Goal: Task Accomplishment & Management: Complete application form

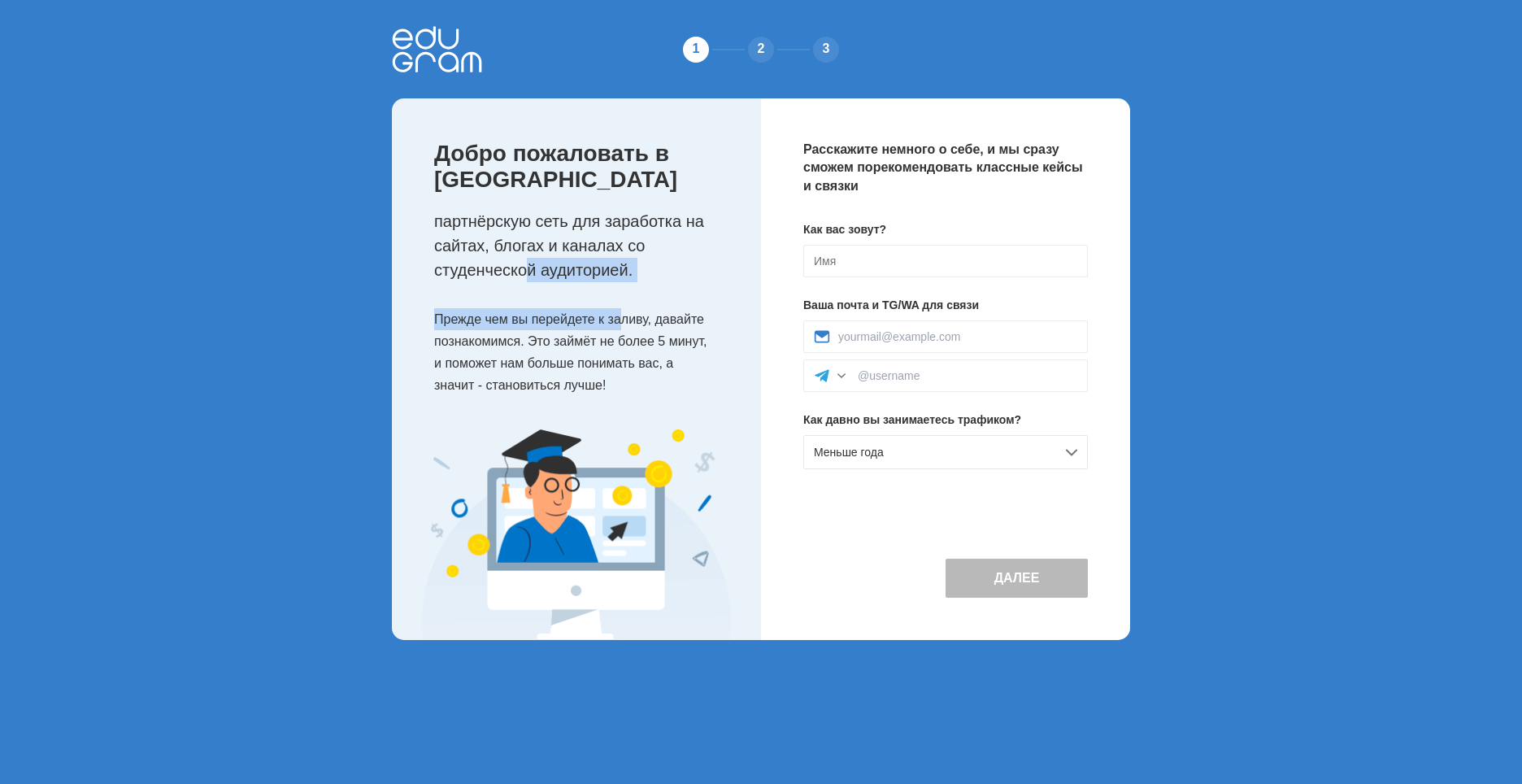
drag, startPoint x: 527, startPoint y: 267, endPoint x: 621, endPoint y: 283, distance: 95.4
click at [621, 283] on div "Добро пожаловать в Edugram партнёрскую сеть для заработка на сайтах, блогах и к…" at bounding box center [577, 264] width 369 height 330
click at [510, 298] on div "Добро пожаловать в Edugram партнёрскую сеть для заработка на сайтах, блогах и к…" at bounding box center [577, 264] width 369 height 330
click at [513, 315] on p "Прежде чем вы перейдете к заливу, давайте познакомимся. Это займёт не более 5 м…" at bounding box center [581, 352] width 294 height 89
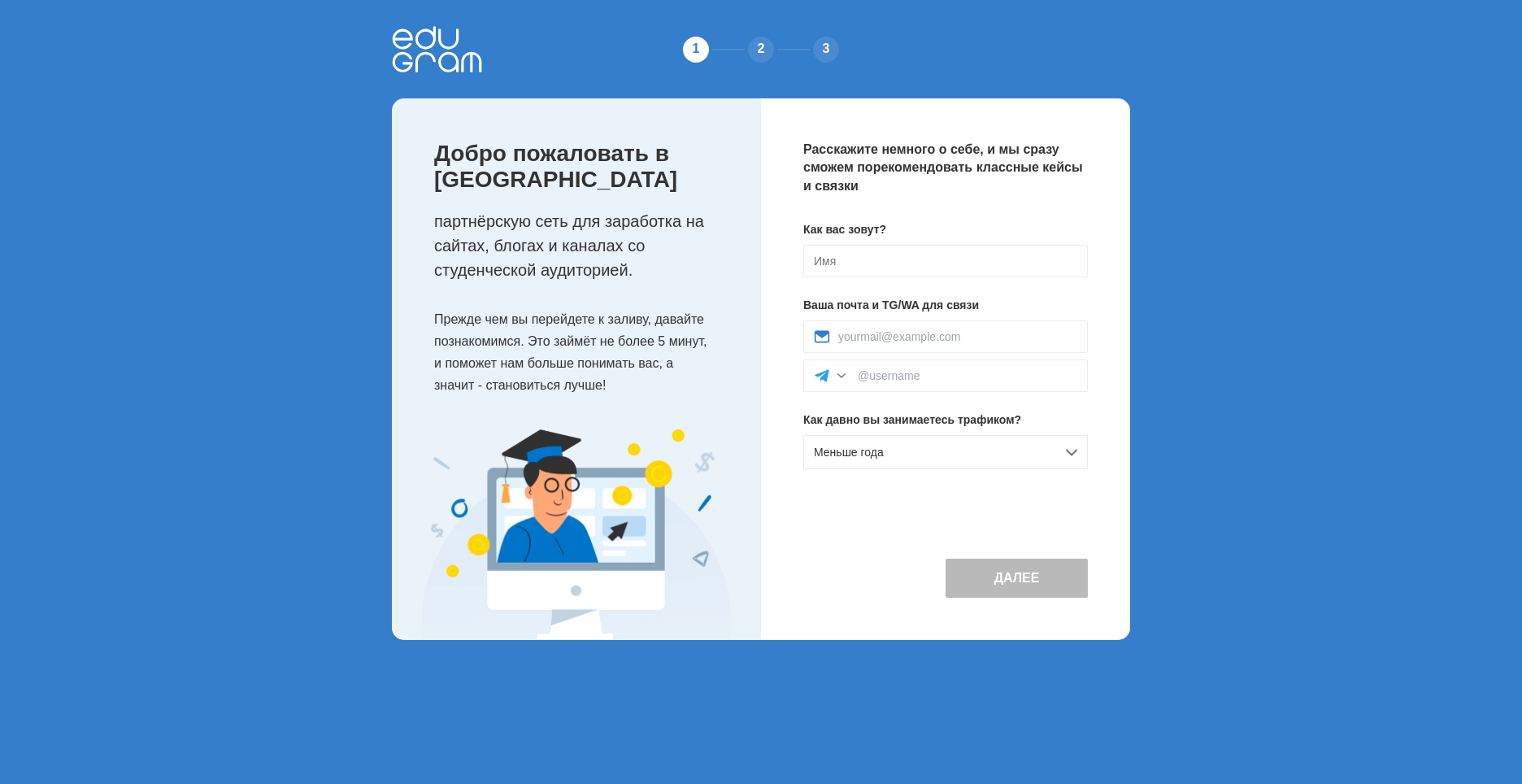
click at [455, 345] on p "Прежде чем вы перейдете к заливу, давайте познакомимся. Это займёт не более 5 м…" at bounding box center [581, 352] width 294 height 89
click at [558, 362] on p "Прежде чем вы перейдете к заливу, давайте познакомимся. Это займёт не более 5 м…" at bounding box center [581, 352] width 294 height 89
click at [868, 269] on input at bounding box center [946, 260] width 285 height 33
drag, startPoint x: 916, startPoint y: 155, endPoint x: 913, endPoint y: 182, distance: 27.2
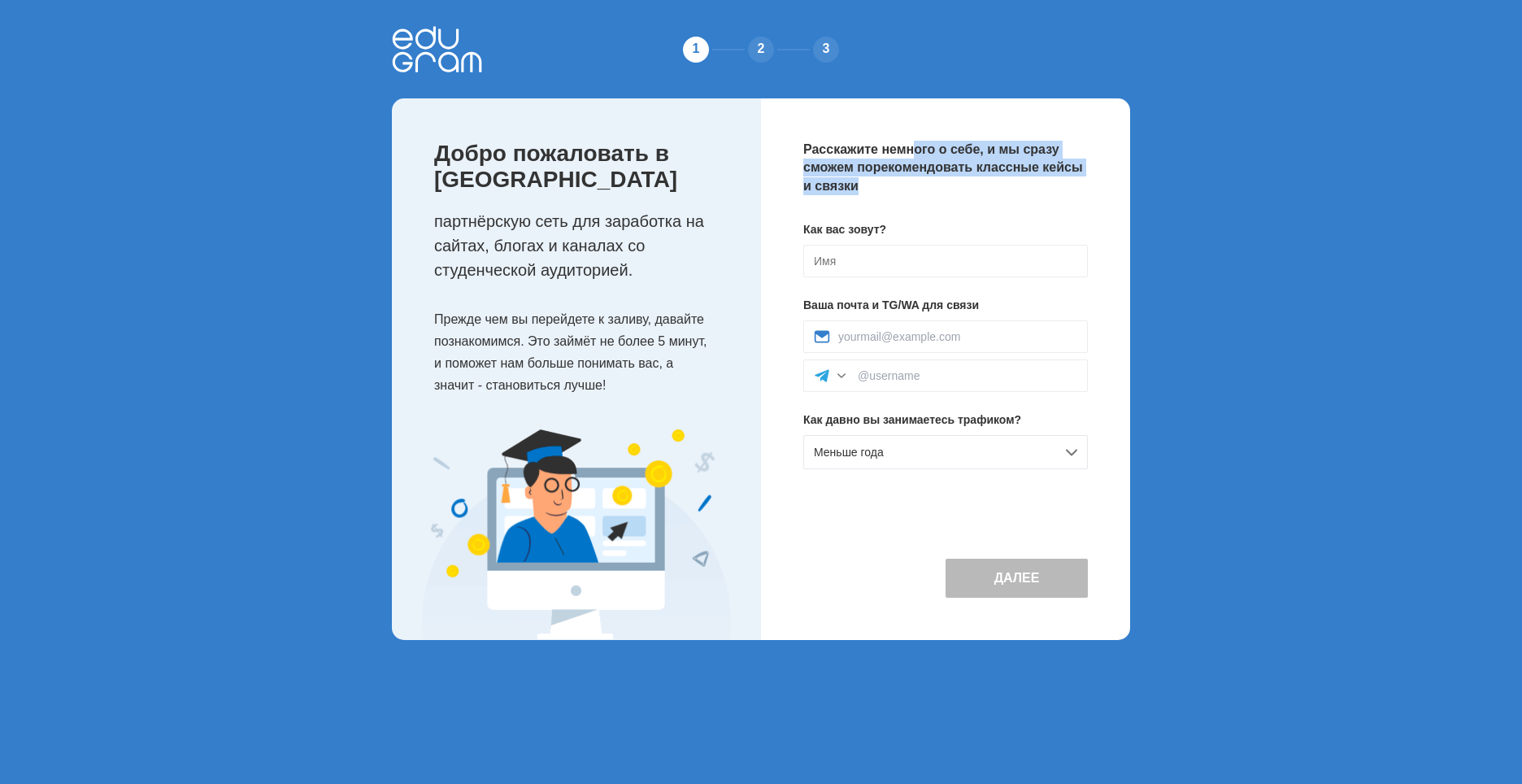
click at [913, 182] on p "Расскажите немного о себе, и мы сразу сможем порекомендовать классные кейсы и с…" at bounding box center [946, 168] width 285 height 55
click at [843, 168] on p "Расскажите немного о себе, и мы сразу сможем порекомендовать классные кейсы и с…" at bounding box center [946, 168] width 285 height 55
click at [833, 186] on p "Расскажите немного о себе, и мы сразу сможем порекомендовать классные кейсы и с…" at bounding box center [946, 168] width 285 height 55
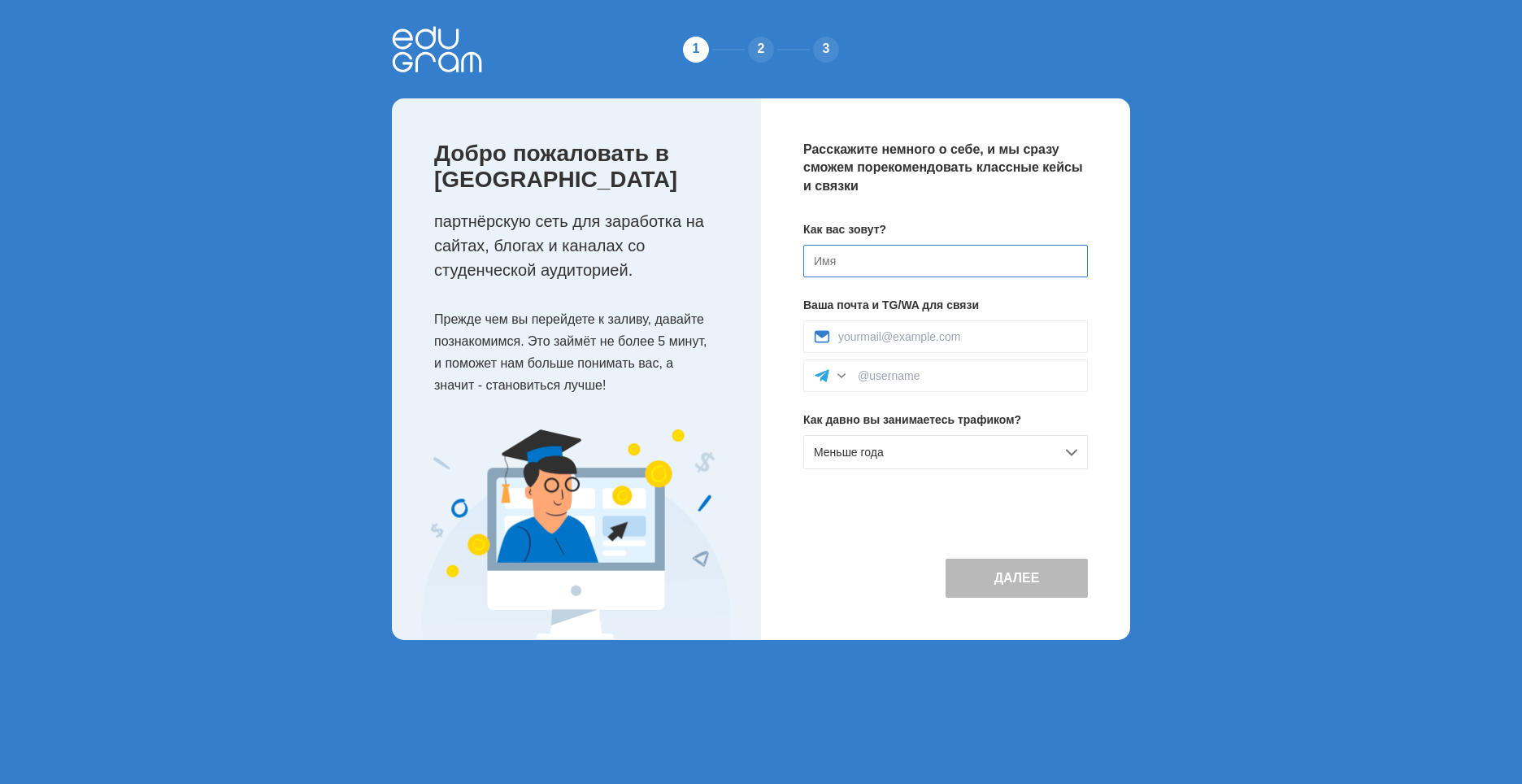
click at [812, 256] on input at bounding box center [946, 260] width 285 height 33
click at [862, 340] on input at bounding box center [958, 336] width 239 height 13
type input "aleksenkoaleksey@yandex.ru"
click at [902, 377] on input at bounding box center [967, 375] width 219 height 13
click at [831, 260] on input at bounding box center [946, 260] width 285 height 33
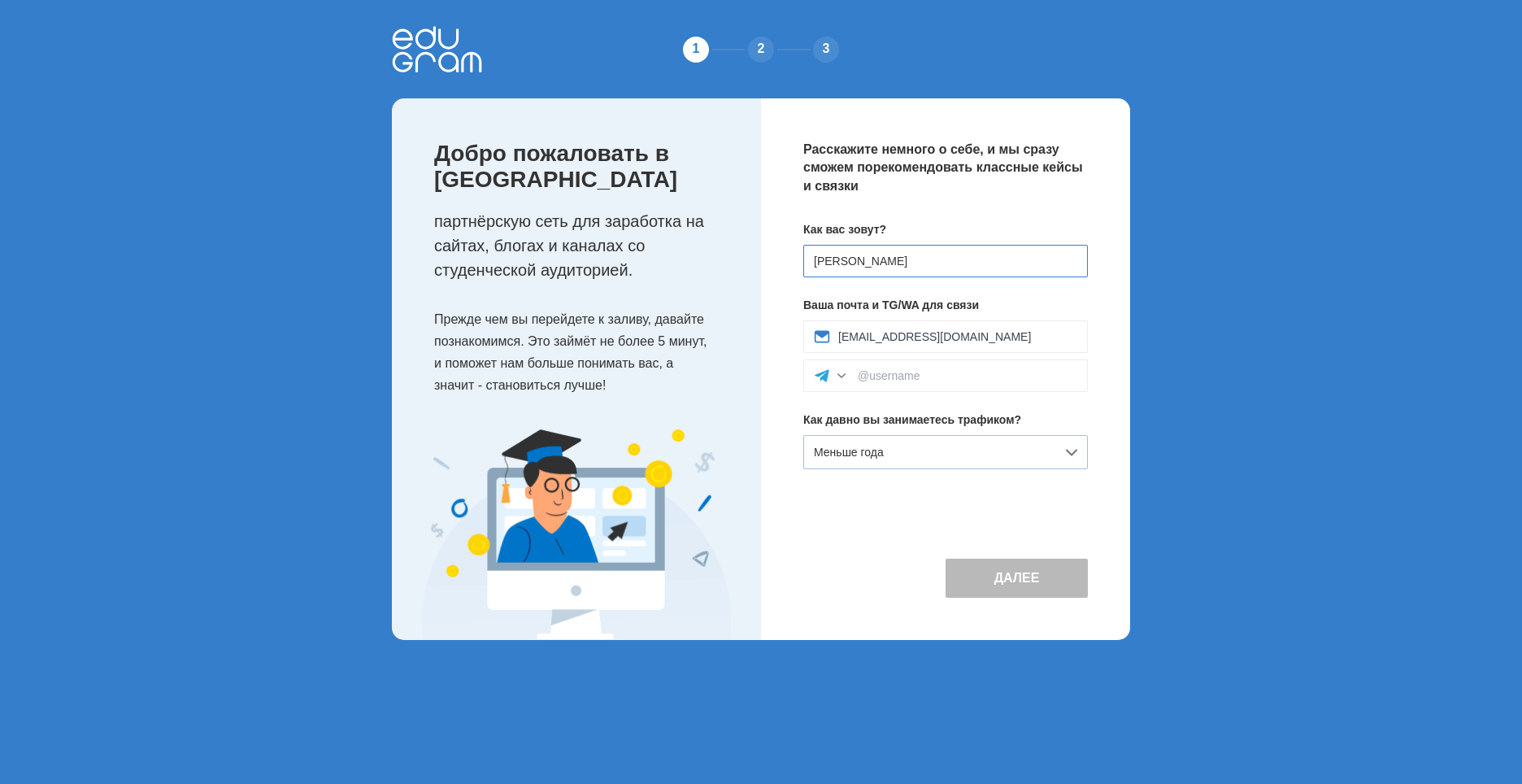
type input "[PERSON_NAME]"
click at [902, 447] on div "Меньше года" at bounding box center [946, 452] width 285 height 35
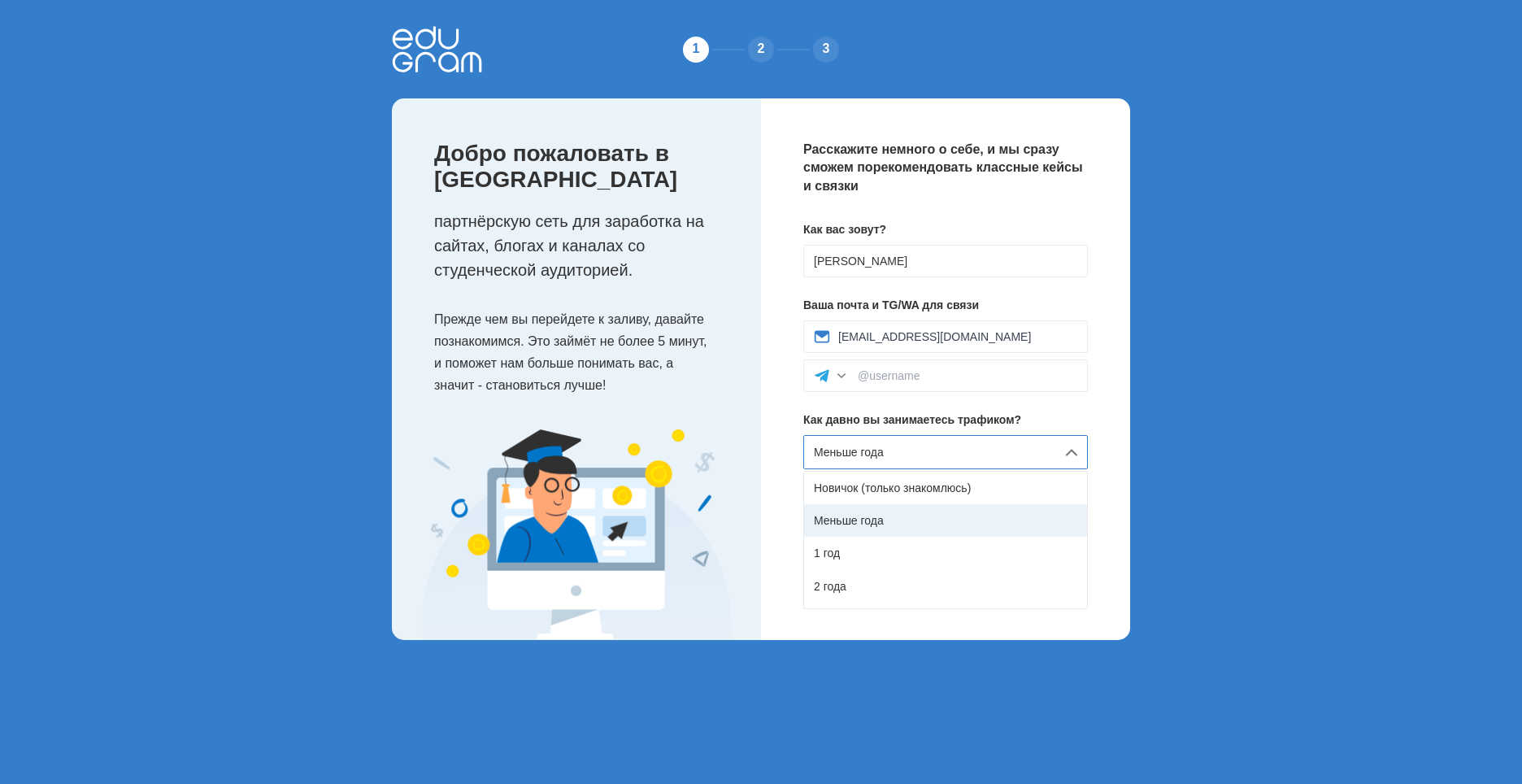
click at [877, 523] on div "Меньше года" at bounding box center [946, 520] width 283 height 33
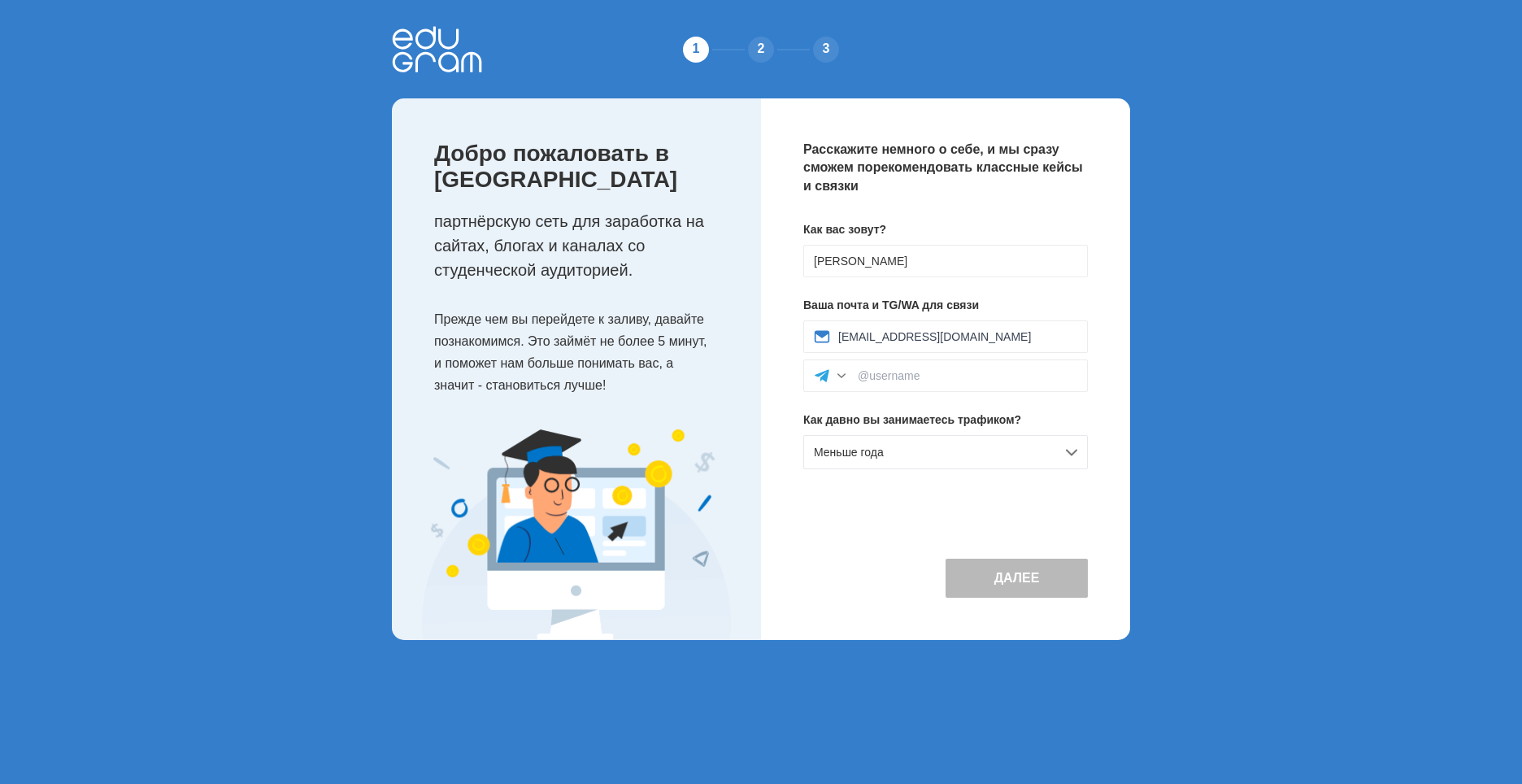
click at [1015, 574] on button "Далее" at bounding box center [1016, 577] width 143 height 39
click at [869, 376] on input at bounding box center [967, 375] width 219 height 13
click at [839, 372] on div at bounding box center [841, 375] width 16 height 16
click at [871, 454] on div "WhatsApp" at bounding box center [946, 448] width 283 height 35
click at [915, 371] on input at bounding box center [967, 375] width 219 height 13
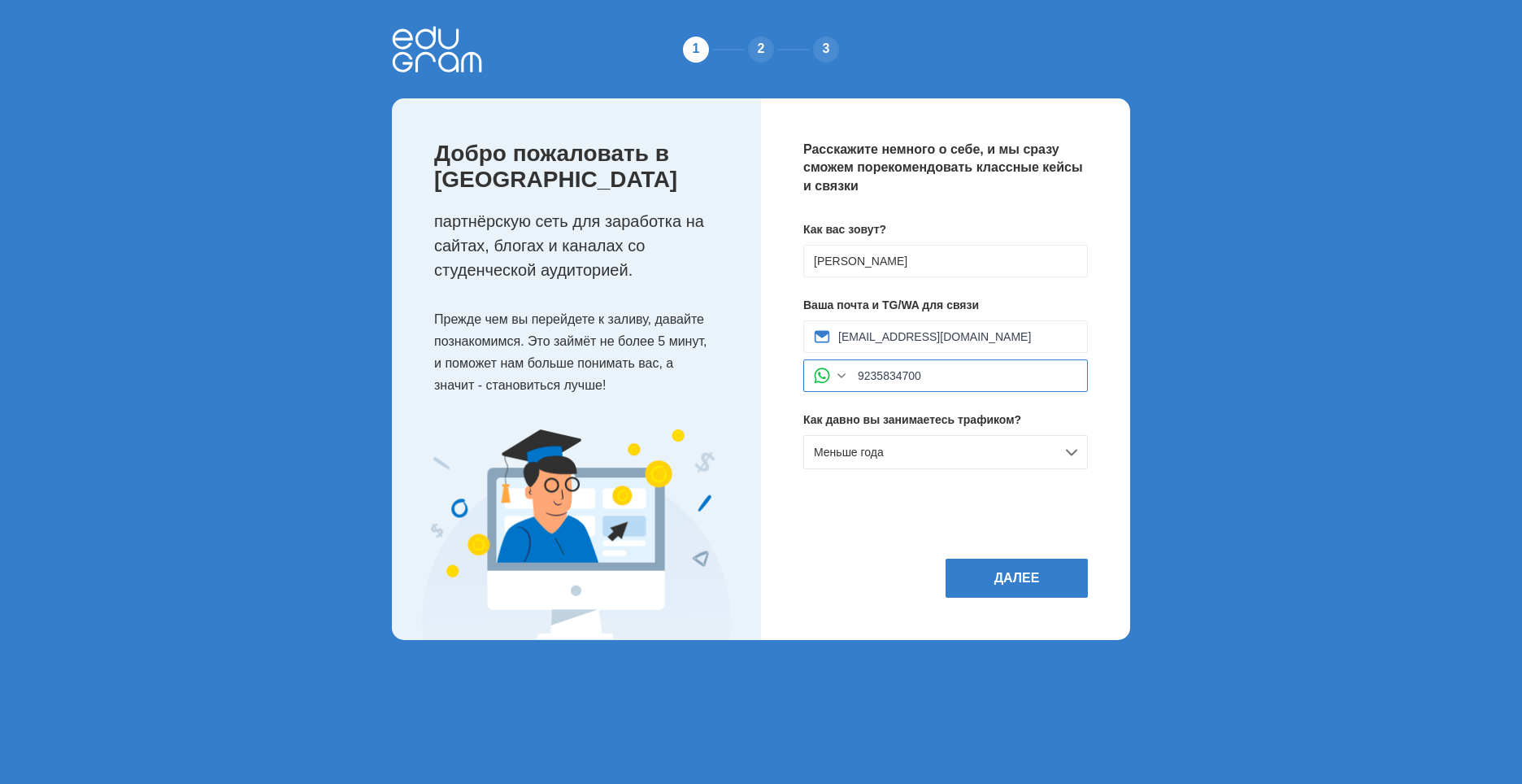
click at [858, 373] on input "9235834700" at bounding box center [967, 375] width 219 height 13
type input "+79235834700"
click at [1004, 577] on button "Далее" at bounding box center [1016, 577] width 143 height 39
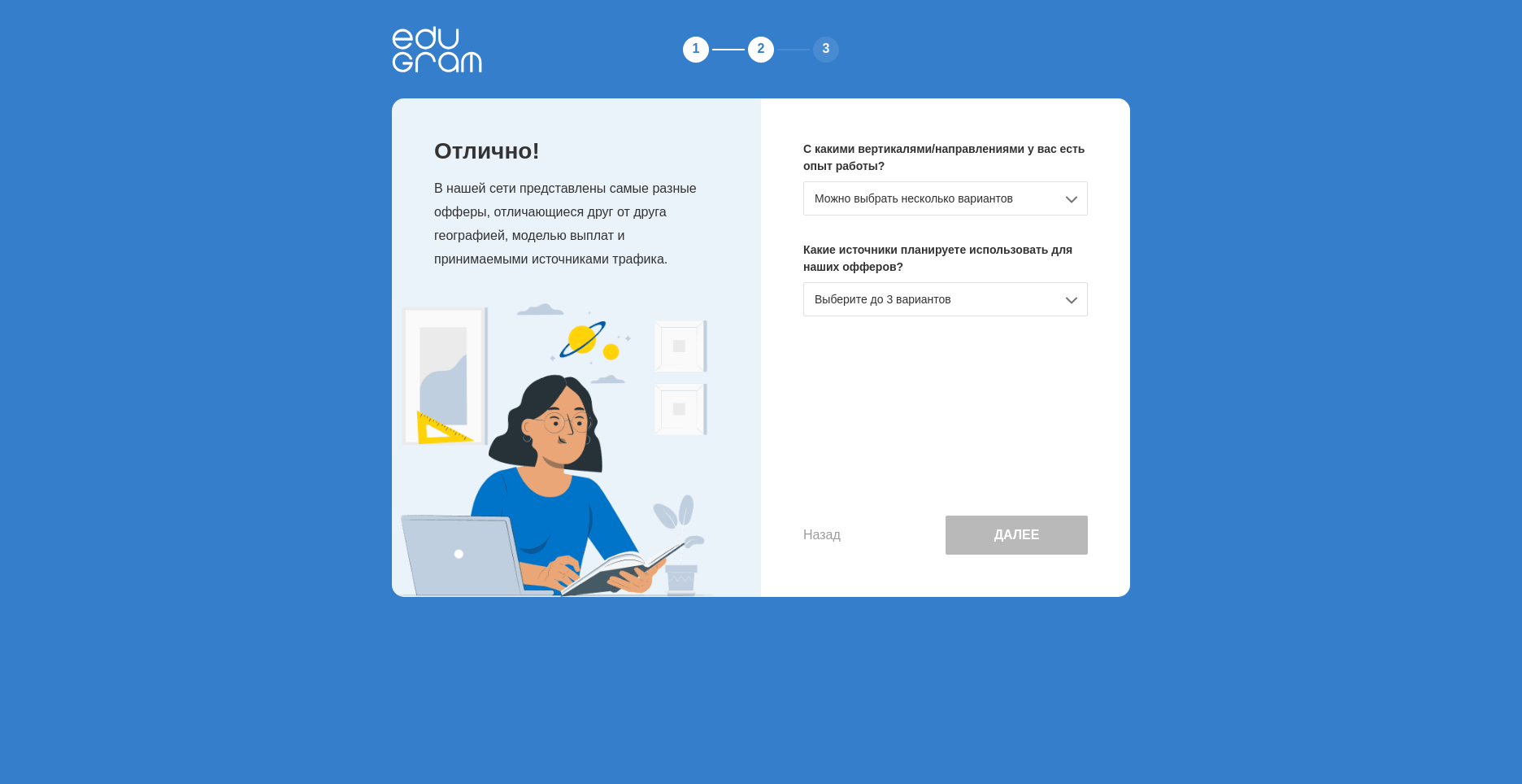
click at [1051, 196] on div "Можно выбрать несколько вариантов" at bounding box center [946, 198] width 285 height 35
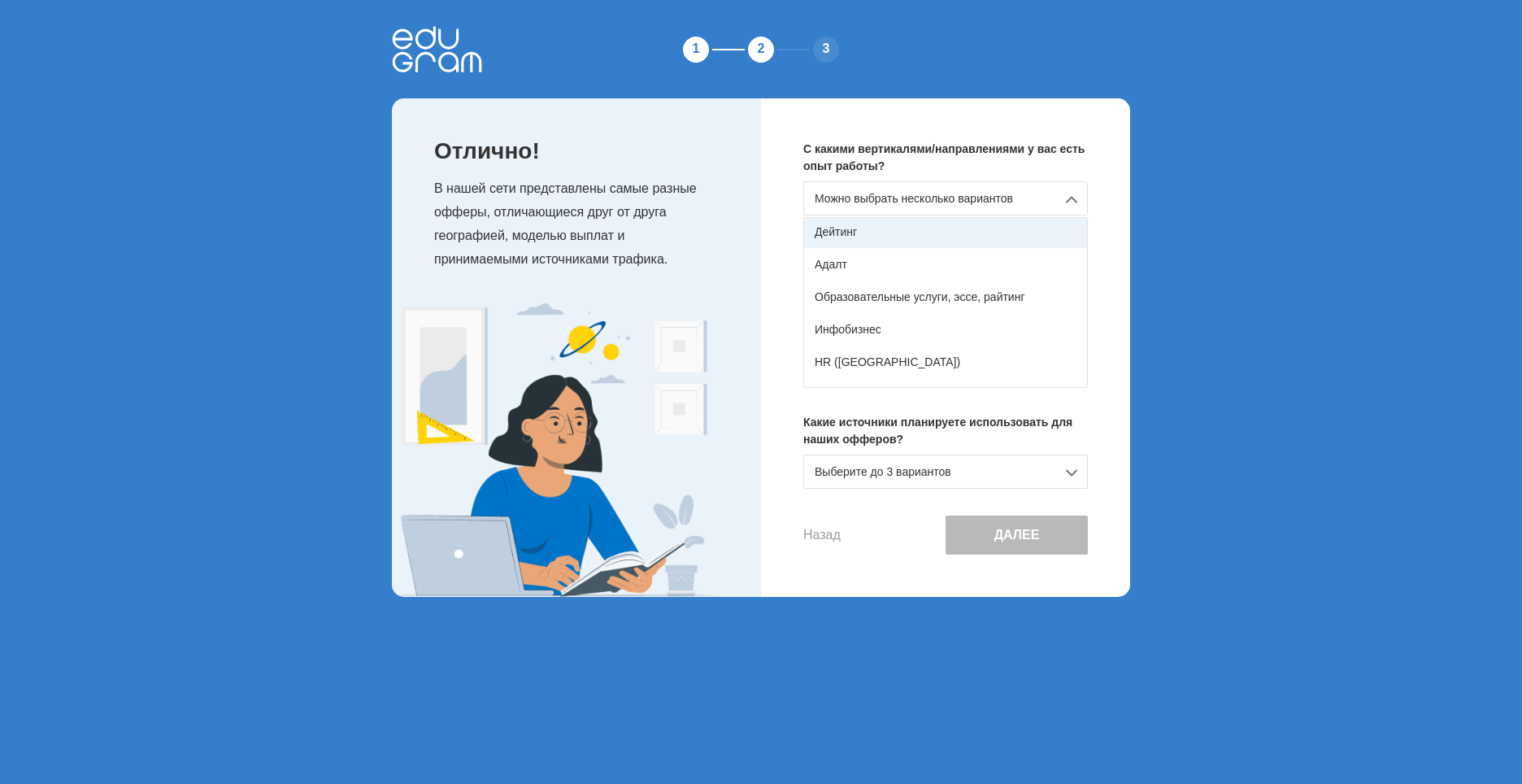
scroll to position [244, 0]
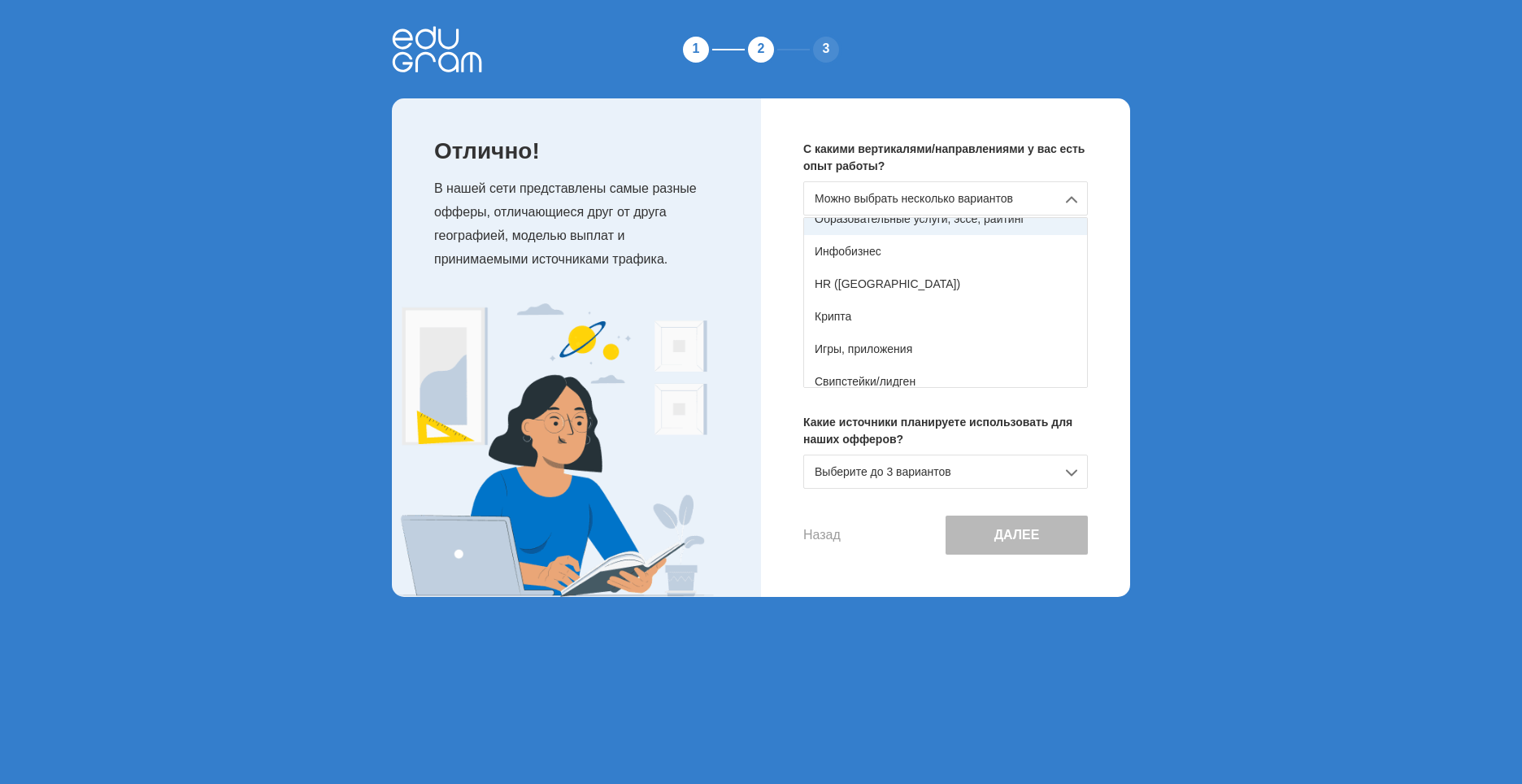
click at [916, 221] on div "Образовательные услуги, эссе, райтинг" at bounding box center [946, 218] width 283 height 33
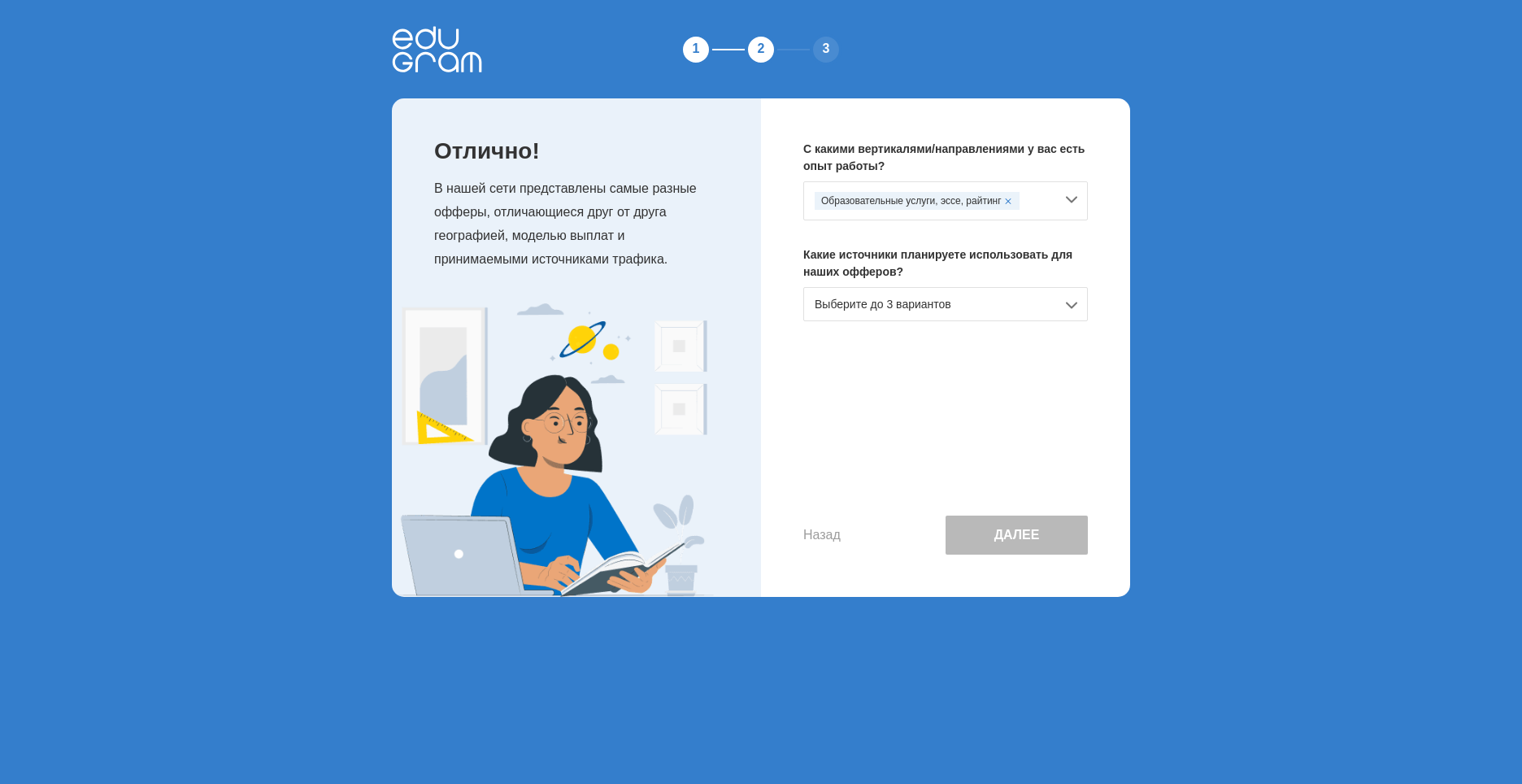
click at [901, 193] on div "Образовательные услуги, эссе, райтинг" at bounding box center [917, 201] width 205 height 18
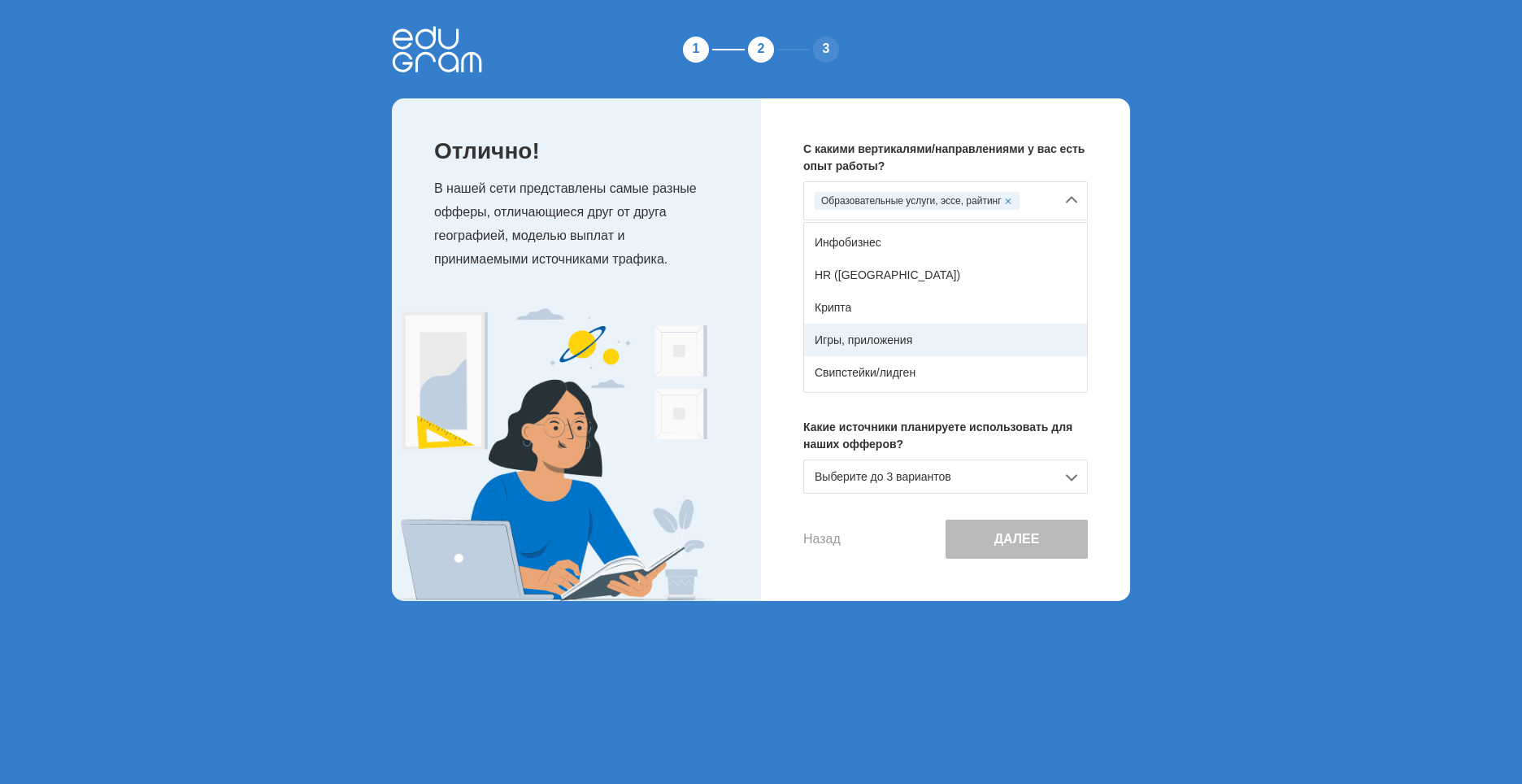
scroll to position [287, 0]
click at [766, 285] on div "С какими вертикалями/направлениями у вас есть опыт работы? Образовательные услу…" at bounding box center [946, 350] width 369 height 502
click at [984, 200] on div "Образовательные услуги, эссе, райтинг" at bounding box center [917, 201] width 205 height 18
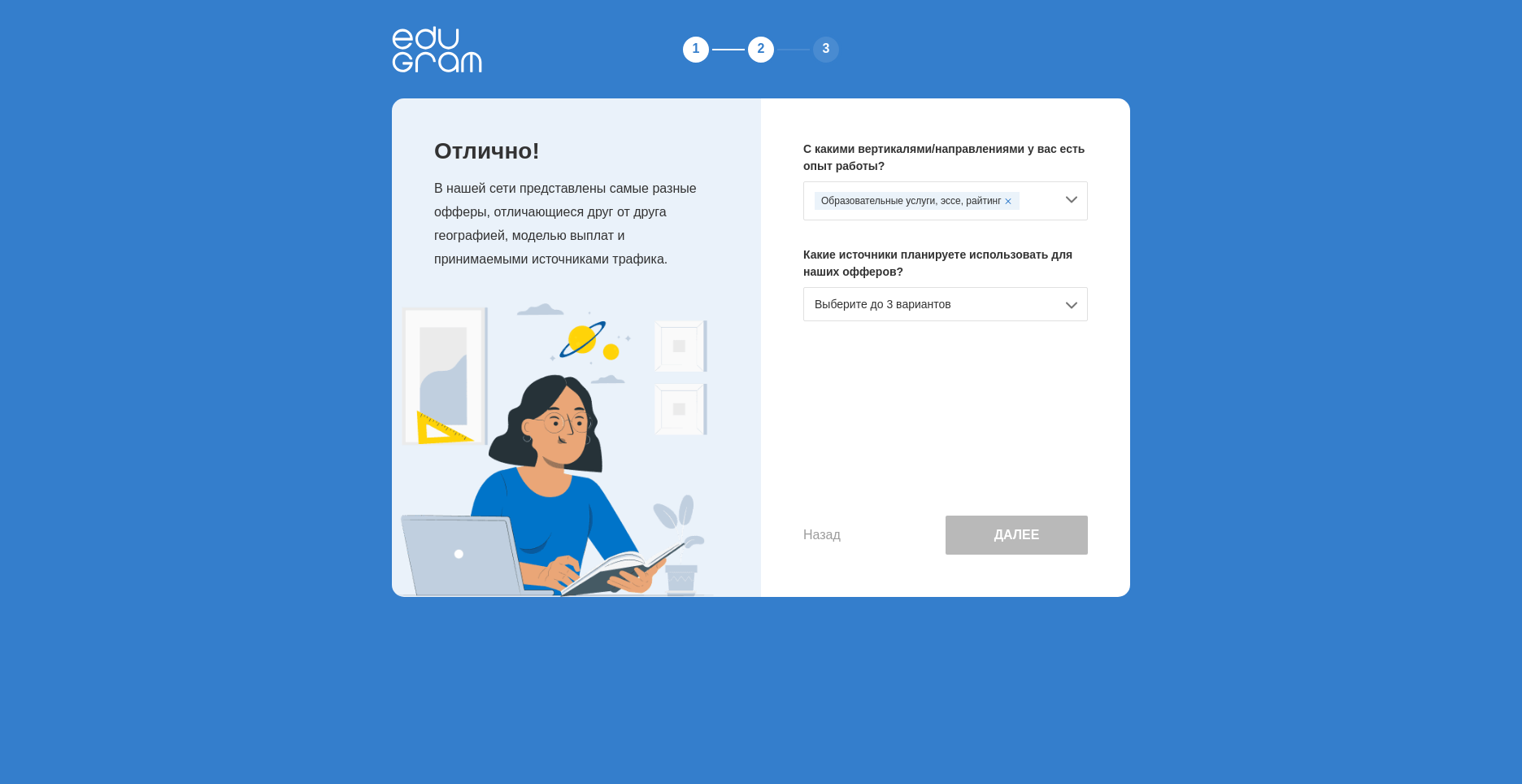
click at [953, 301] on div "Выберите до 3 вариантов" at bounding box center [946, 303] width 285 height 35
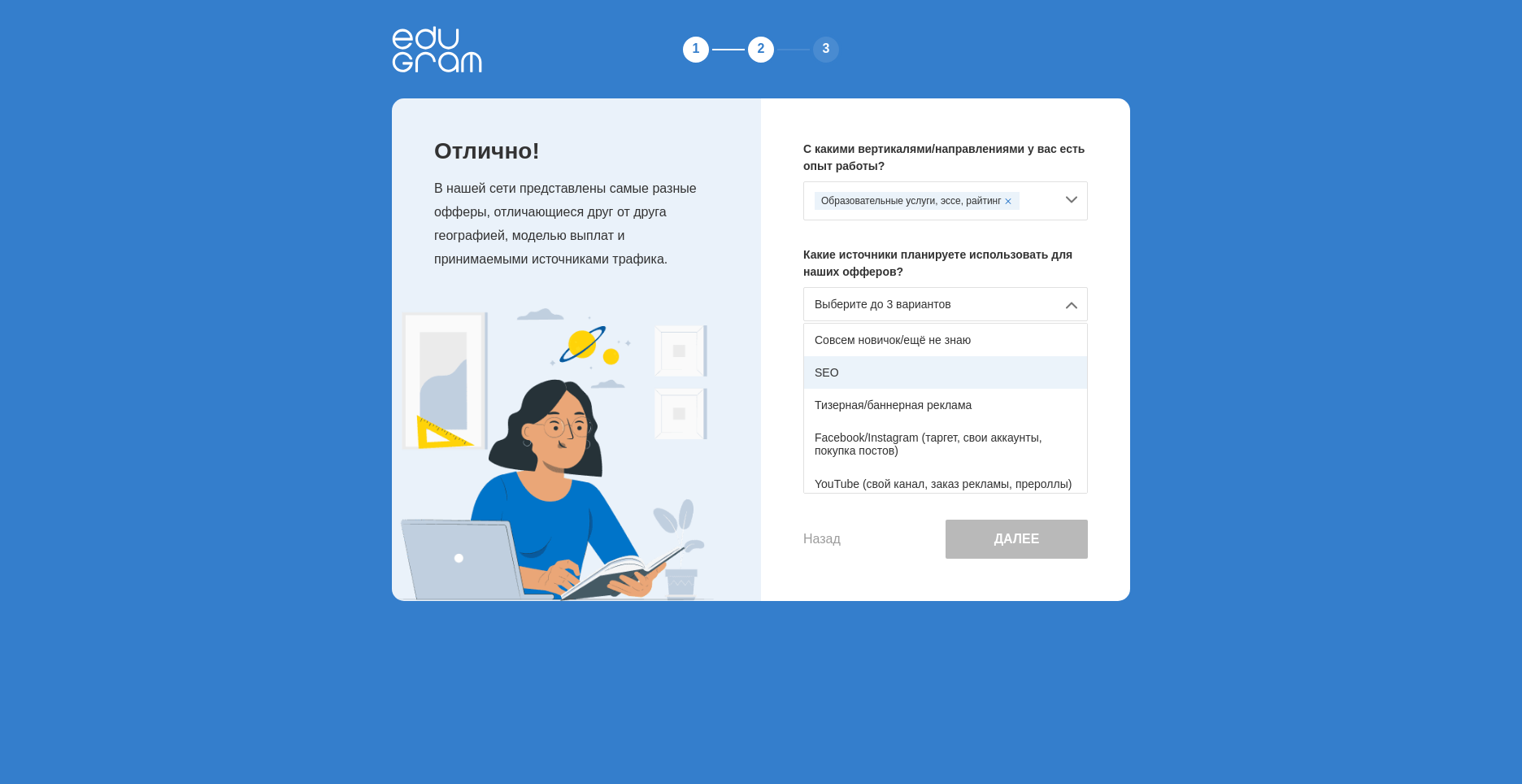
click at [825, 370] on div "SEO" at bounding box center [946, 372] width 283 height 33
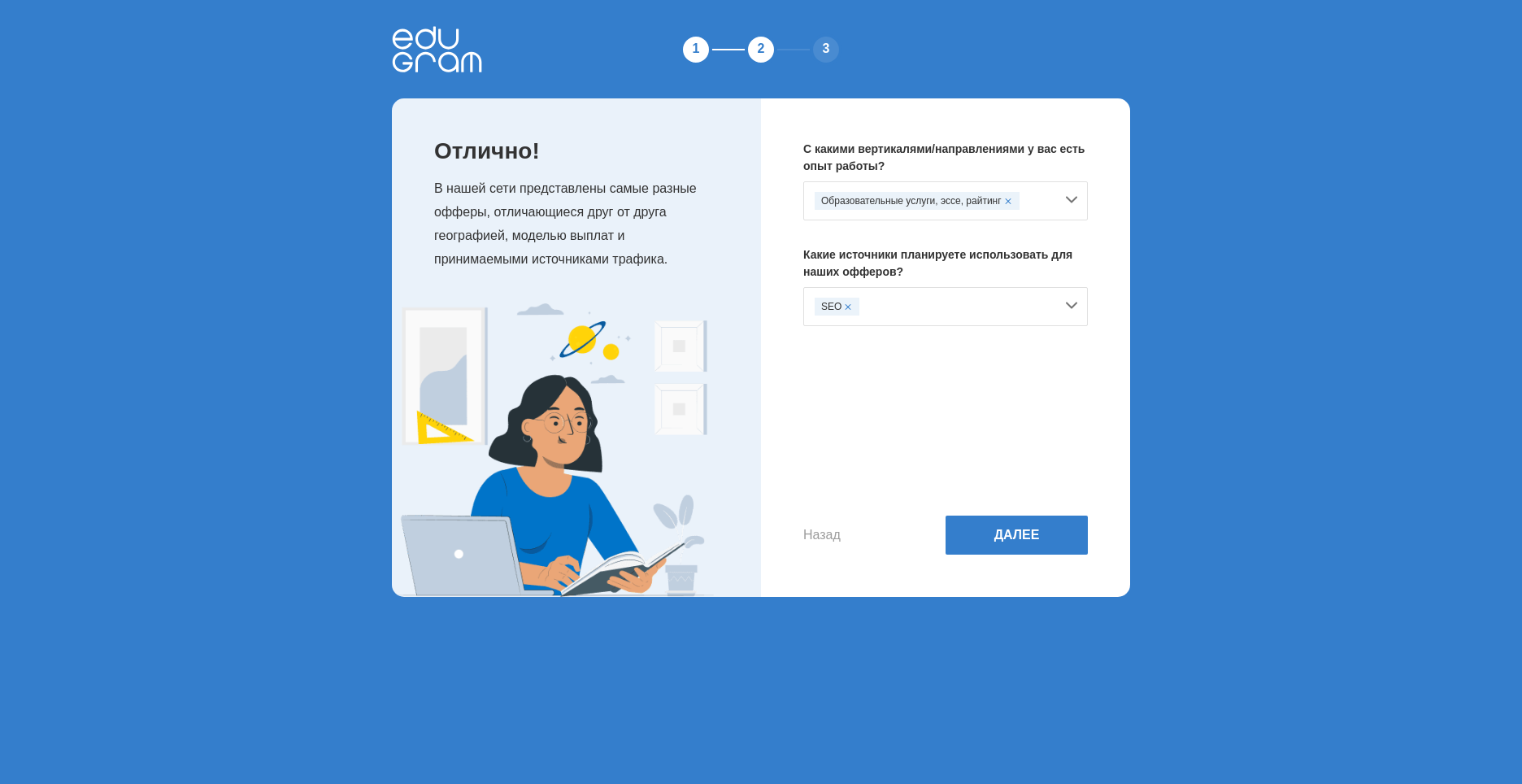
click at [1082, 295] on div "SEO" at bounding box center [946, 306] width 285 height 39
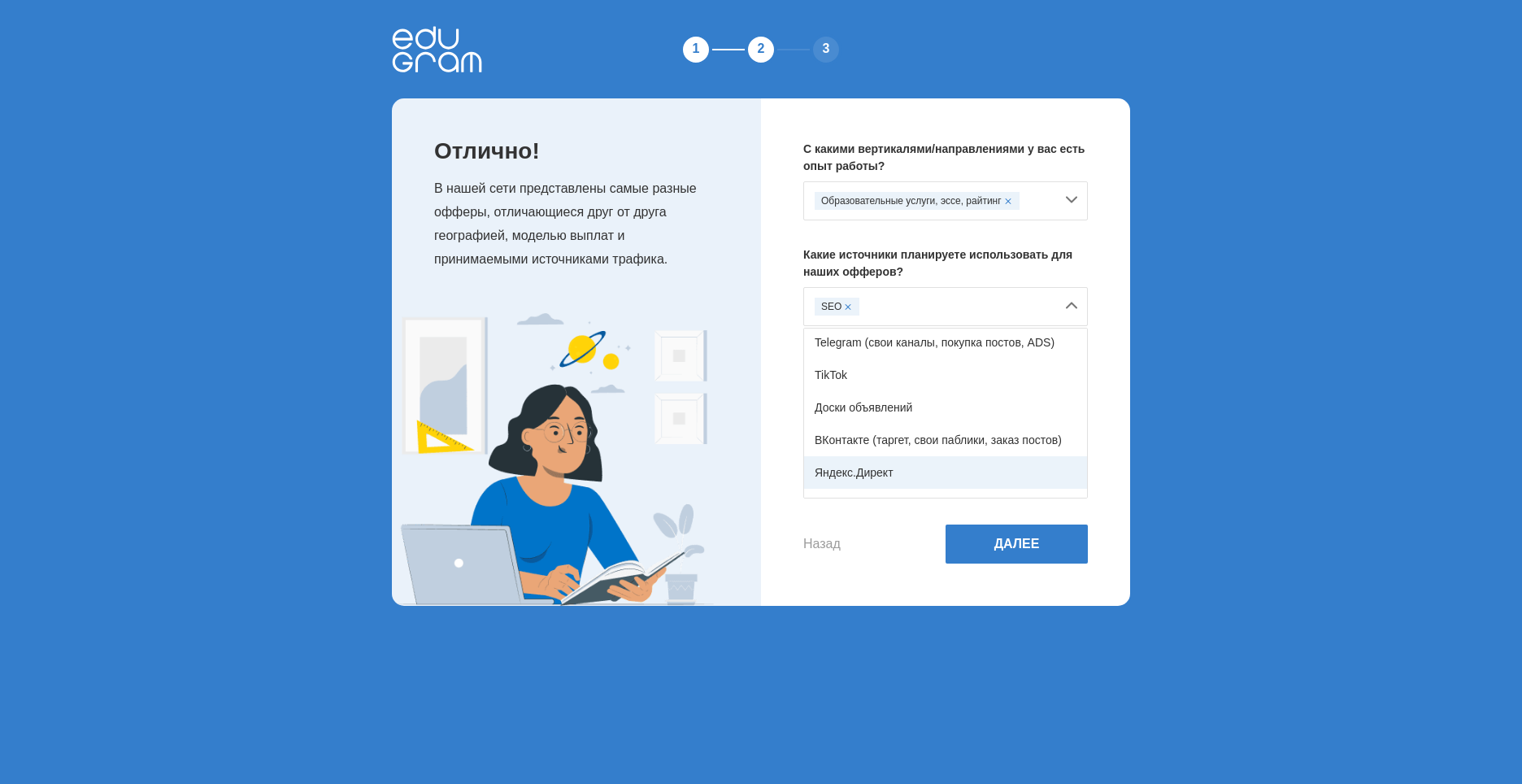
scroll to position [267, 0]
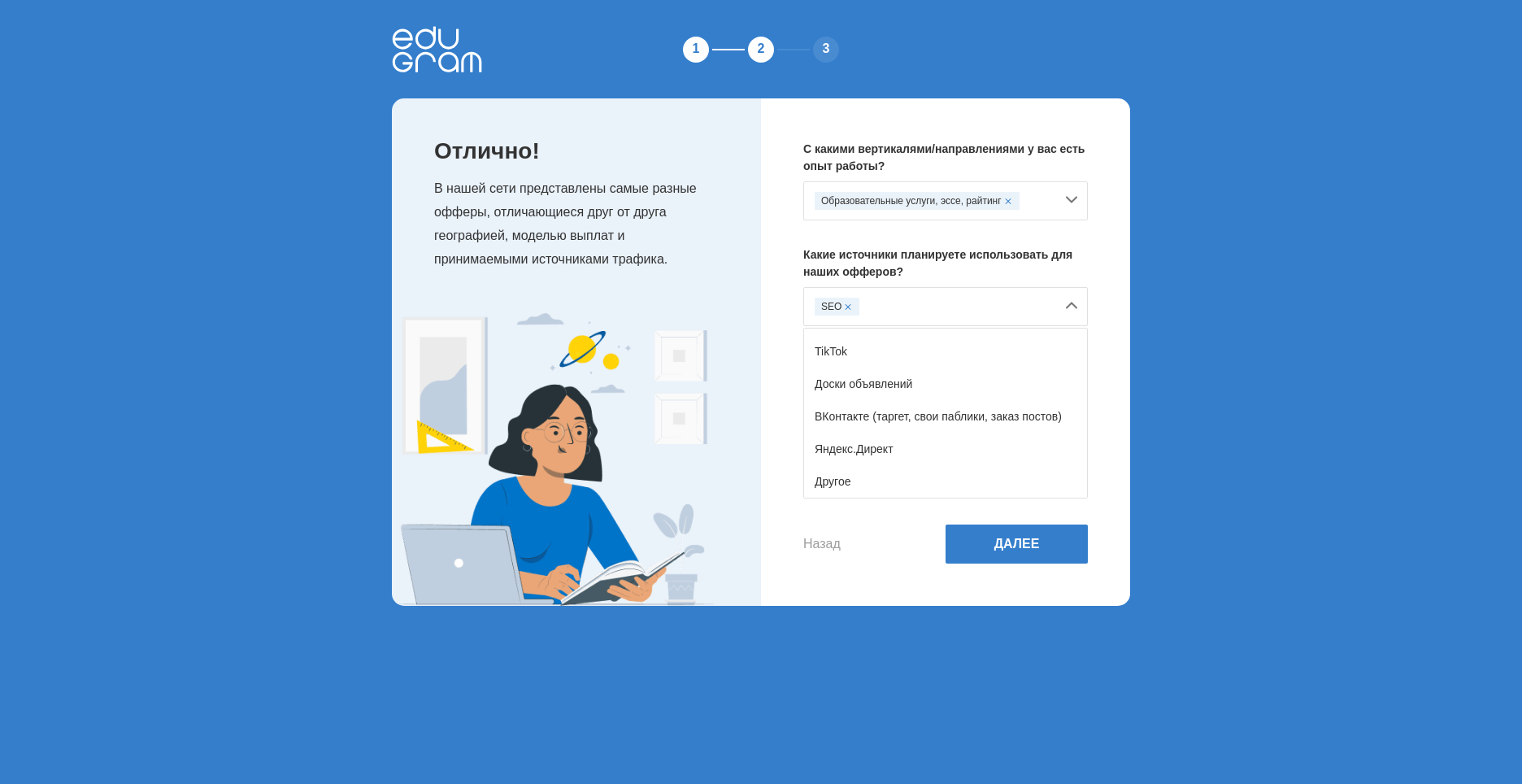
click at [756, 491] on div at bounding box center [577, 459] width 369 height 293
click at [1043, 545] on button "Далее" at bounding box center [1016, 544] width 143 height 39
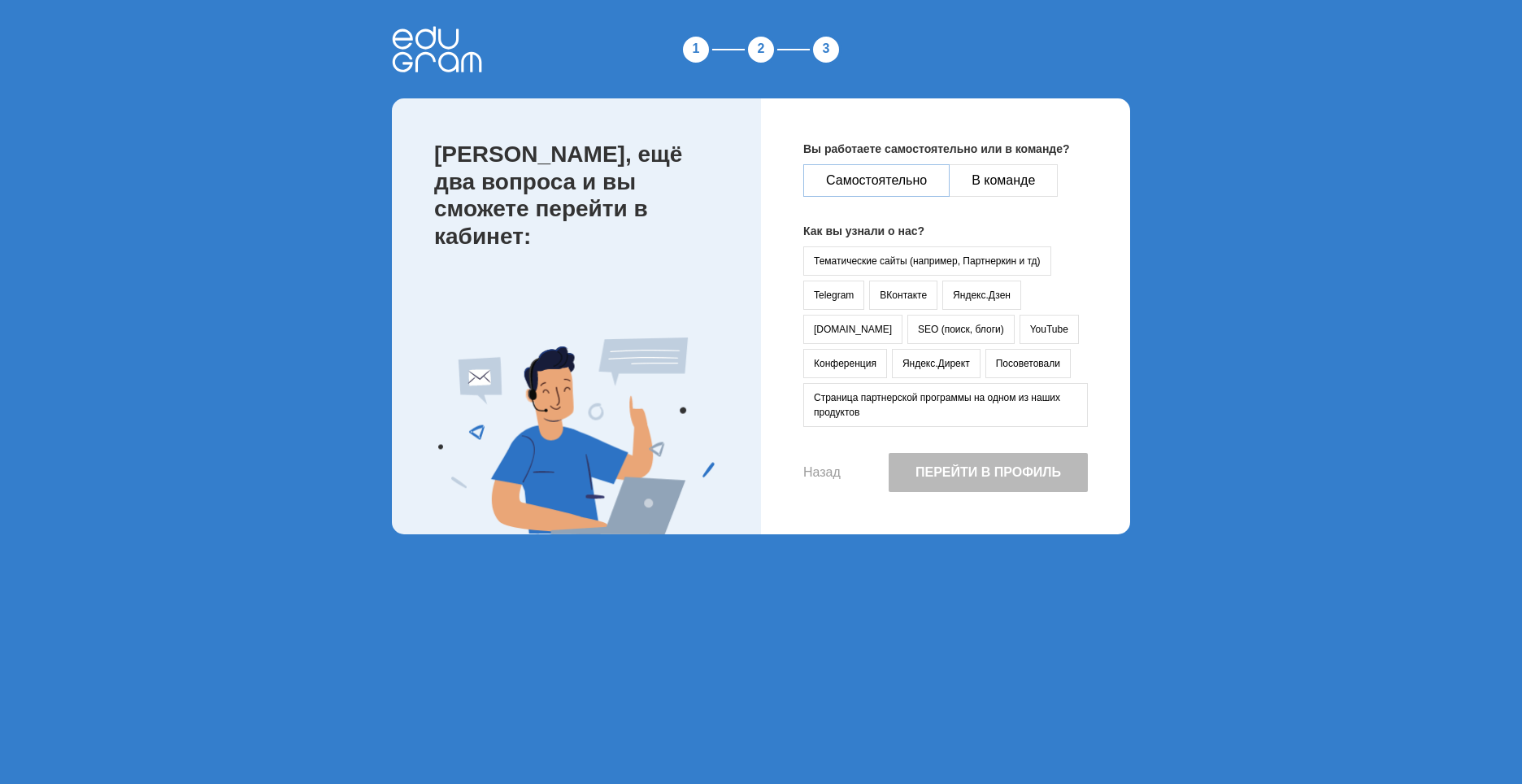
click at [888, 188] on button "Самостоятельно" at bounding box center [877, 180] width 147 height 33
click at [925, 405] on button "Страница партнерской программы на одном из наших продуктов" at bounding box center [946, 405] width 285 height 44
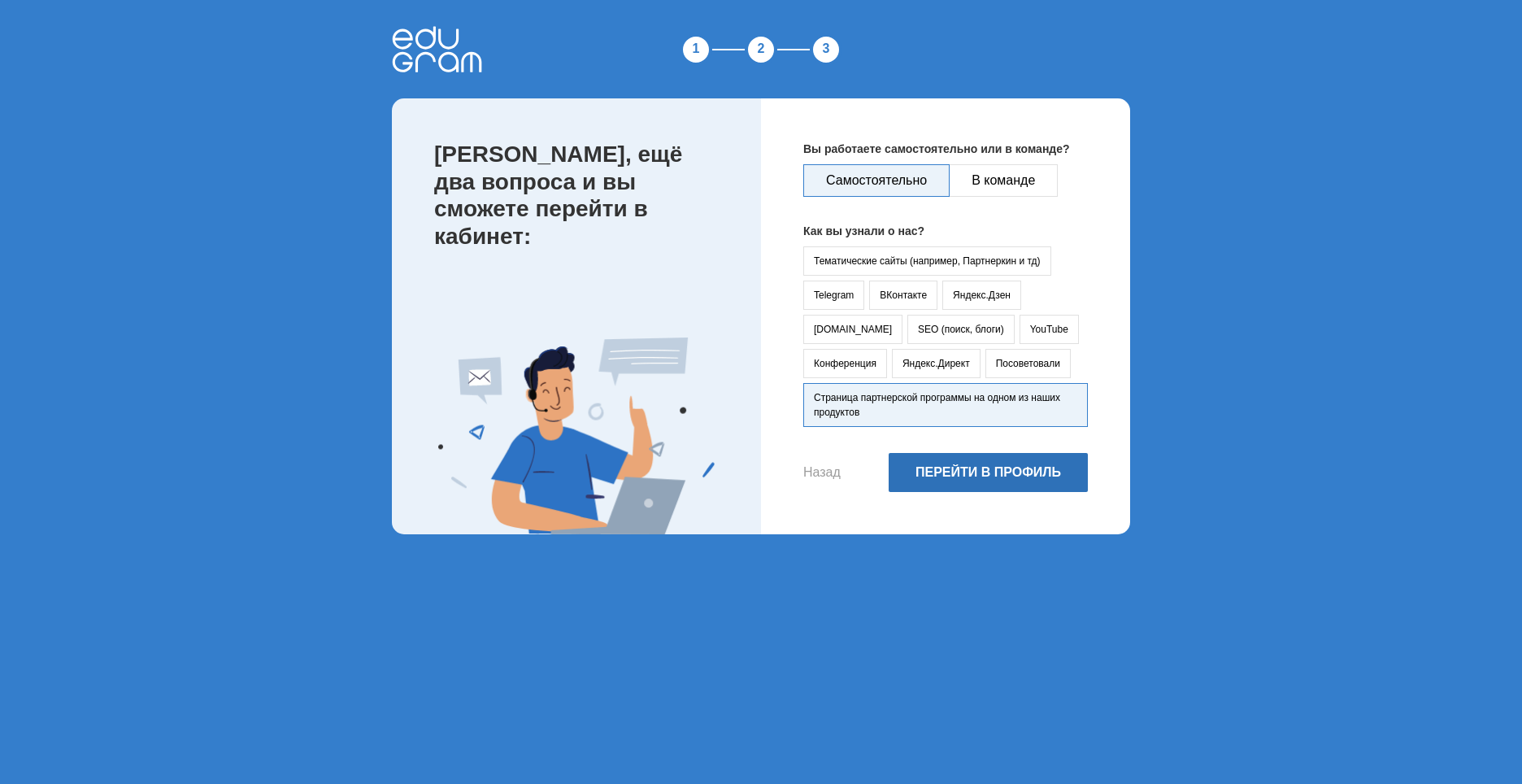
click at [991, 470] on button "Перейти в профиль" at bounding box center [988, 472] width 199 height 39
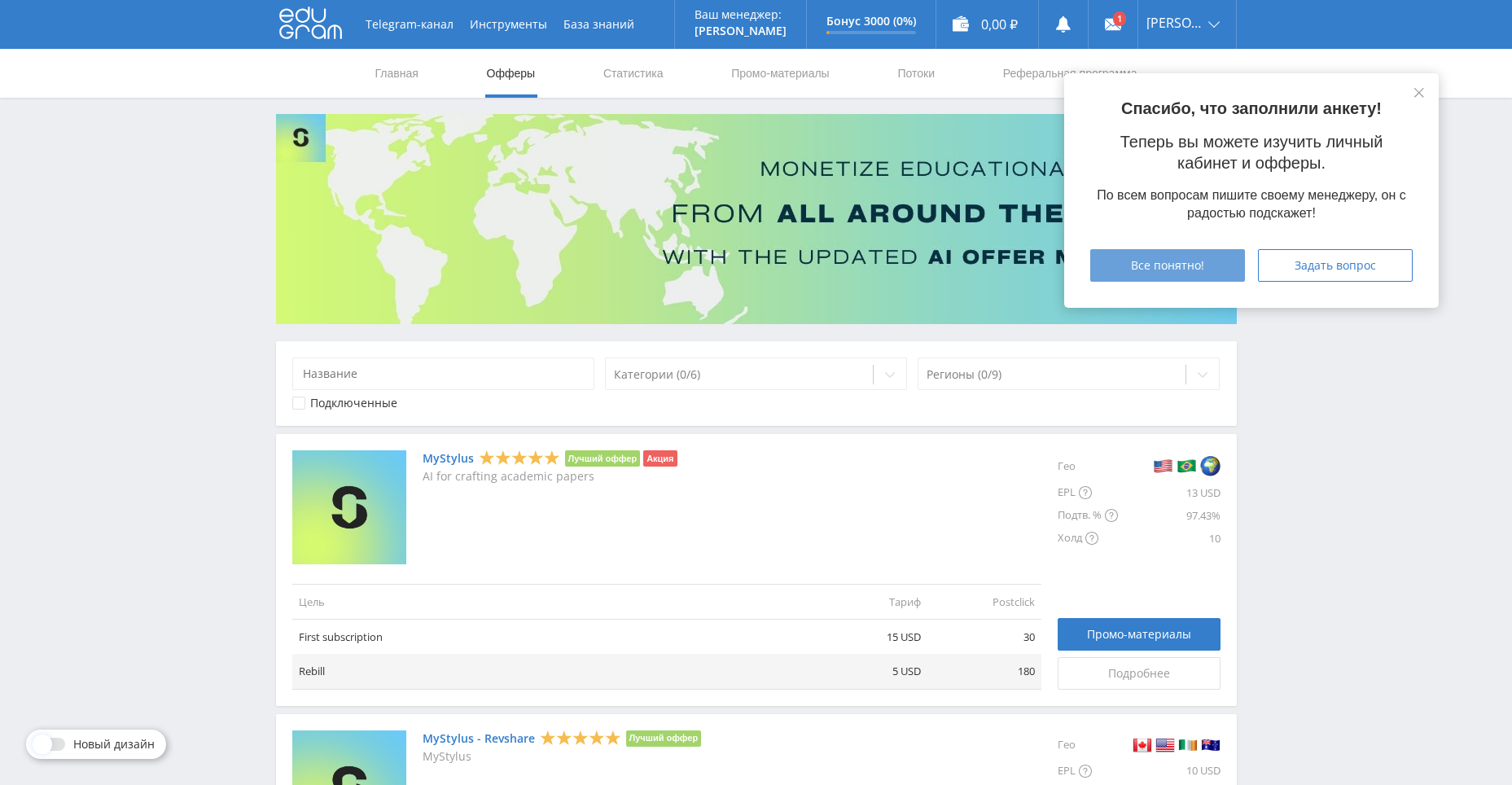
click at [1213, 254] on button "Все понятно!" at bounding box center [1167, 265] width 154 height 33
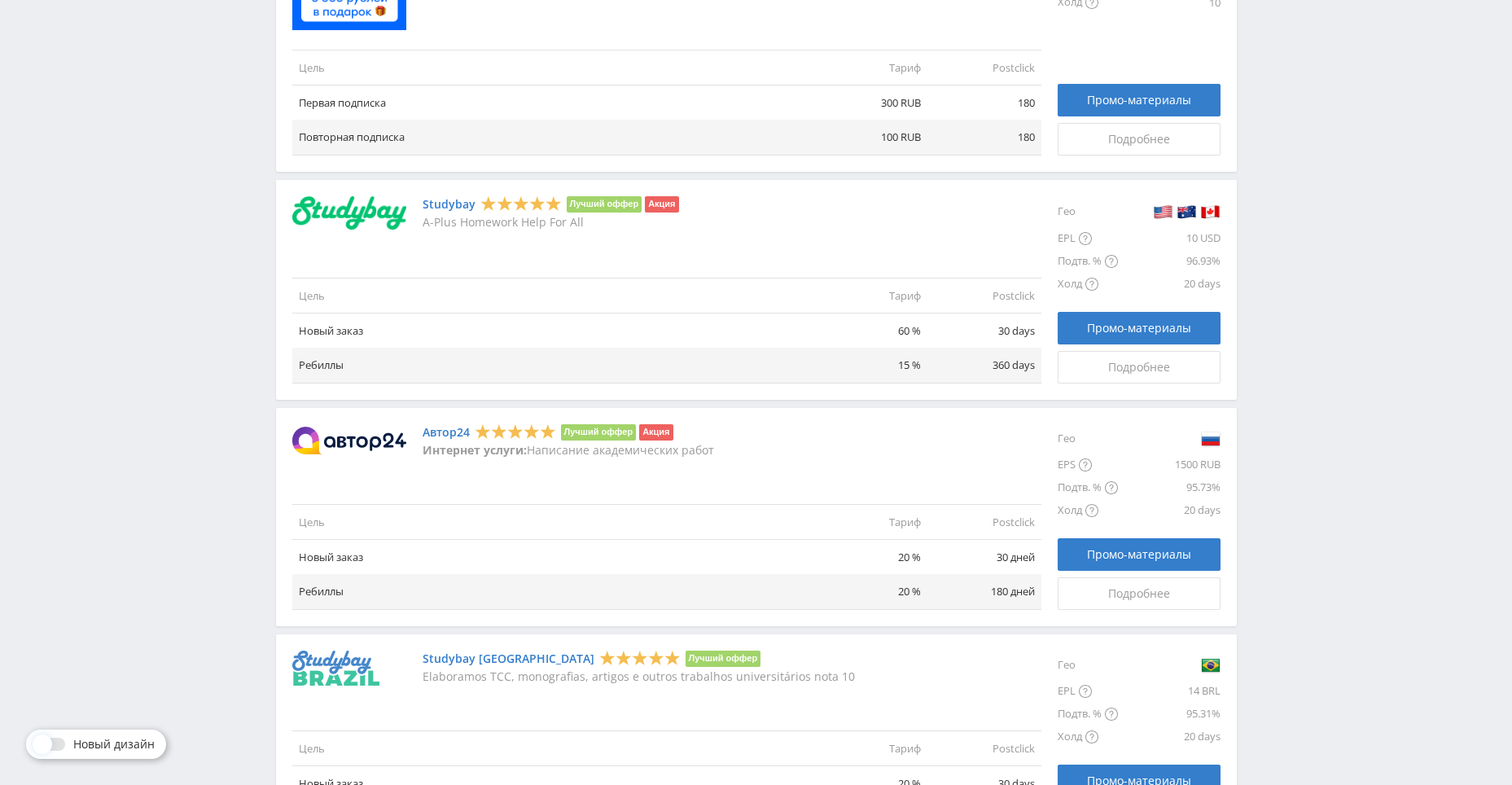
scroll to position [1140, 0]
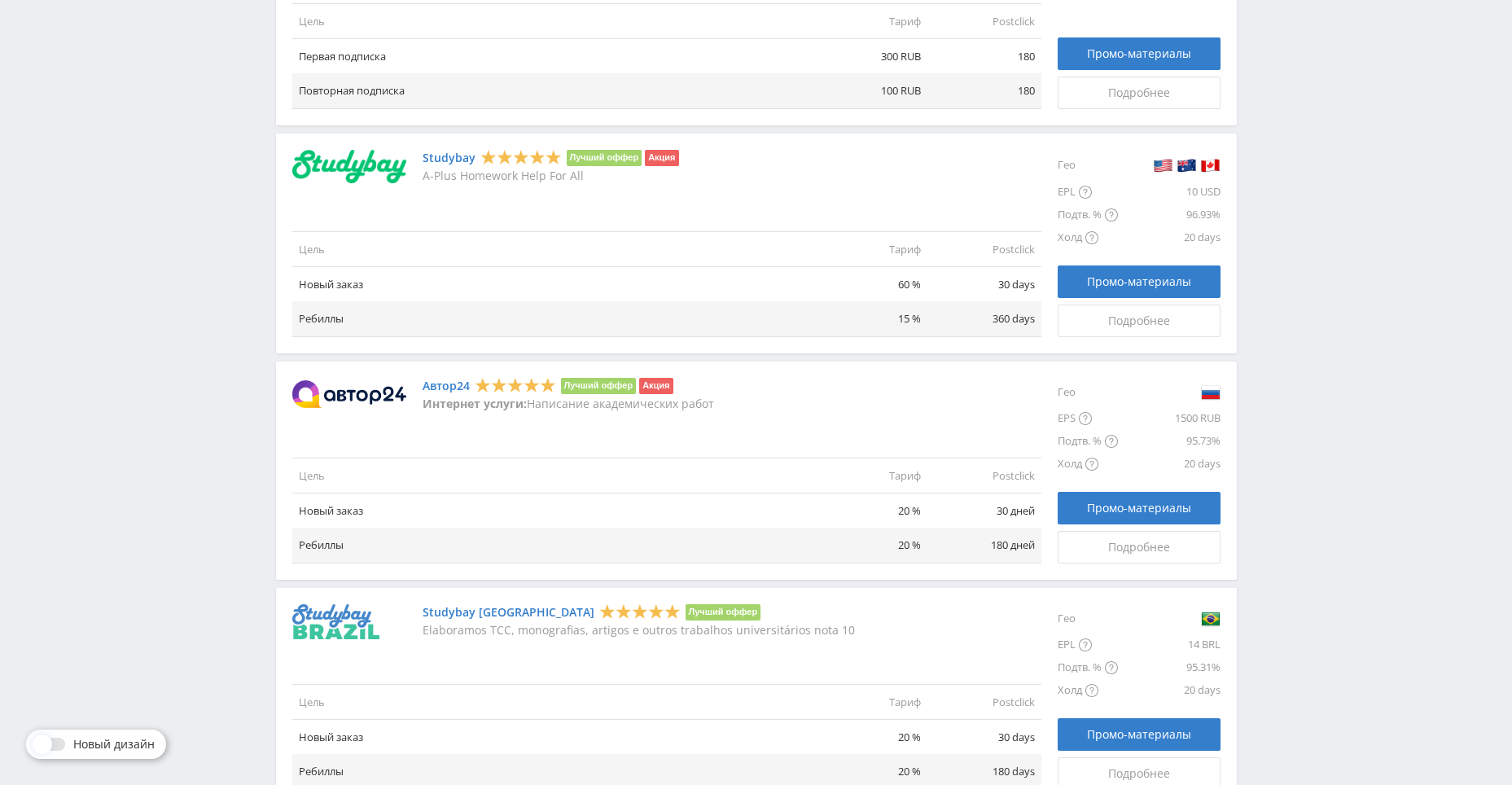
drag, startPoint x: 439, startPoint y: 399, endPoint x: 717, endPoint y: 410, distance: 278.2
click at [717, 410] on div "Автор24 Лучший оффер Акция Интернет услуги: Написание академических работ Цель …" at bounding box center [666, 470] width 749 height 186
click at [557, 422] on div "Автор24 Лучший оффер Акция Интернет услуги: Написание академических работ Цель …" at bounding box center [666, 470] width 749 height 186
click at [350, 512] on td "Новый заказ" at bounding box center [552, 510] width 521 height 35
click at [328, 545] on td "Ребиллы" at bounding box center [552, 544] width 521 height 35
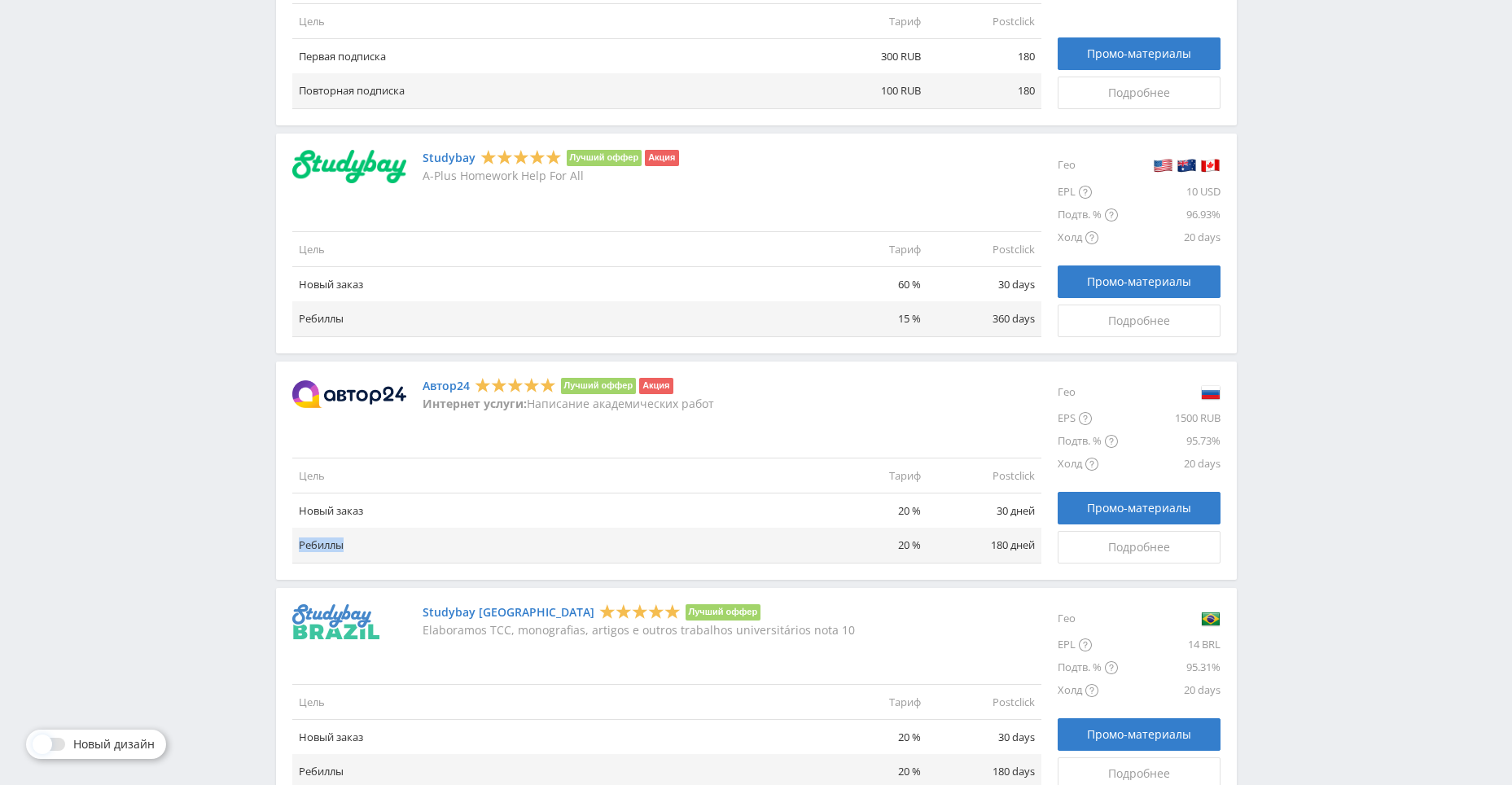
click at [328, 545] on td "Ребиллы" at bounding box center [552, 544] width 521 height 35
click at [1017, 511] on td "30 дней" at bounding box center [984, 510] width 114 height 35
click at [998, 546] on td "180 дней" at bounding box center [984, 544] width 114 height 35
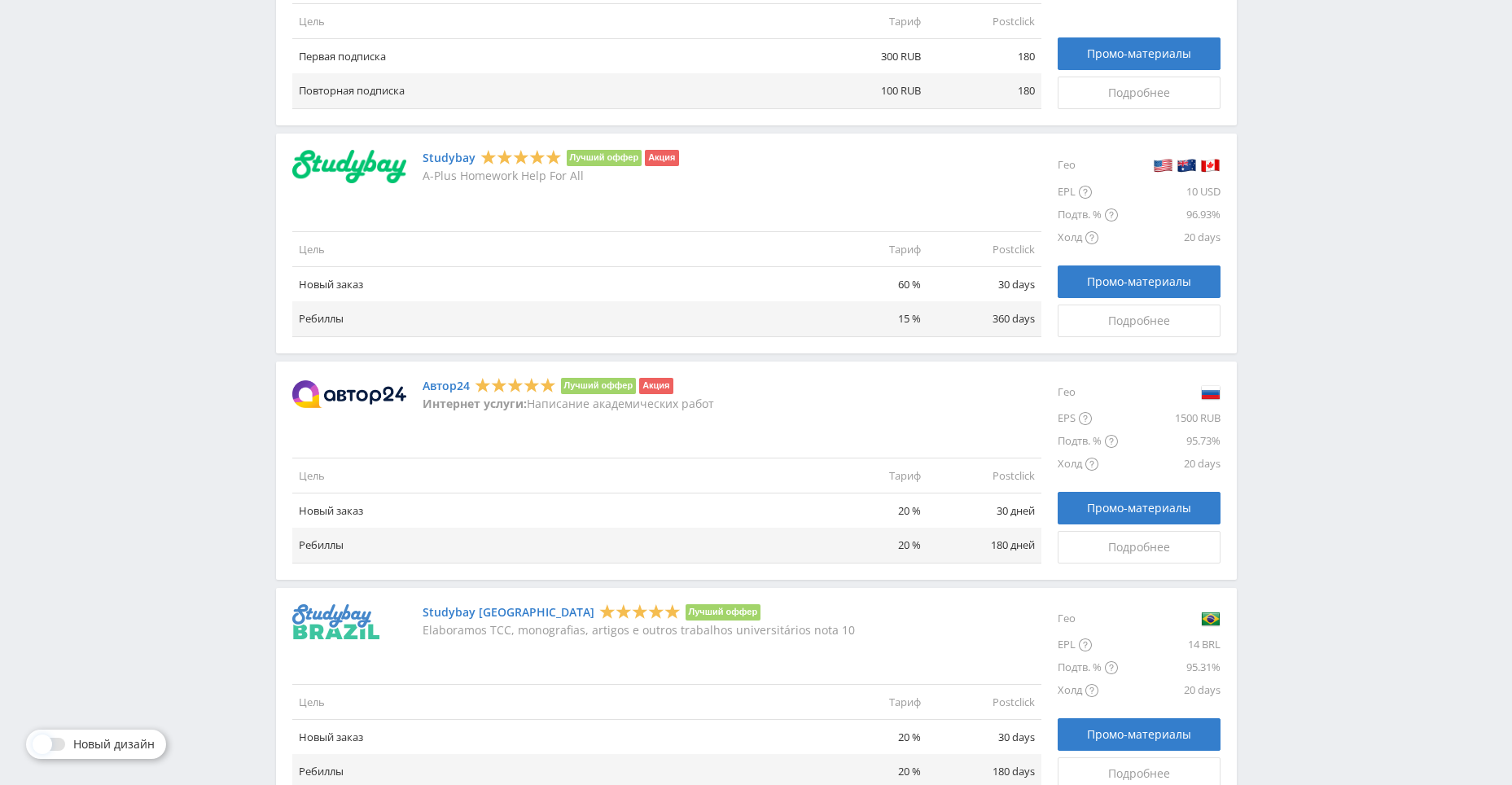
click at [318, 546] on td "Ребиллы" at bounding box center [552, 544] width 521 height 35
click at [1097, 539] on link "Подробнее" at bounding box center [1139, 547] width 163 height 33
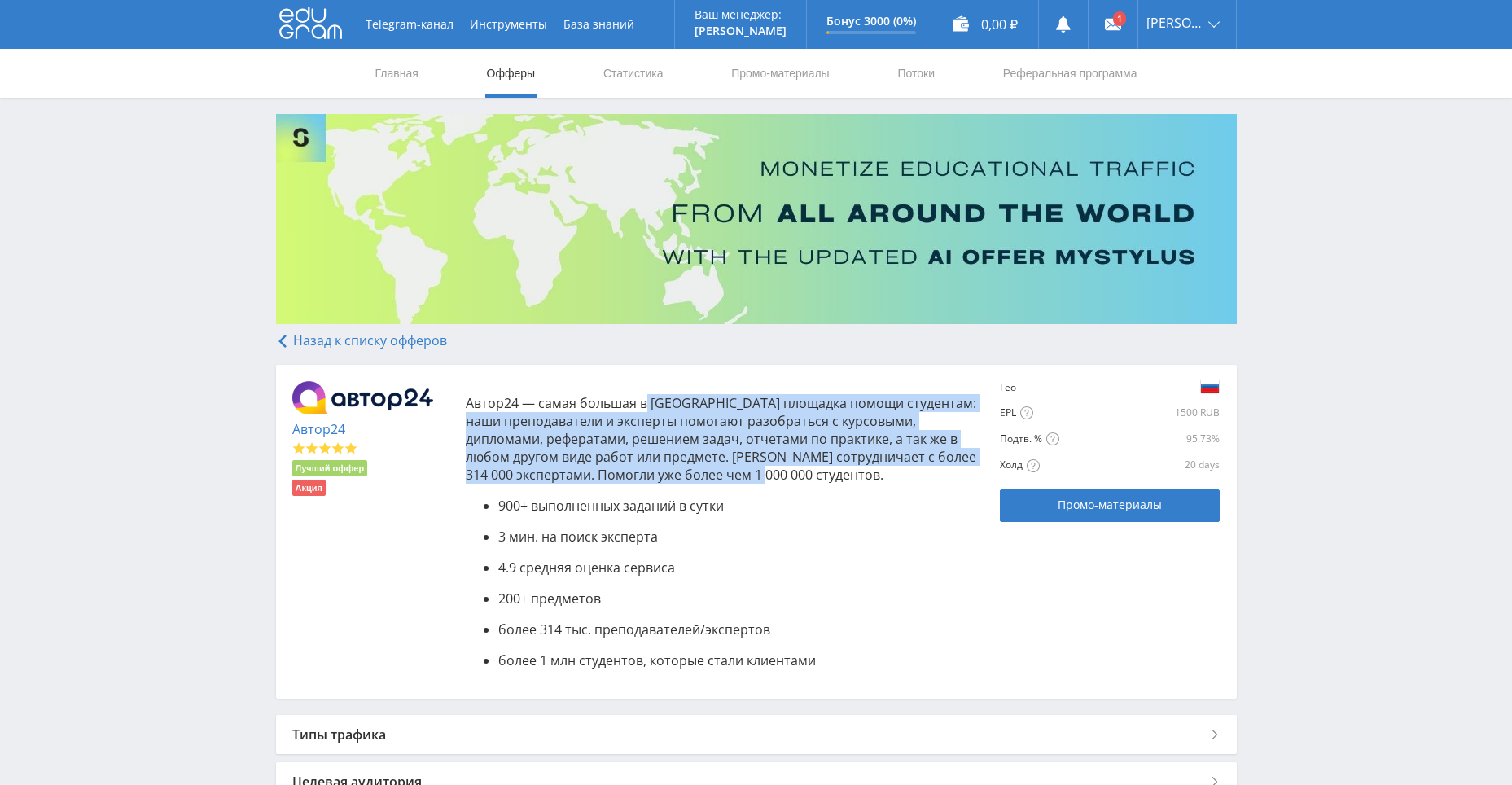
drag, startPoint x: 645, startPoint y: 402, endPoint x: 790, endPoint y: 467, distance: 158.9
click at [790, 467] on p "Автор24 — самая большая в [GEOGRAPHIC_DATA] площадка помощи студентам: наши пре…" at bounding box center [725, 439] width 518 height 89
click at [797, 462] on p "Автор24 — самая большая в России площадка помощи студентам: наши преподаватели …" at bounding box center [725, 439] width 518 height 89
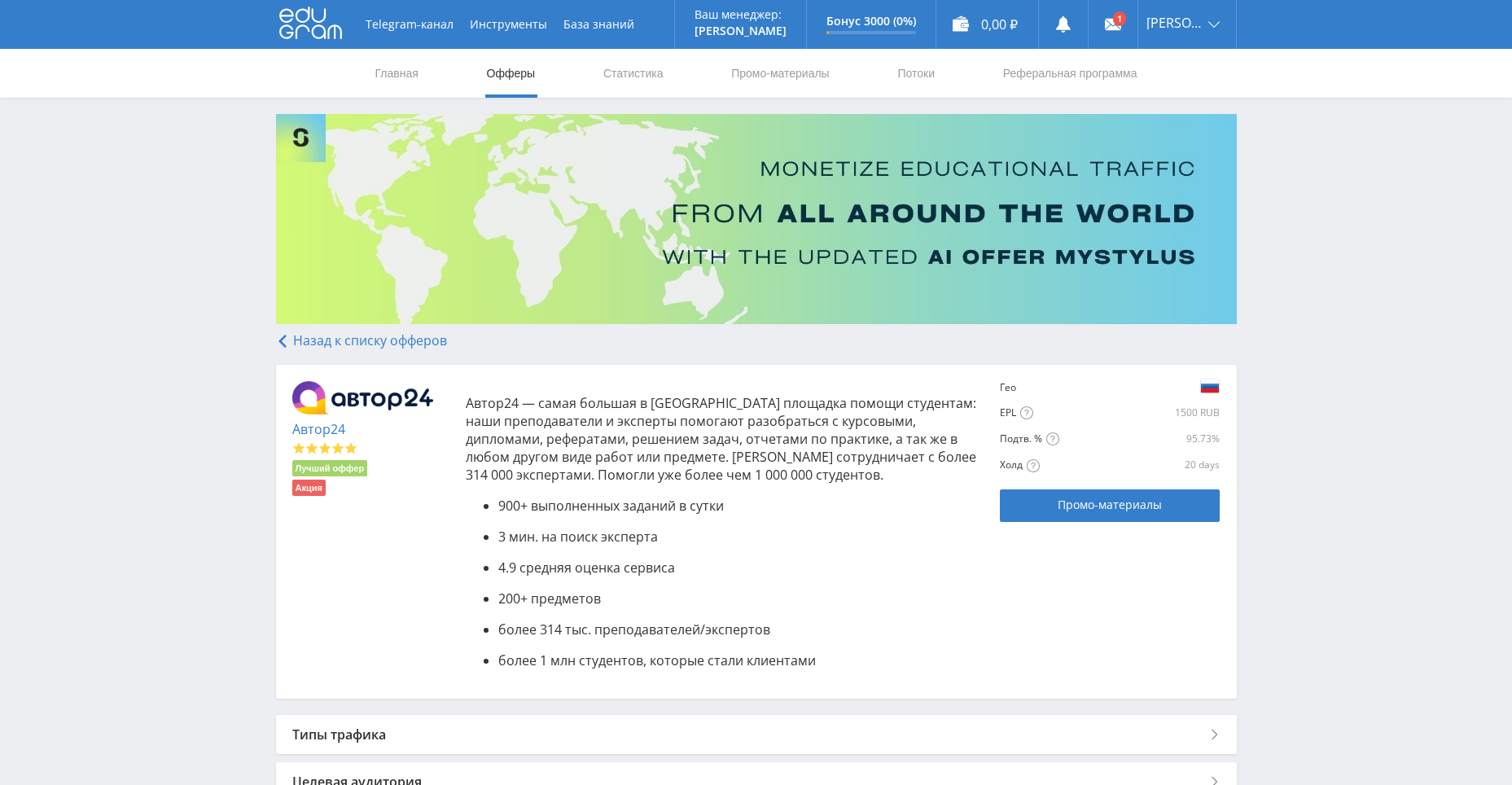
click at [784, 459] on p "Автор24 — самая большая в России площадка помощи студентам: наши преподаватели …" at bounding box center [725, 439] width 518 height 89
click at [484, 479] on p "Автор24 — самая большая в России площадка помощи студентам: наши преподаватели …" at bounding box center [725, 439] width 518 height 89
click at [573, 482] on p "Автор24 — самая большая в России площадка помощи студентам: наши преподаватели …" at bounding box center [725, 439] width 518 height 89
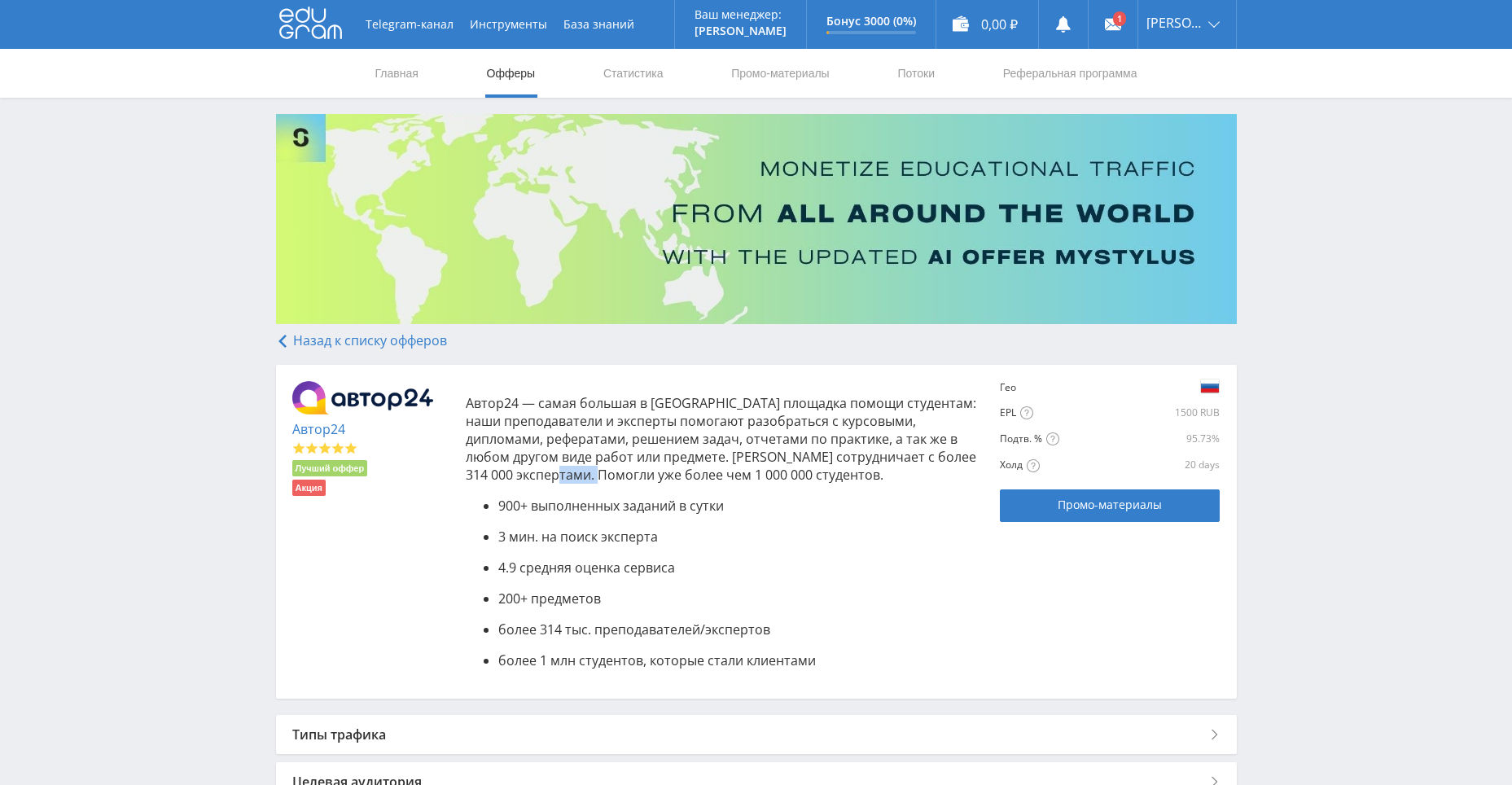
click at [573, 482] on p "Автор24 — самая большая в России площадка помощи студентам: наши преподаватели …" at bounding box center [725, 439] width 518 height 89
drag, startPoint x: 516, startPoint y: 536, endPoint x: 645, endPoint y: 539, distance: 129.0
click at [645, 539] on span "3 мин. на поиск эксперта" at bounding box center [577, 536] width 160 height 18
drag, startPoint x: 505, startPoint y: 566, endPoint x: 610, endPoint y: 564, distance: 105.0
click at [610, 564] on span "4.9 средняя оценка сервиса" at bounding box center [586, 567] width 176 height 18
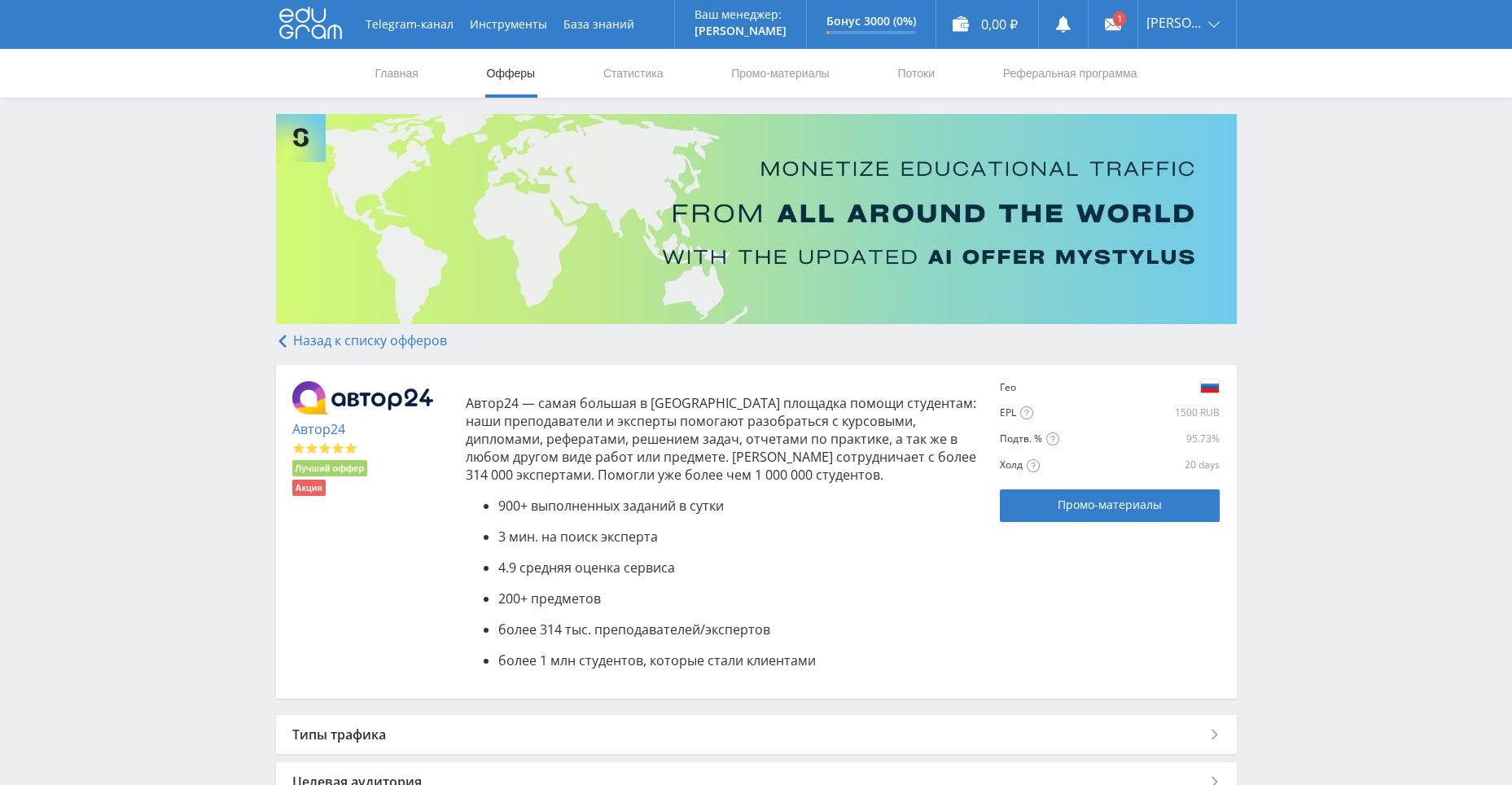
click at [555, 595] on span "200+ предметов" at bounding box center [550, 598] width 103 height 18
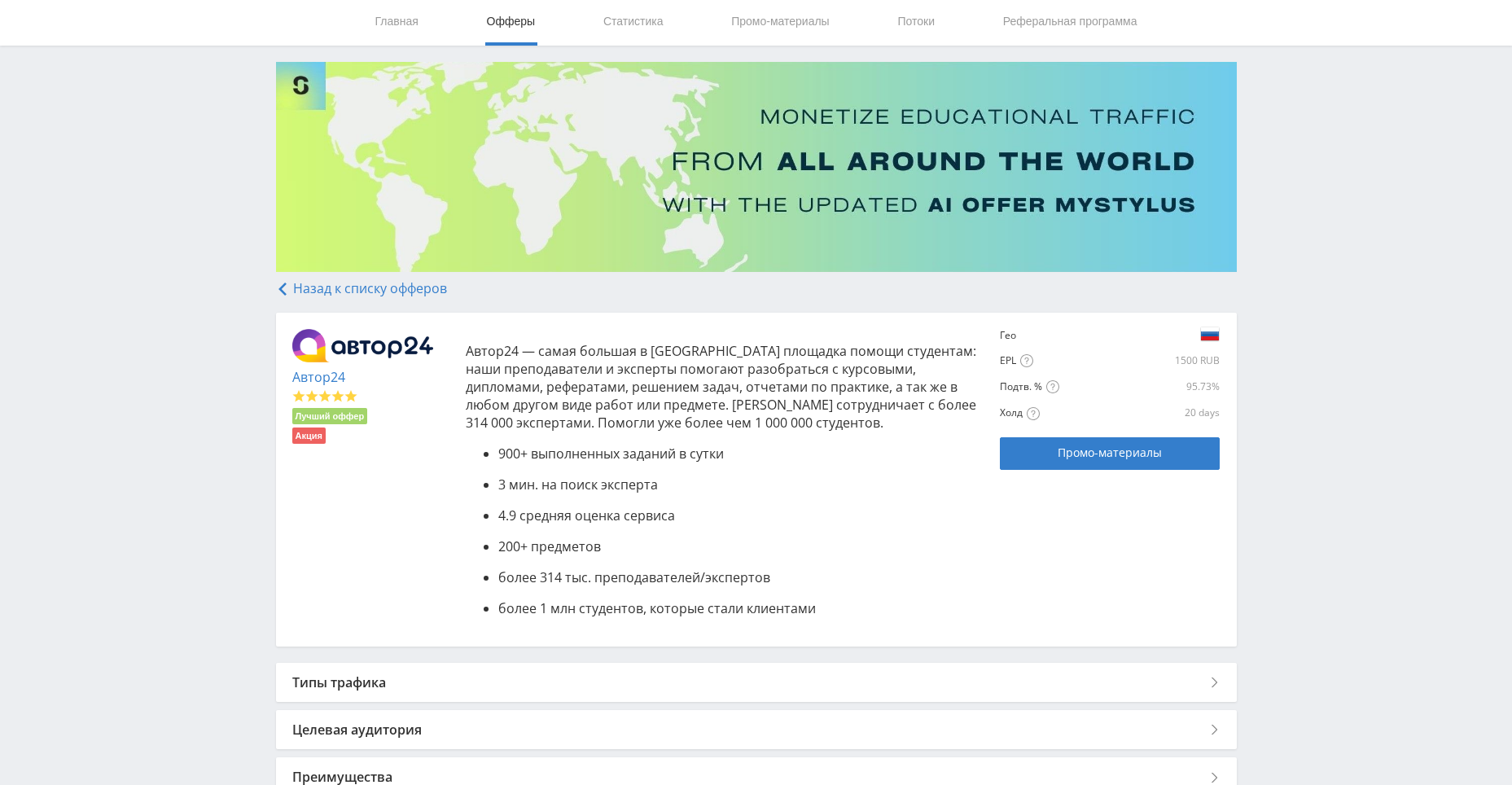
scroll to position [81, 0]
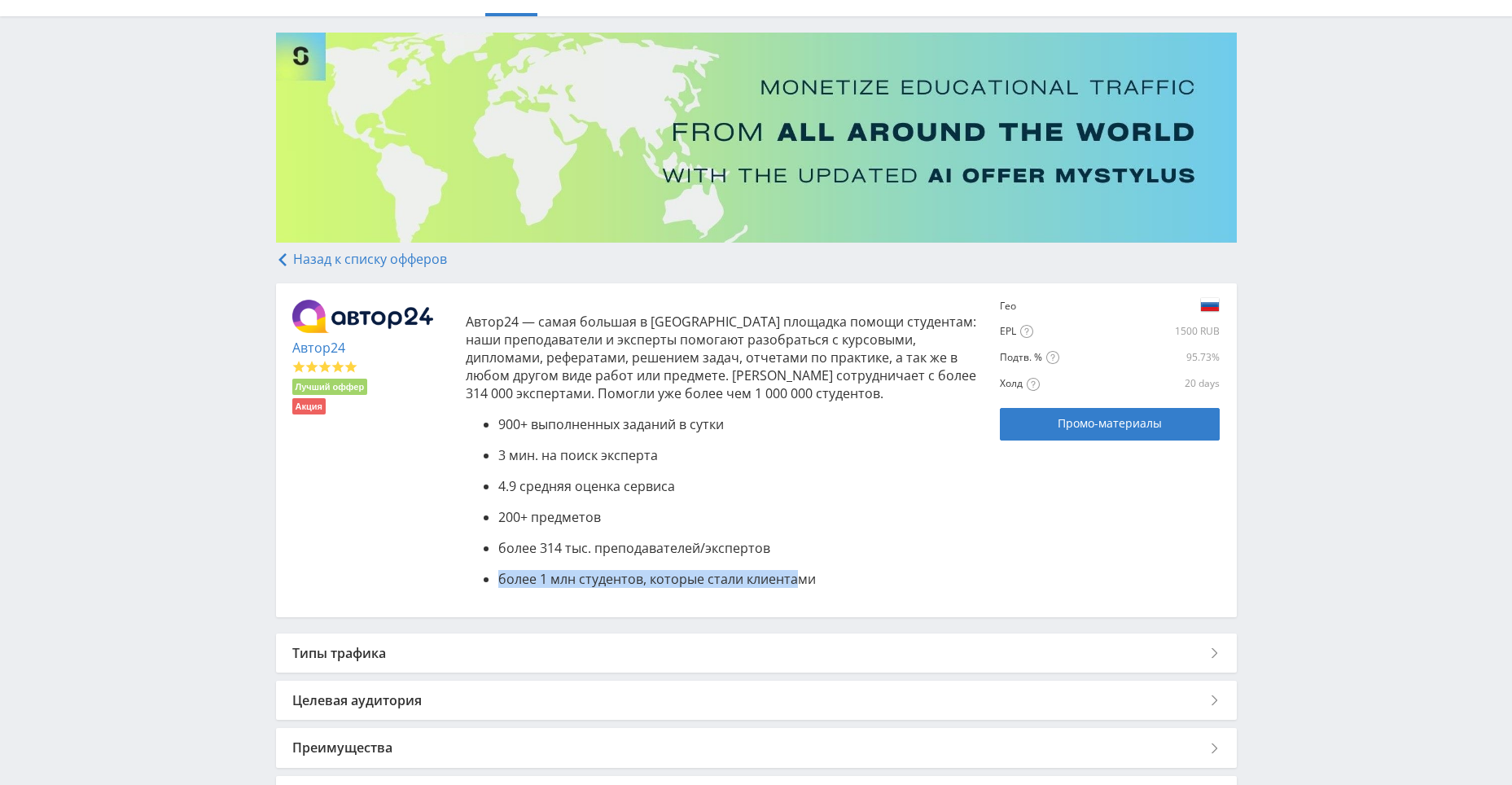
drag, startPoint x: 523, startPoint y: 568, endPoint x: 799, endPoint y: 578, distance: 276.2
click at [799, 578] on ul "900+ выполненных заданий в сутки 3 мин. на поиск эксперта 4.9 средняя оценка се…" at bounding box center [725, 501] width 518 height 172
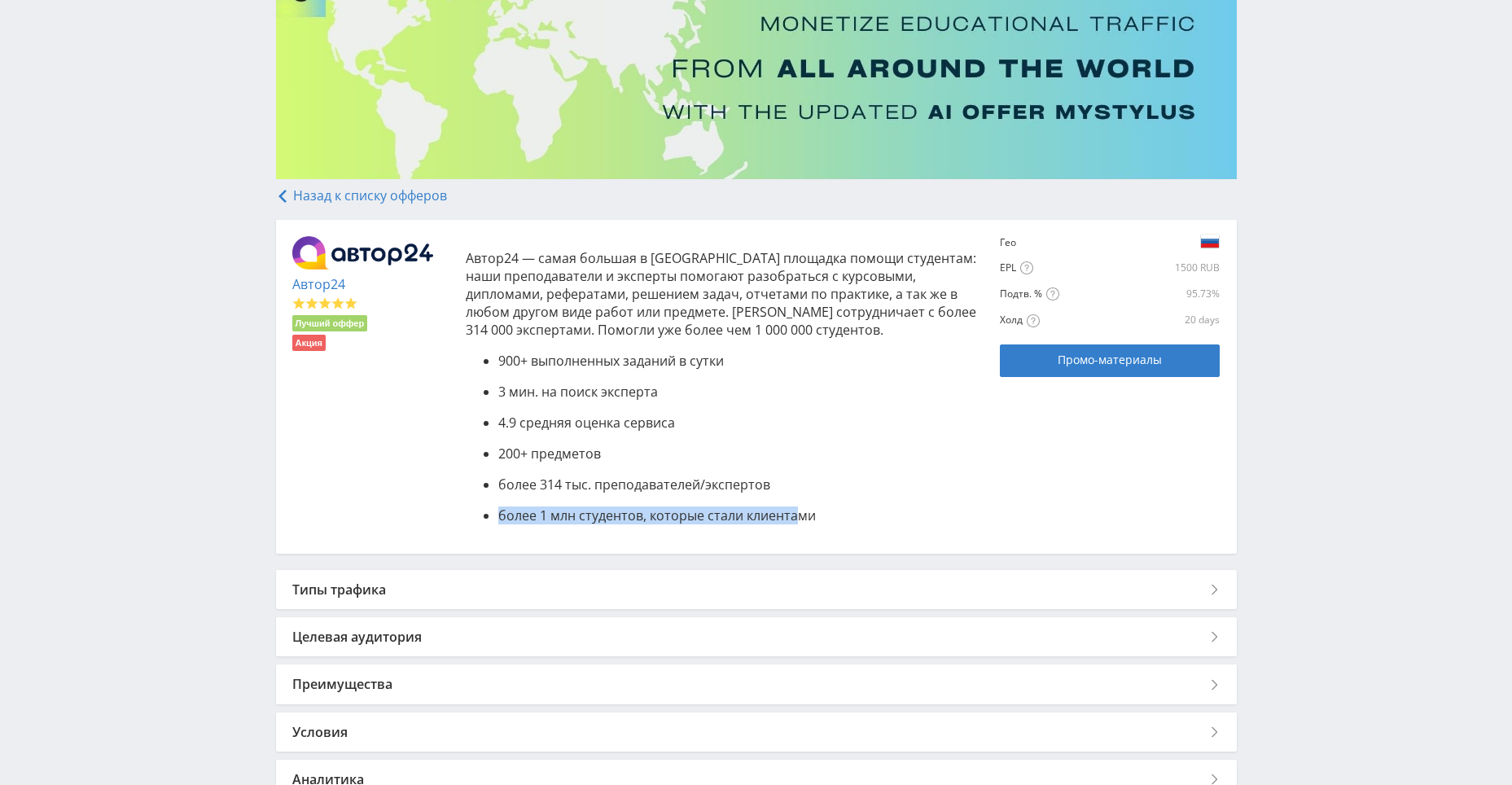
scroll to position [244, 0]
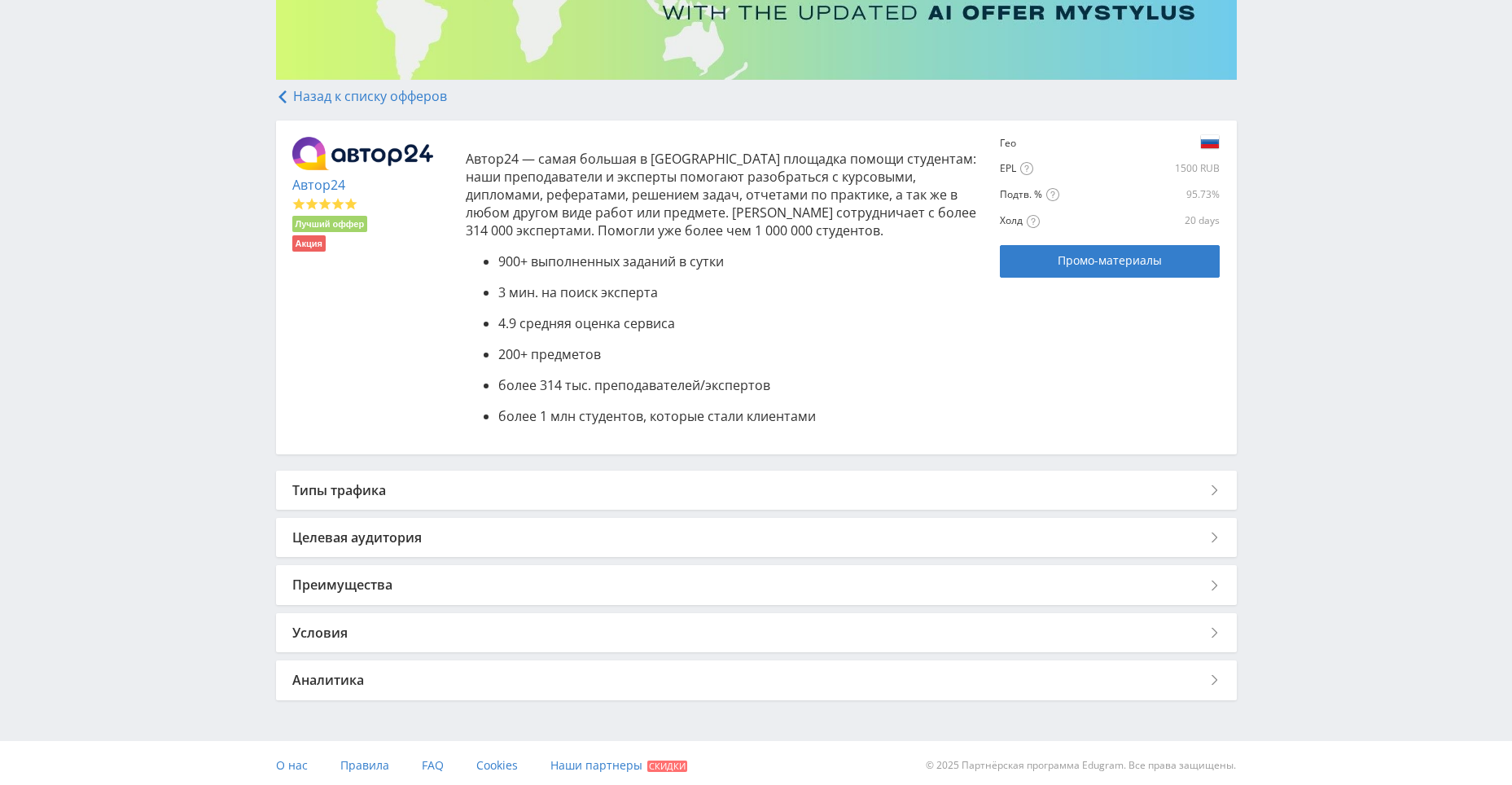
click at [485, 487] on div "Типы трафика" at bounding box center [756, 490] width 961 height 39
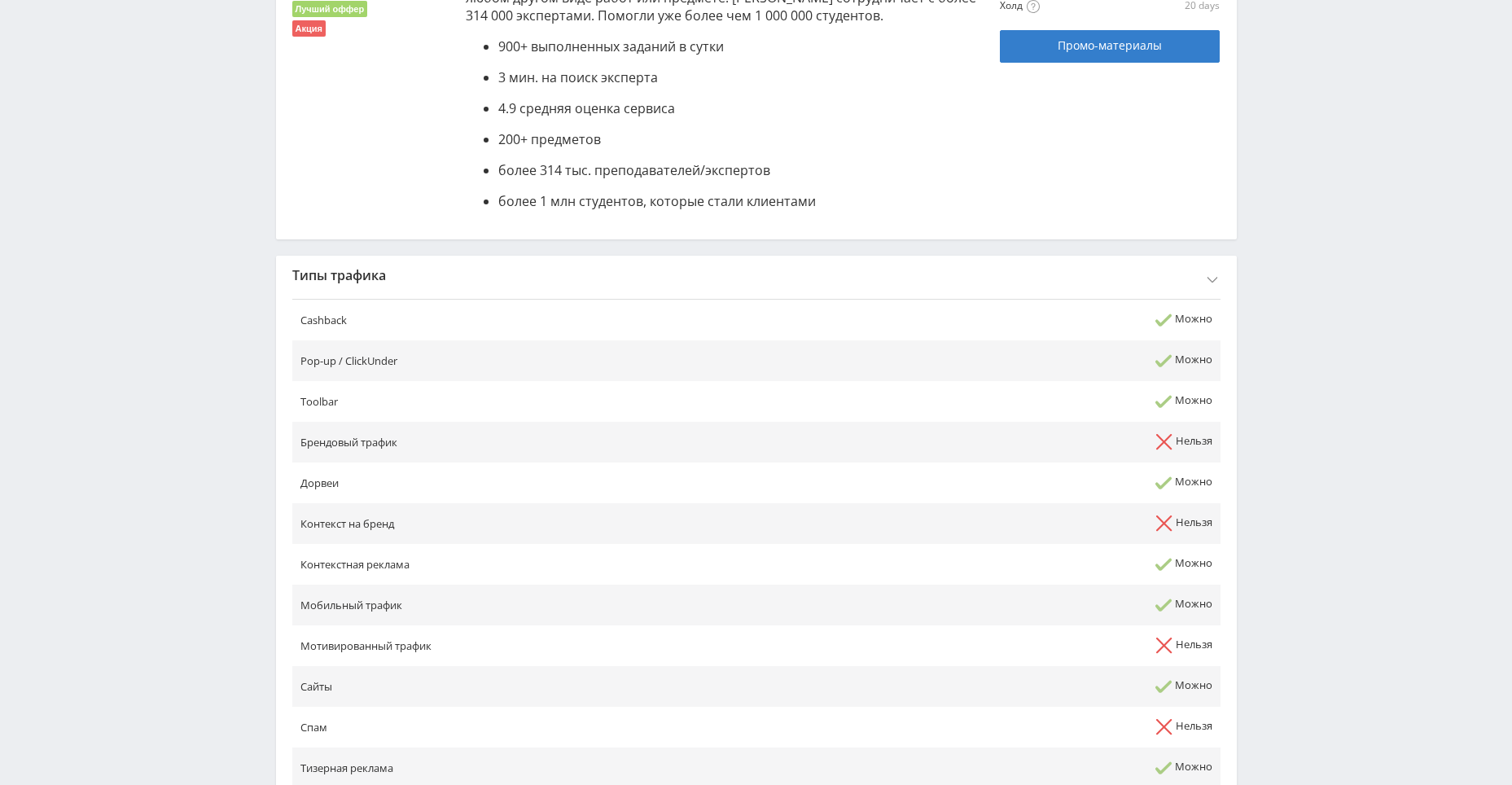
scroll to position [489, 0]
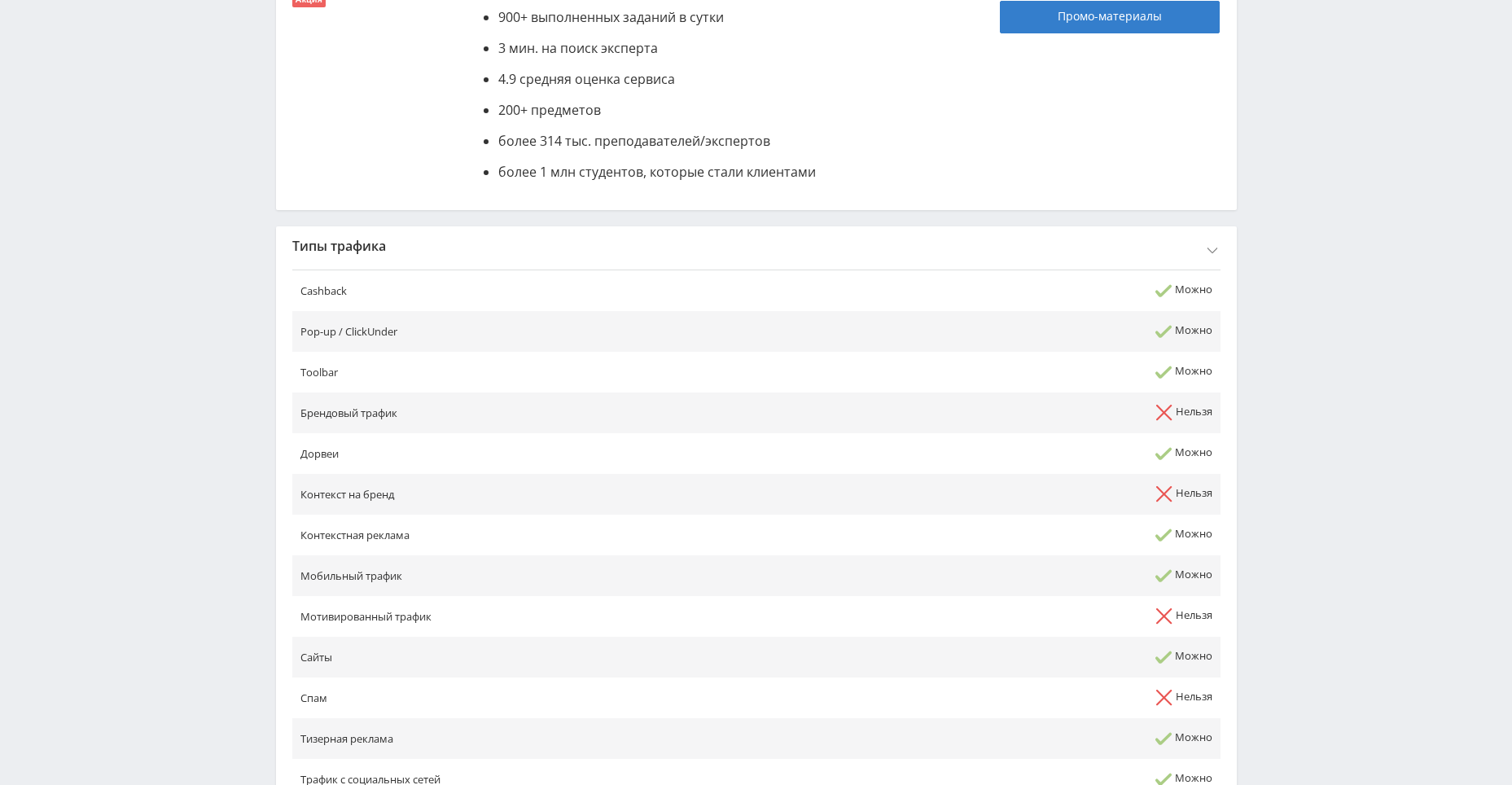
drag, startPoint x: 308, startPoint y: 492, endPoint x: 1200, endPoint y: 494, distance: 892.0
click at [1200, 494] on tr "Контекст на бренд Нельзя" at bounding box center [756, 494] width 928 height 41
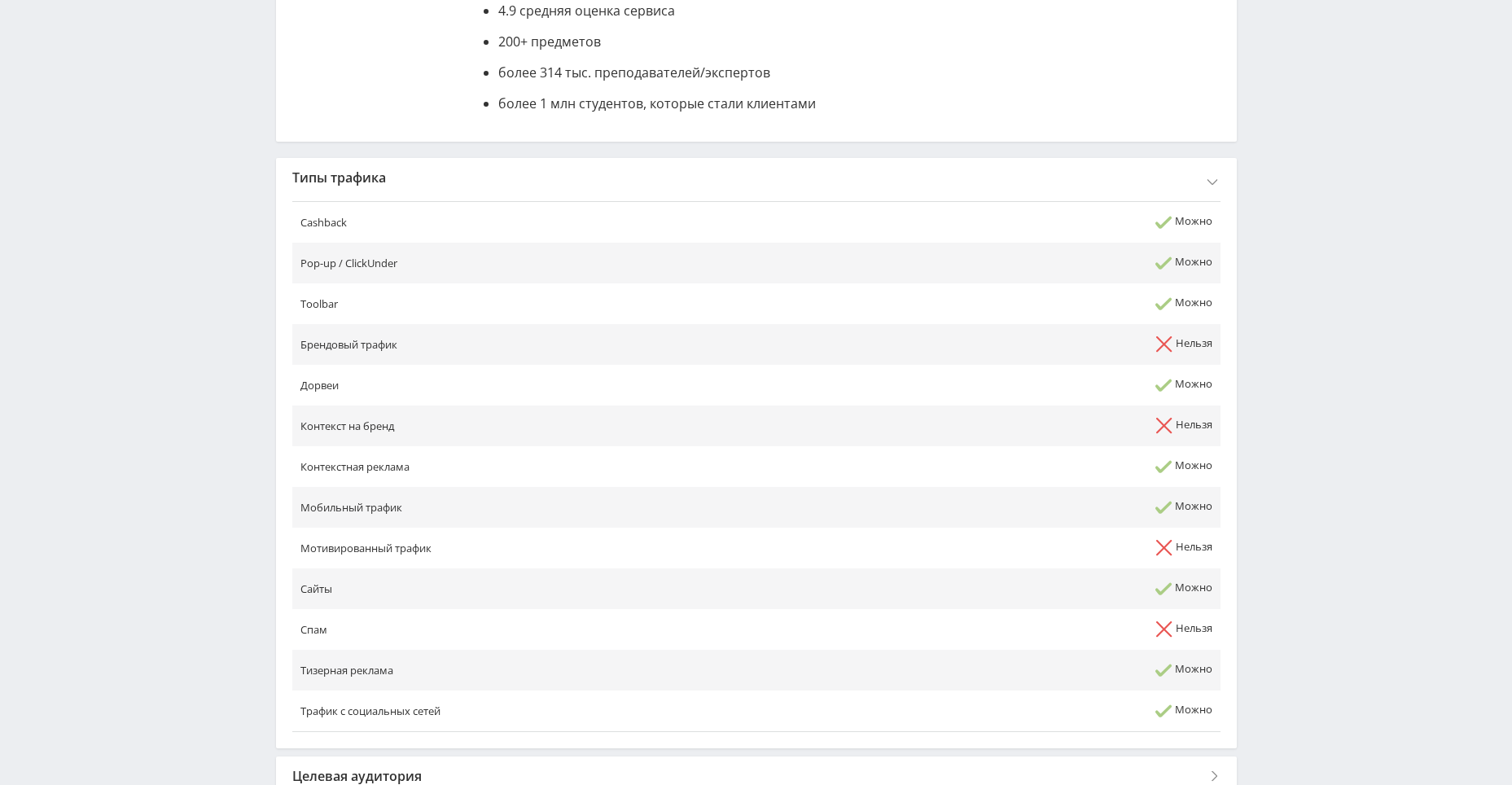
scroll to position [651, 0]
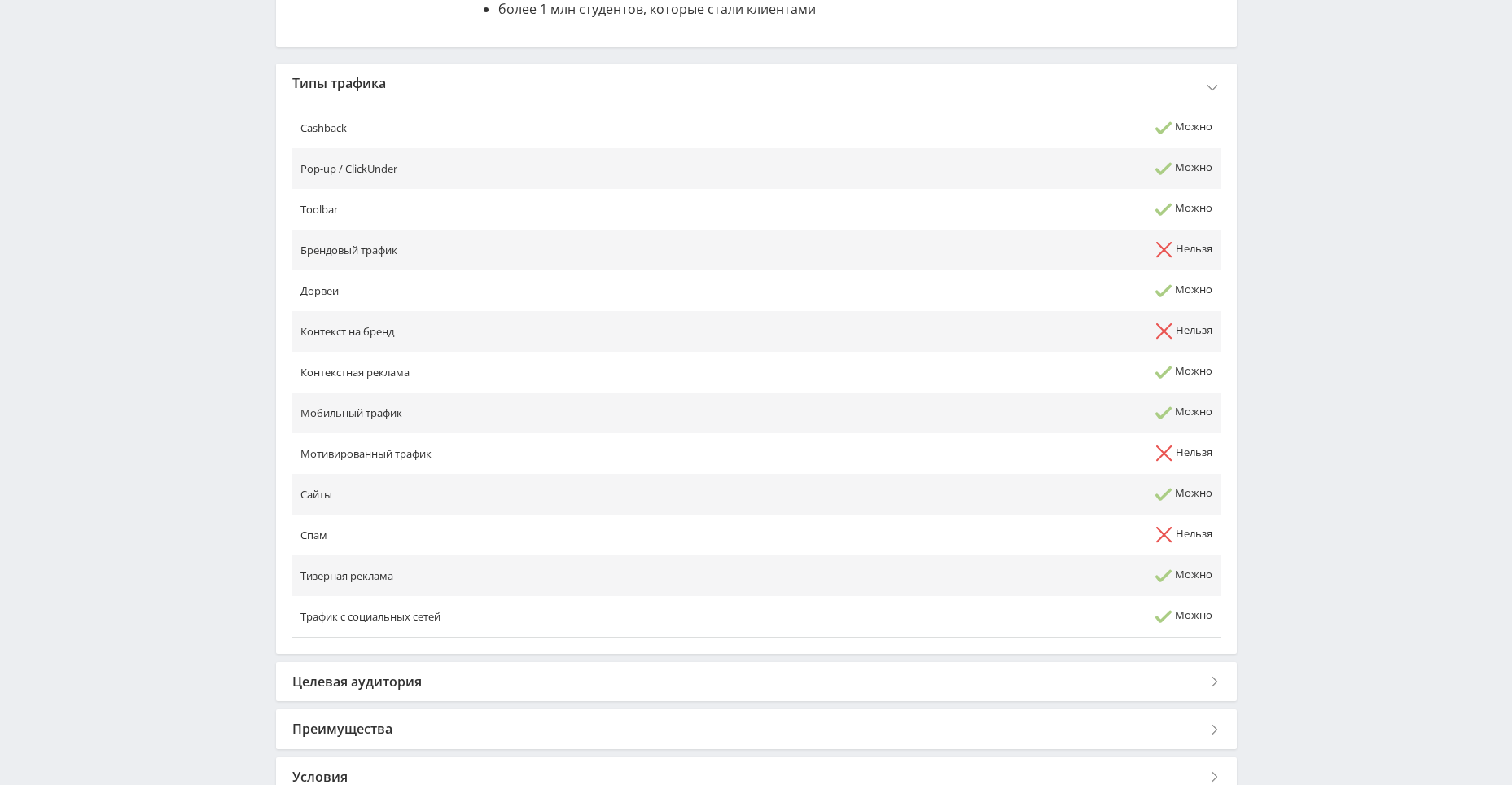
drag, startPoint x: 302, startPoint y: 488, endPoint x: 1217, endPoint y: 505, distance: 915.2
click at [1217, 505] on tr "Сайты Можно" at bounding box center [756, 494] width 928 height 41
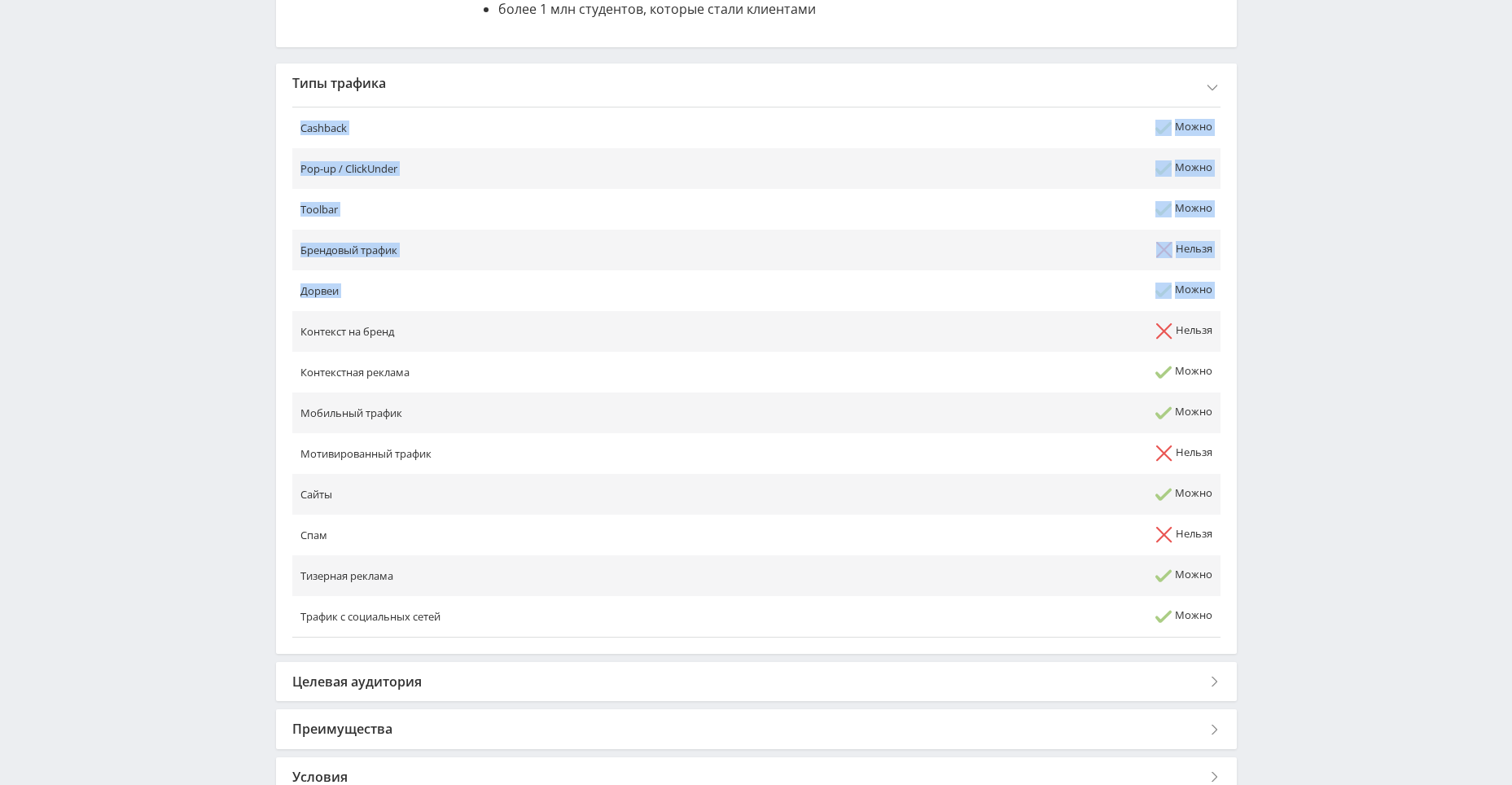
drag, startPoint x: 315, startPoint y: 331, endPoint x: 1222, endPoint y: 337, distance: 907.0
click at [1222, 337] on div "Cashback Можно Pop-up / ClickUnder Можно Toolbar Можно Брендовый трафик Нельзя …" at bounding box center [756, 378] width 961 height 551
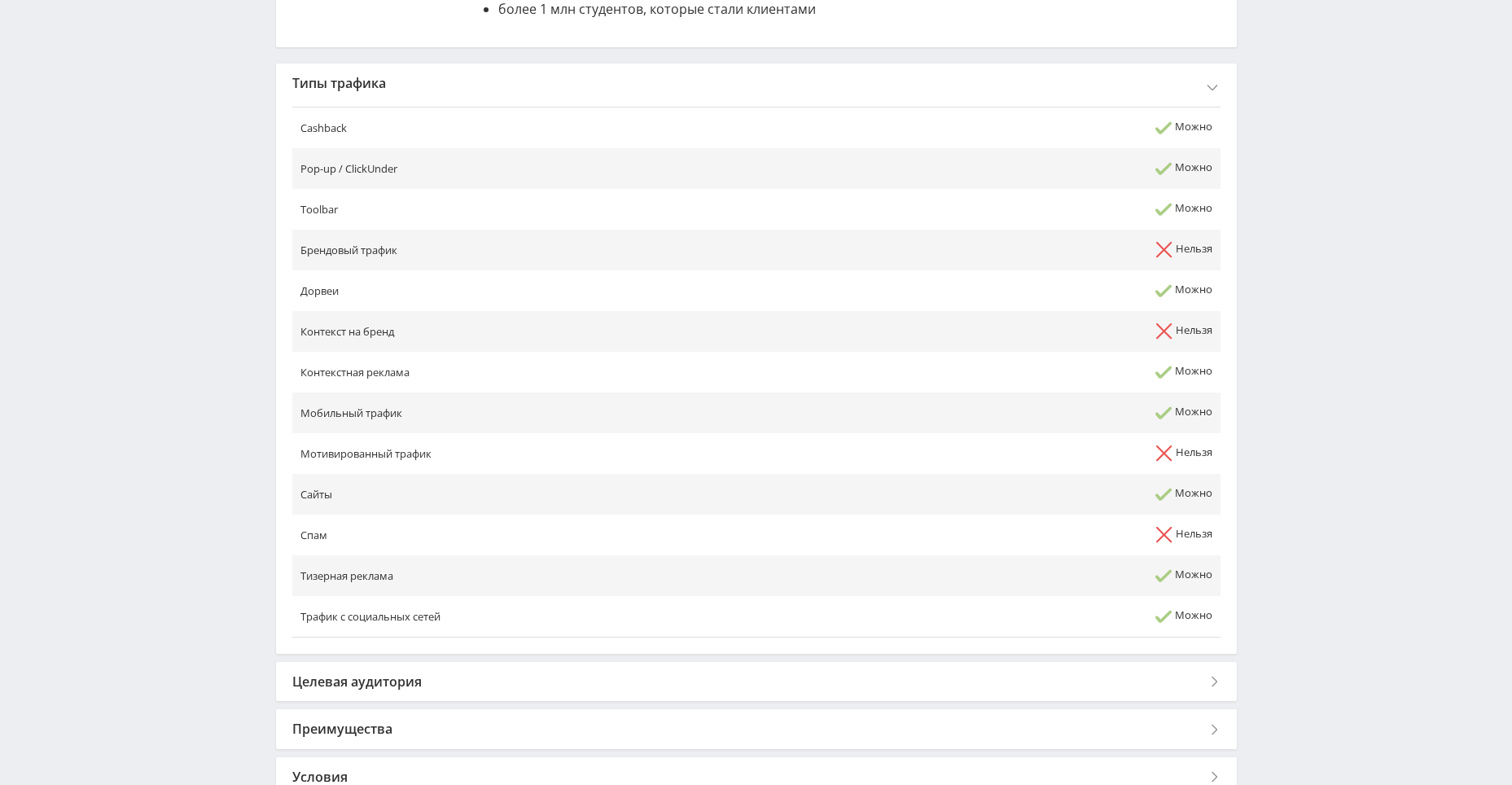
click at [194, 602] on div "Telegram-канал Инструменты База знаний Ваш менеджер: Alex Alex Online @edugram_…" at bounding box center [756, 141] width 1512 height 1584
click at [428, 680] on div "Целевая аудитория" at bounding box center [756, 681] width 961 height 39
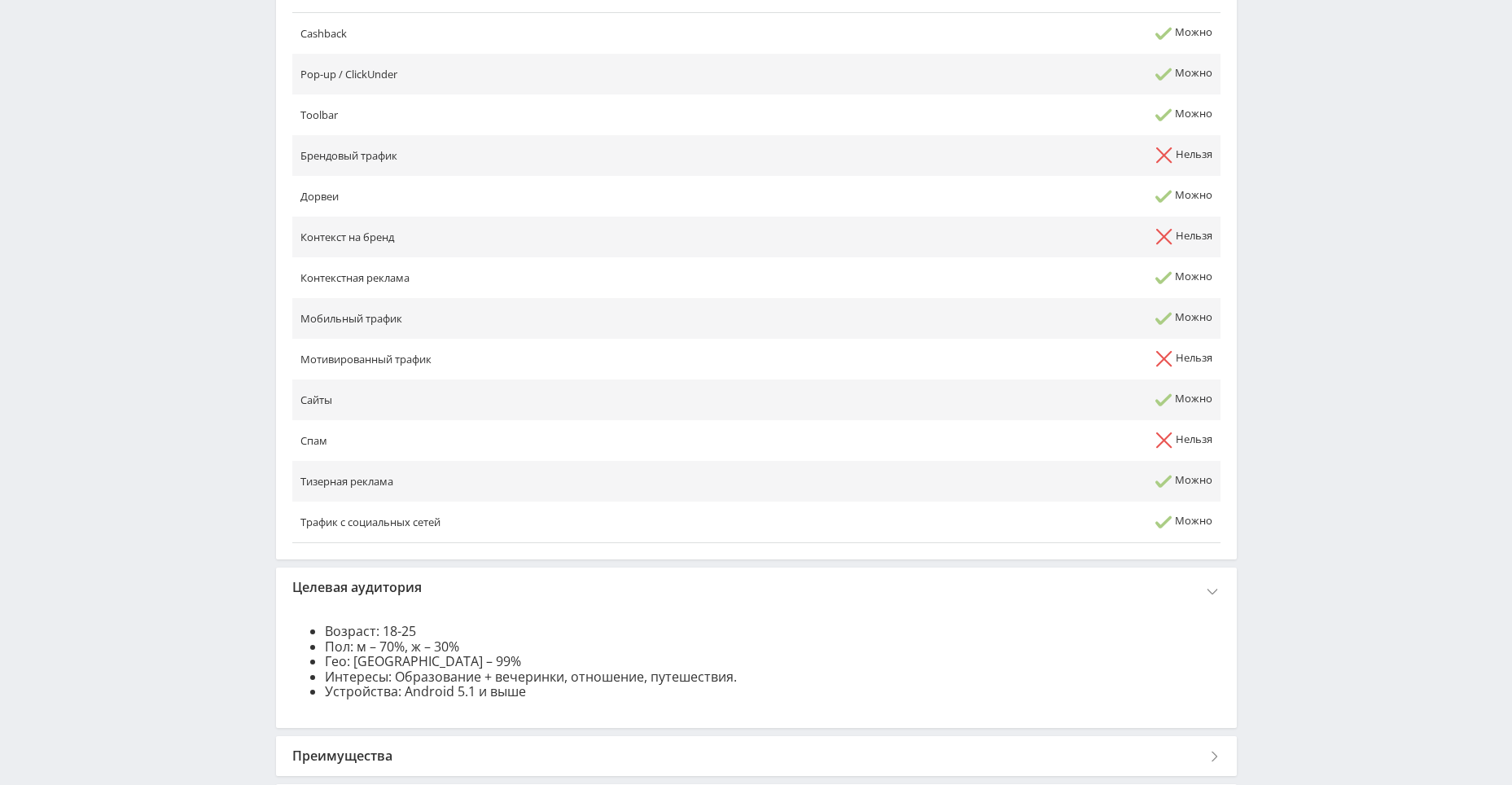
scroll to position [896, 0]
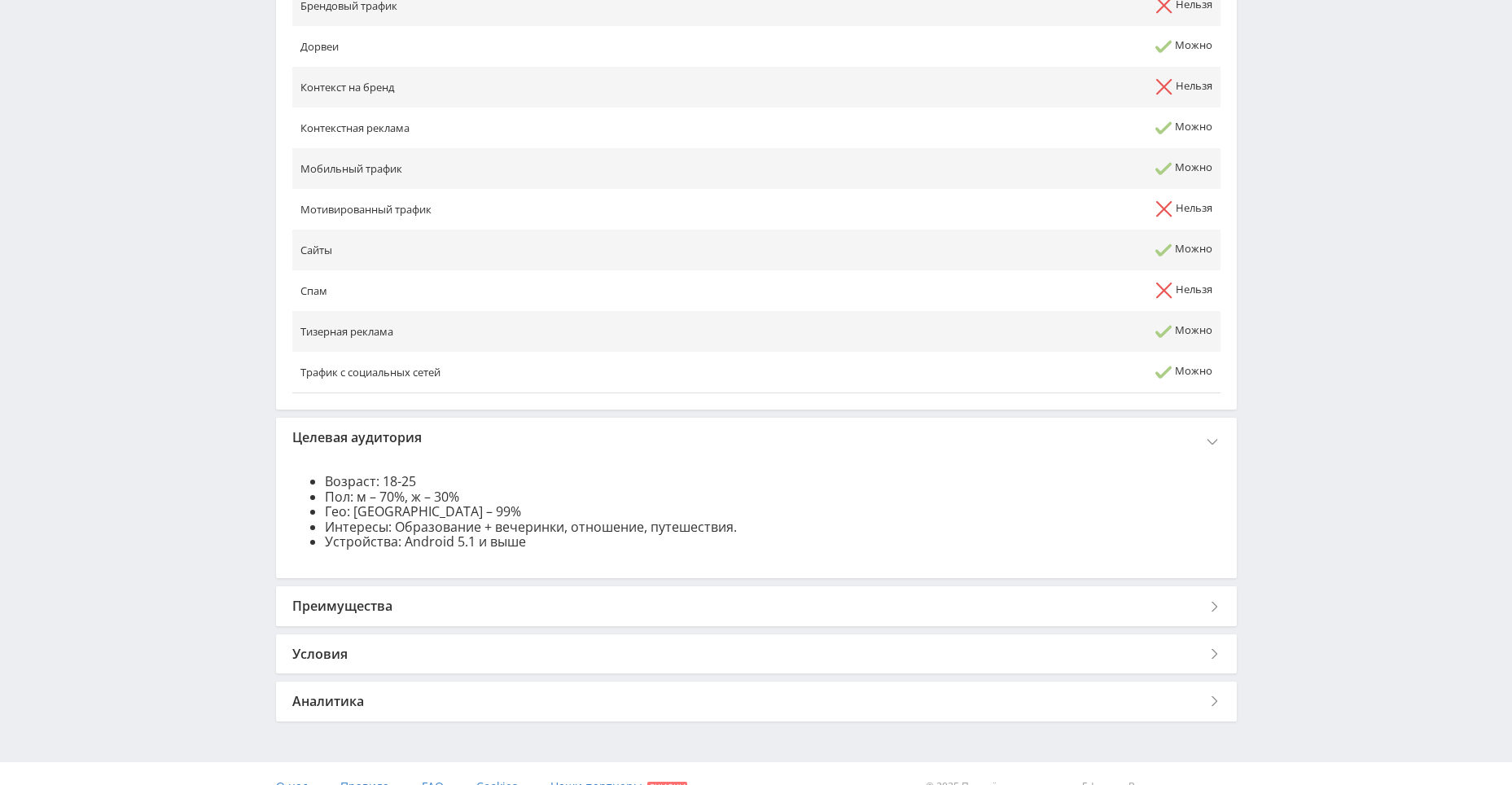
click at [370, 598] on div "Преимущества" at bounding box center [756, 605] width 961 height 39
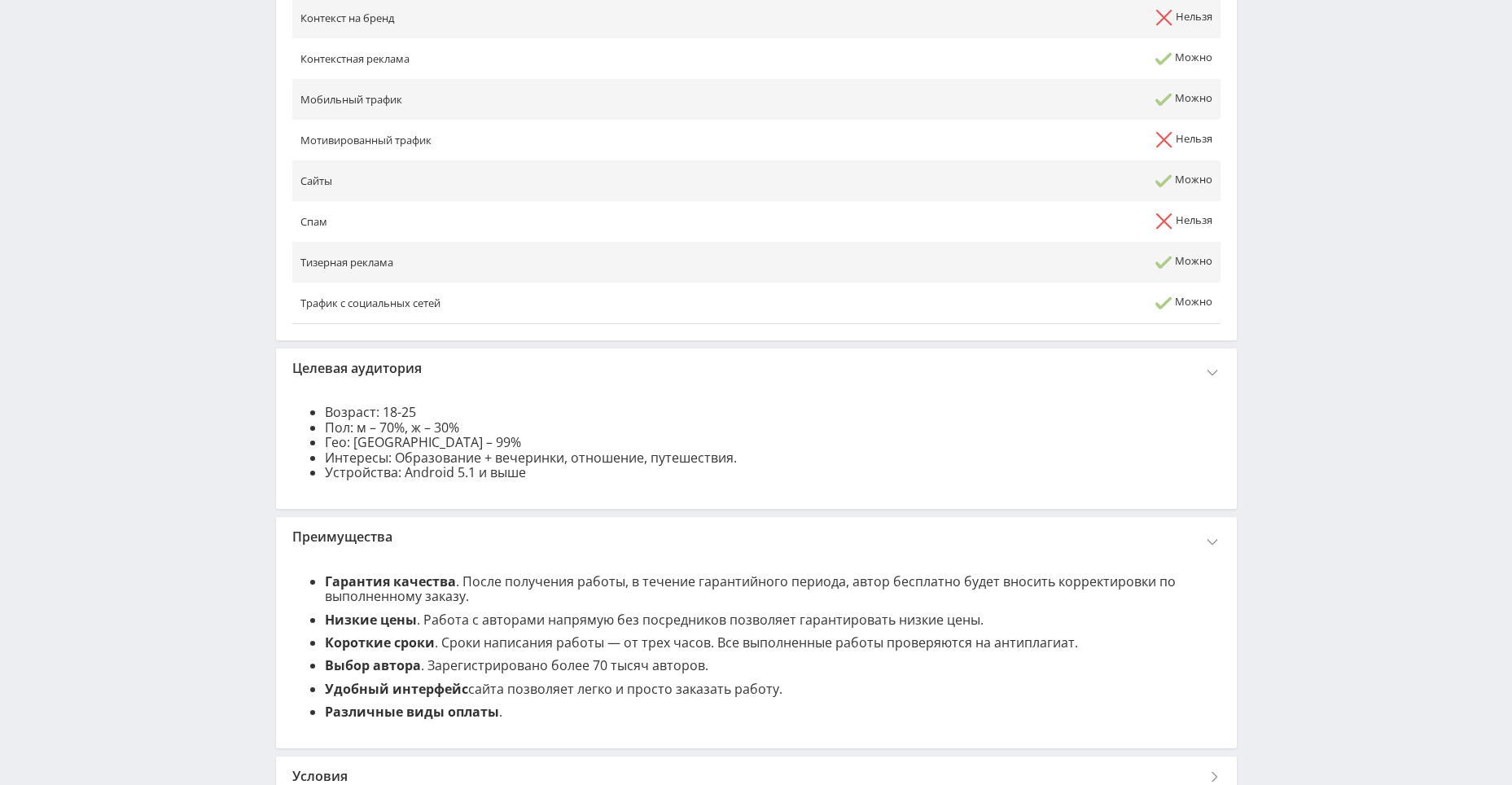
scroll to position [1113, 0]
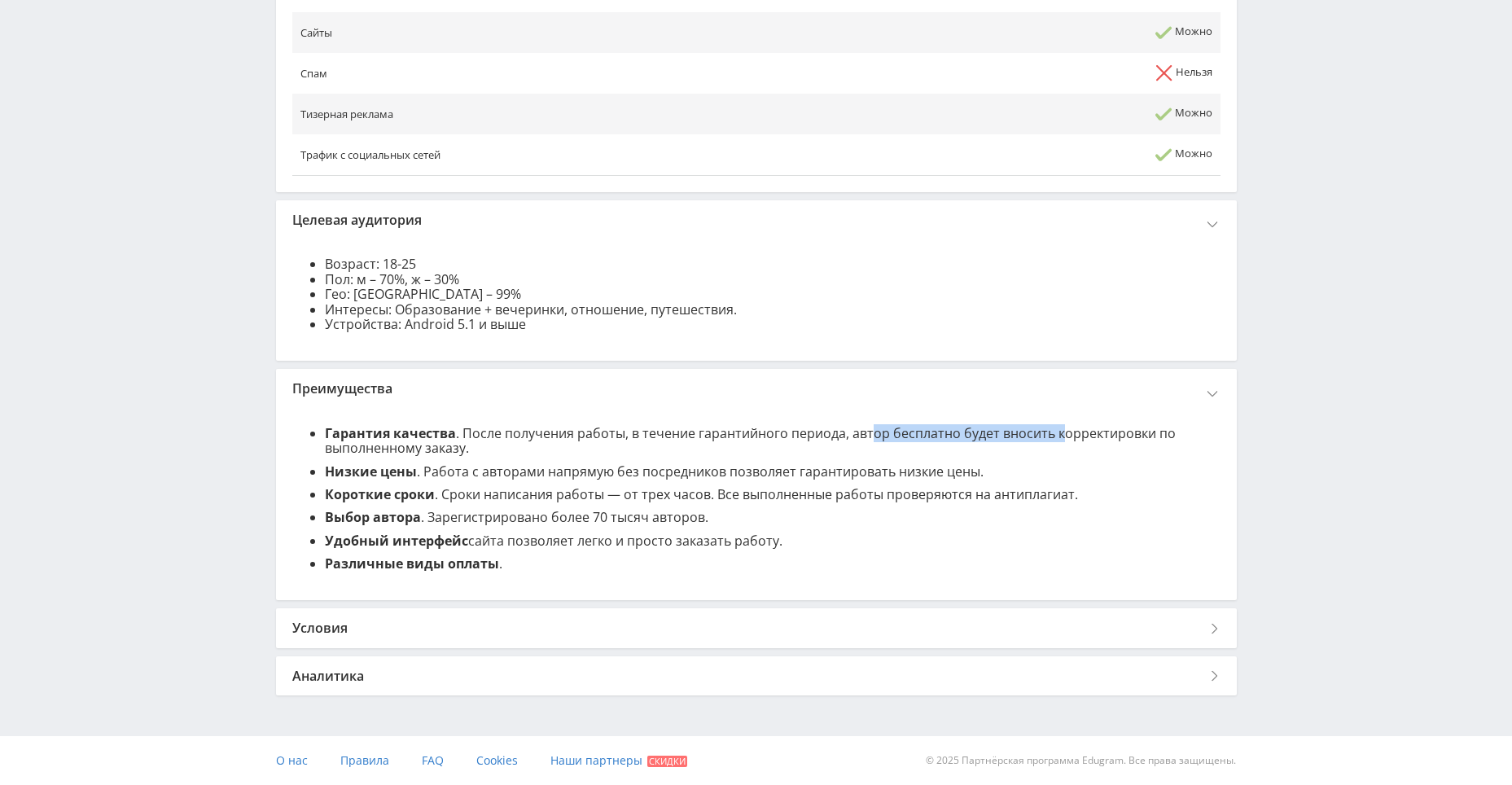
drag, startPoint x: 867, startPoint y: 430, endPoint x: 1062, endPoint y: 441, distance: 195.3
click at [1062, 441] on li "Гарантия качества . После получения работы, в течение гарантийного периода, авт…" at bounding box center [772, 441] width 896 height 30
click at [393, 626] on div "Условия" at bounding box center [756, 627] width 961 height 39
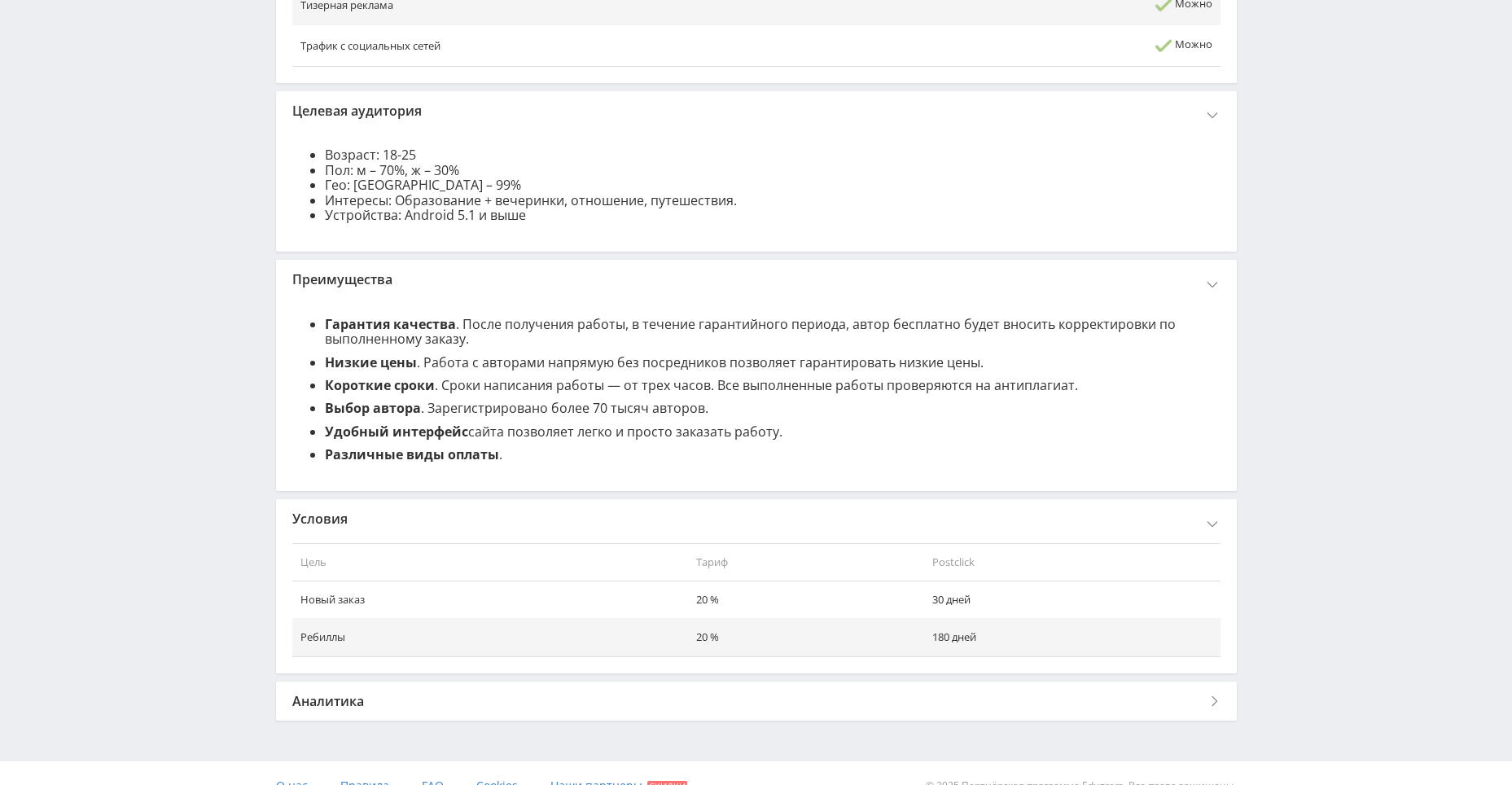
scroll to position [1247, 0]
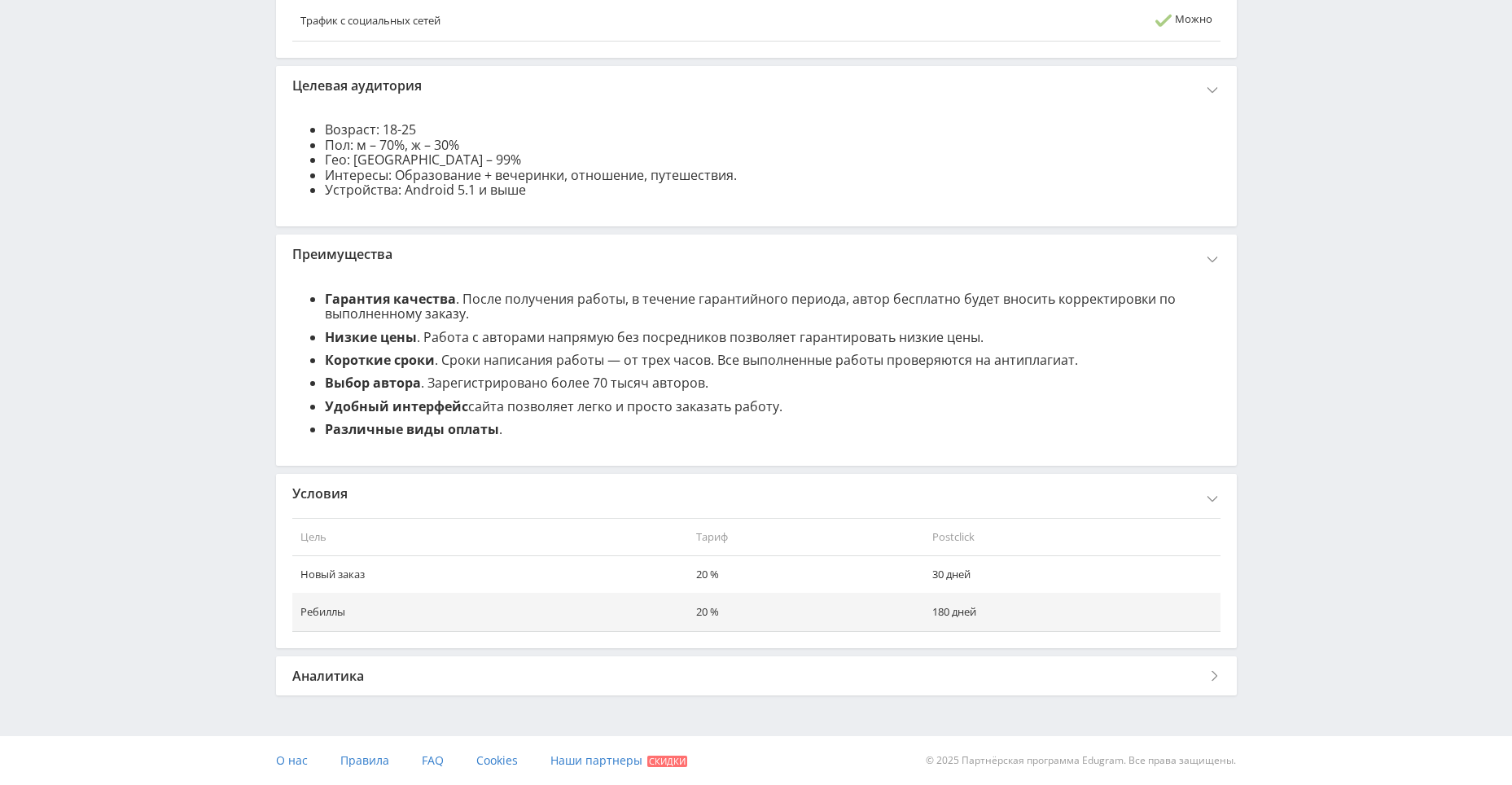
click at [315, 677] on div "Аналитика" at bounding box center [756, 675] width 961 height 39
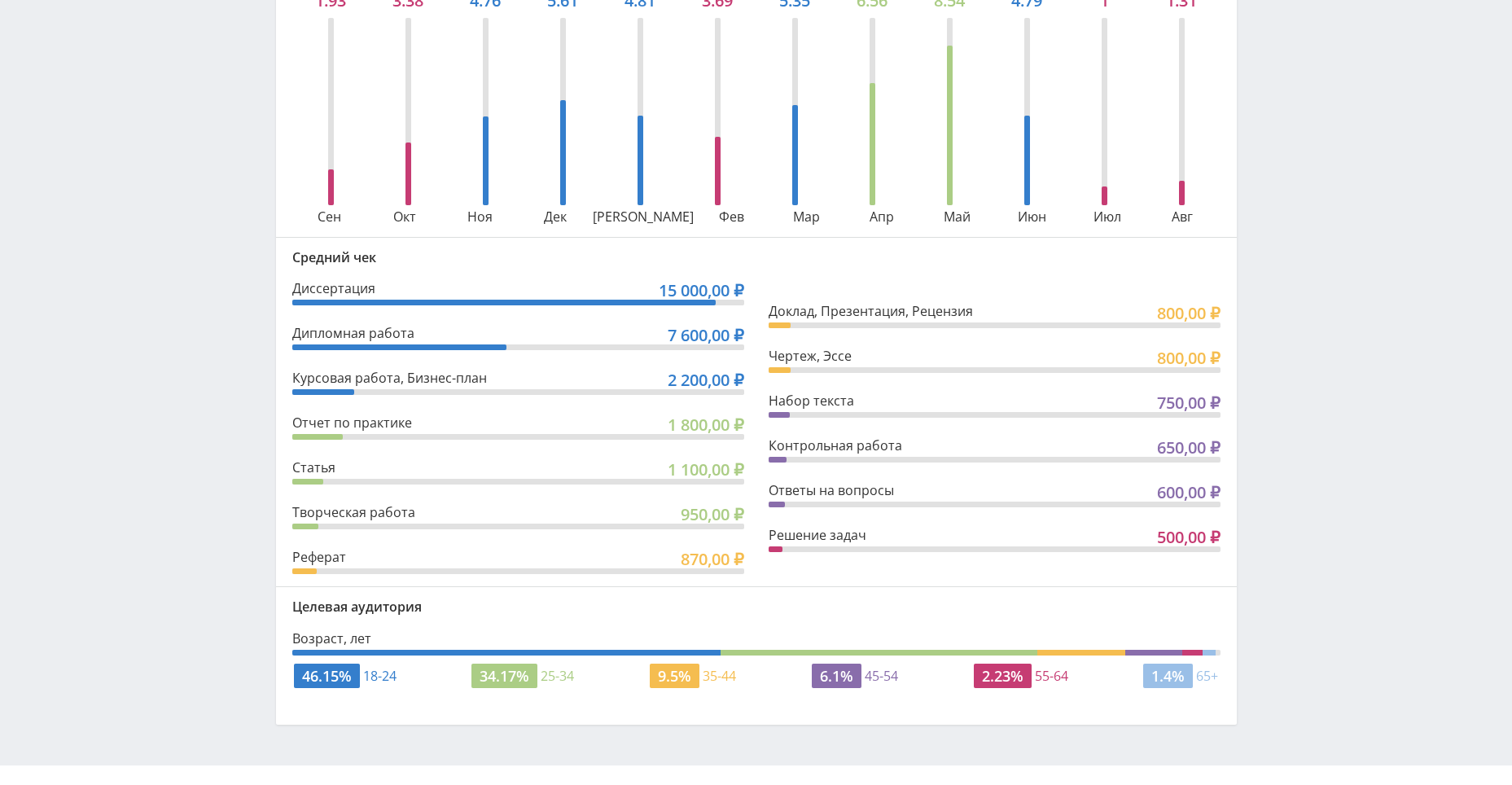
scroll to position [2016, 0]
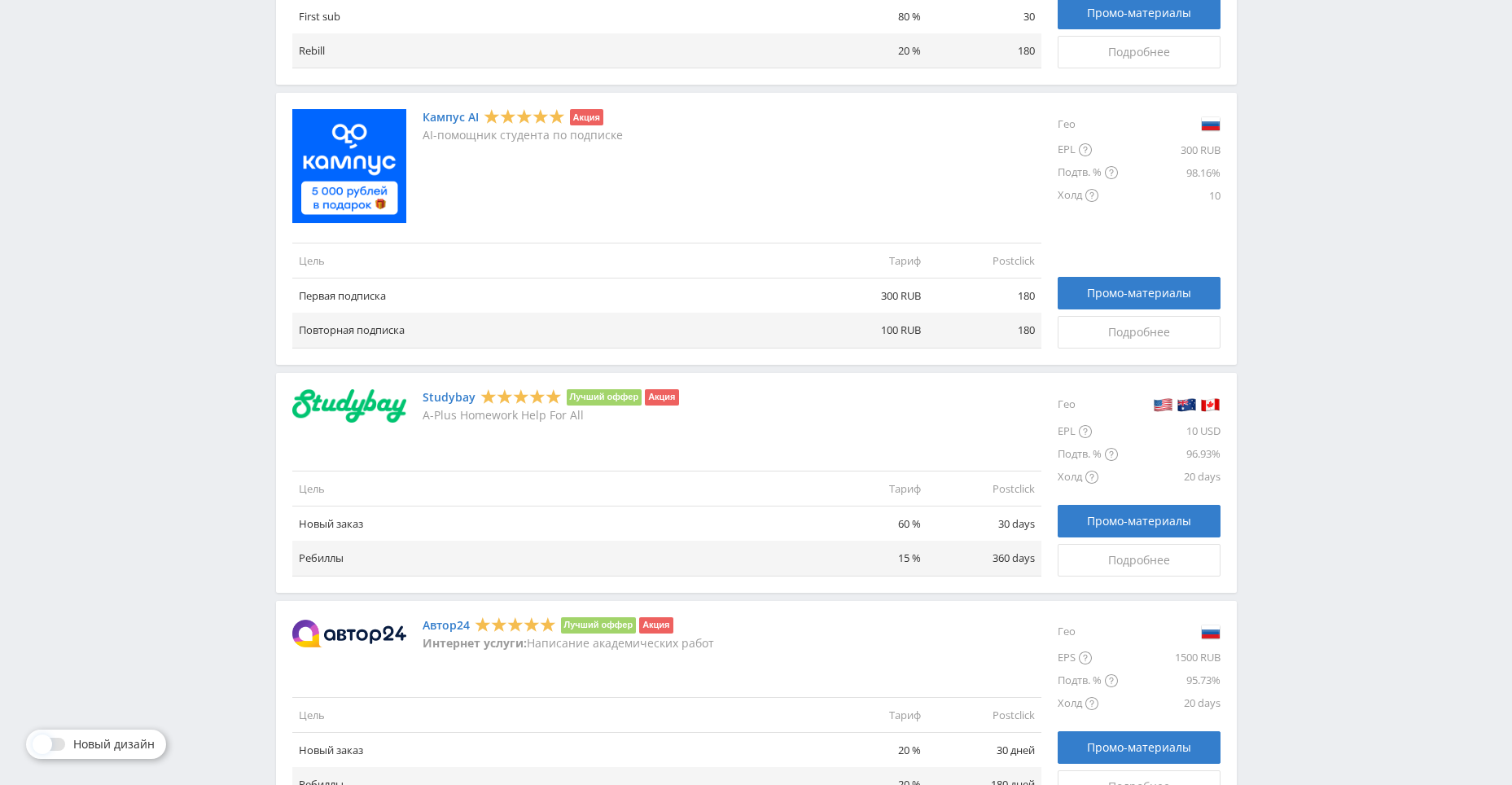
scroll to position [896, 0]
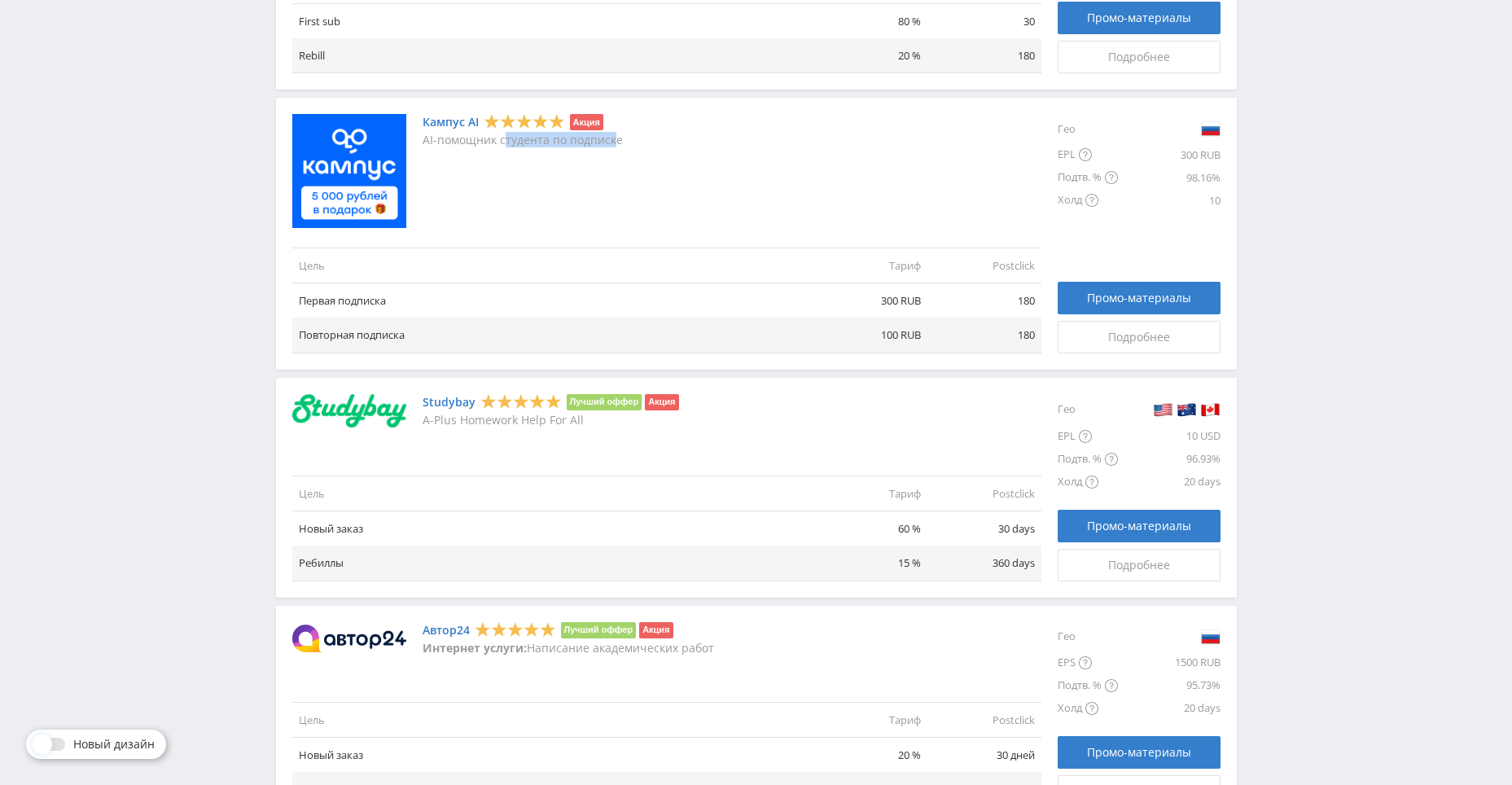
drag, startPoint x: 506, startPoint y: 139, endPoint x: 611, endPoint y: 138, distance: 105.0
click at [611, 138] on p "AI-помощник студента по подписке" at bounding box center [522, 139] width 200 height 13
click at [498, 198] on div "Кампус AI Акция AI-помощник студента по подписке" at bounding box center [522, 171] width 200 height 114
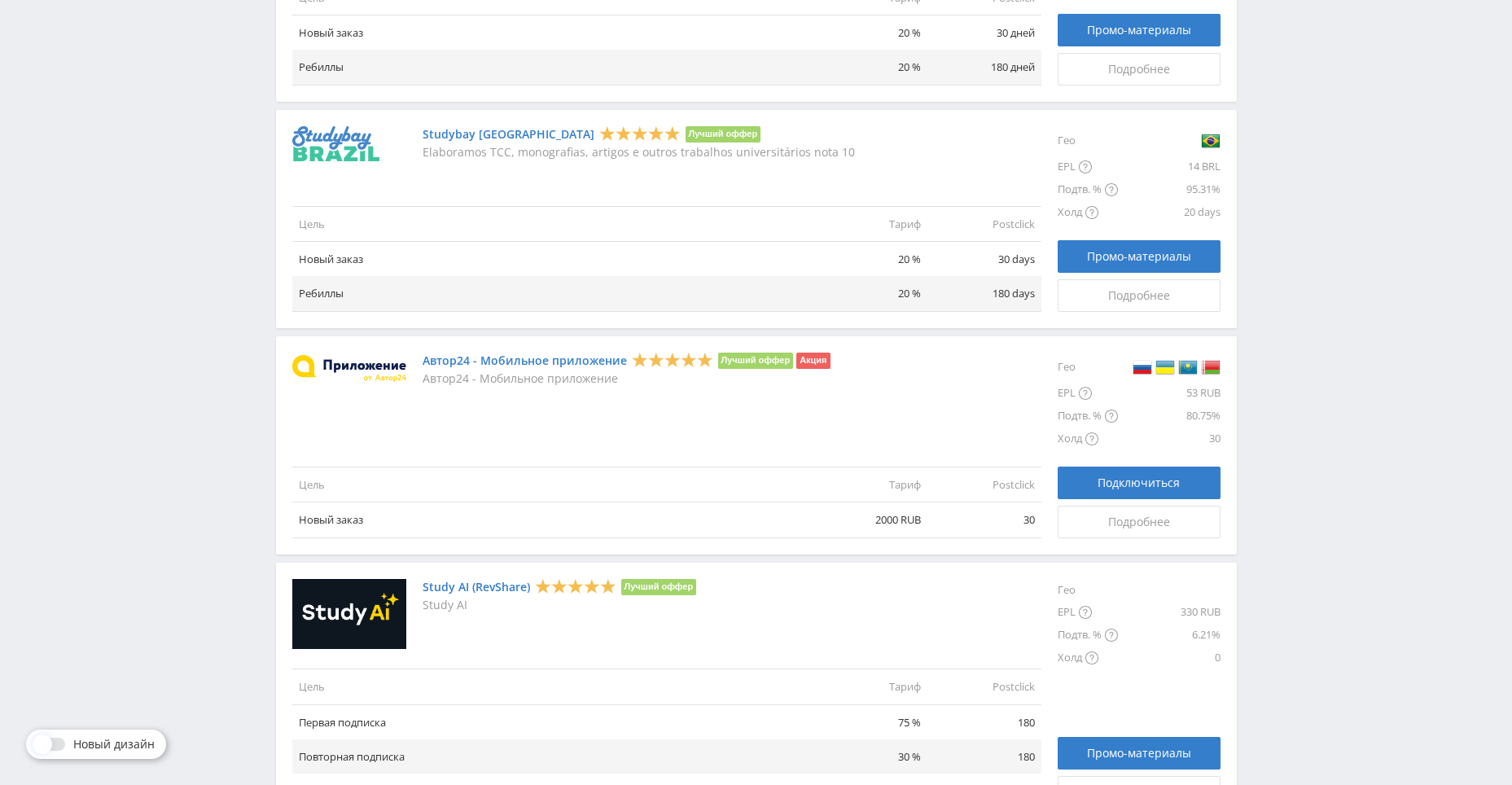
scroll to position [1494, 0]
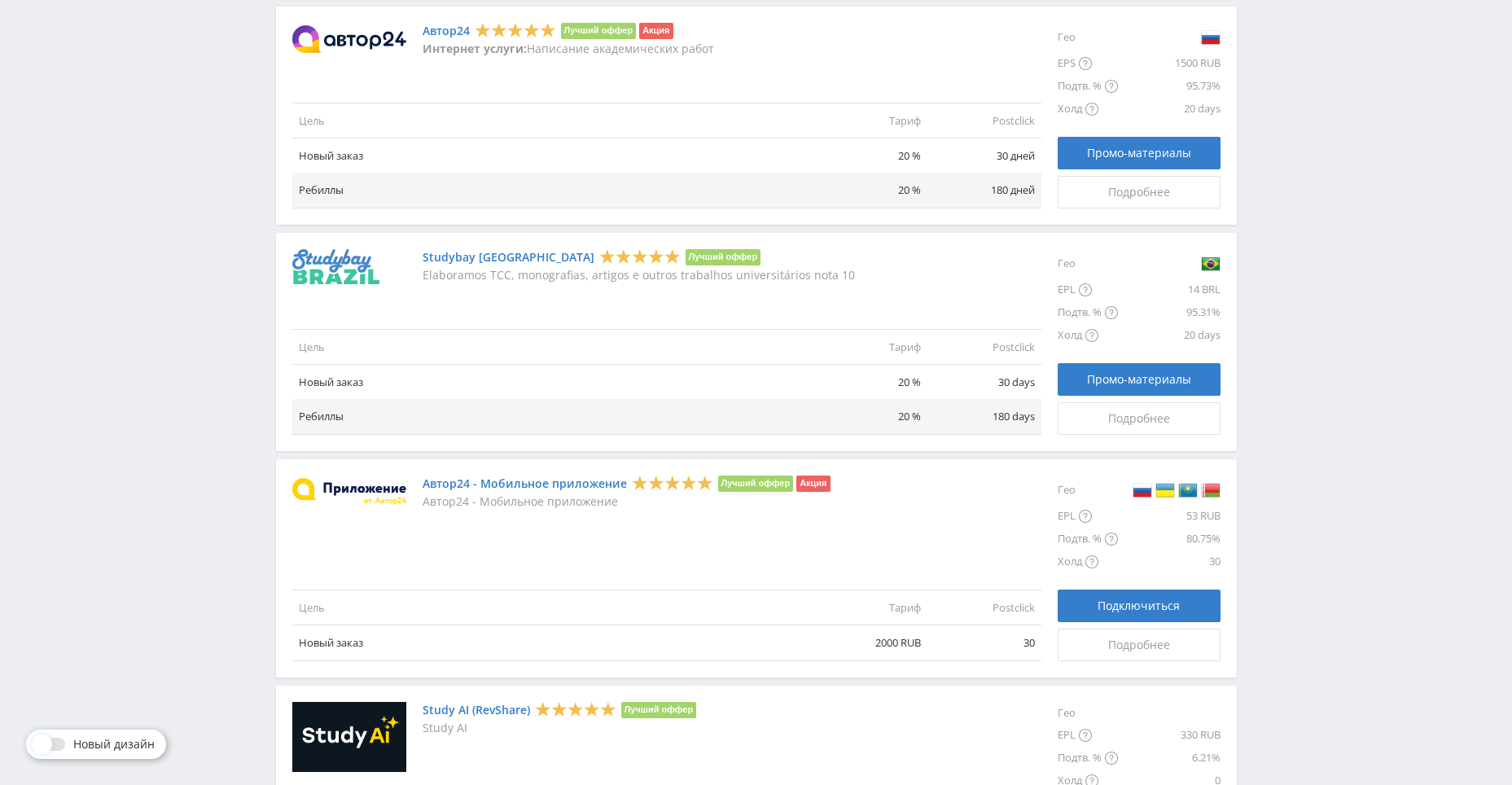
click at [366, 488] on img at bounding box center [349, 491] width 114 height 27
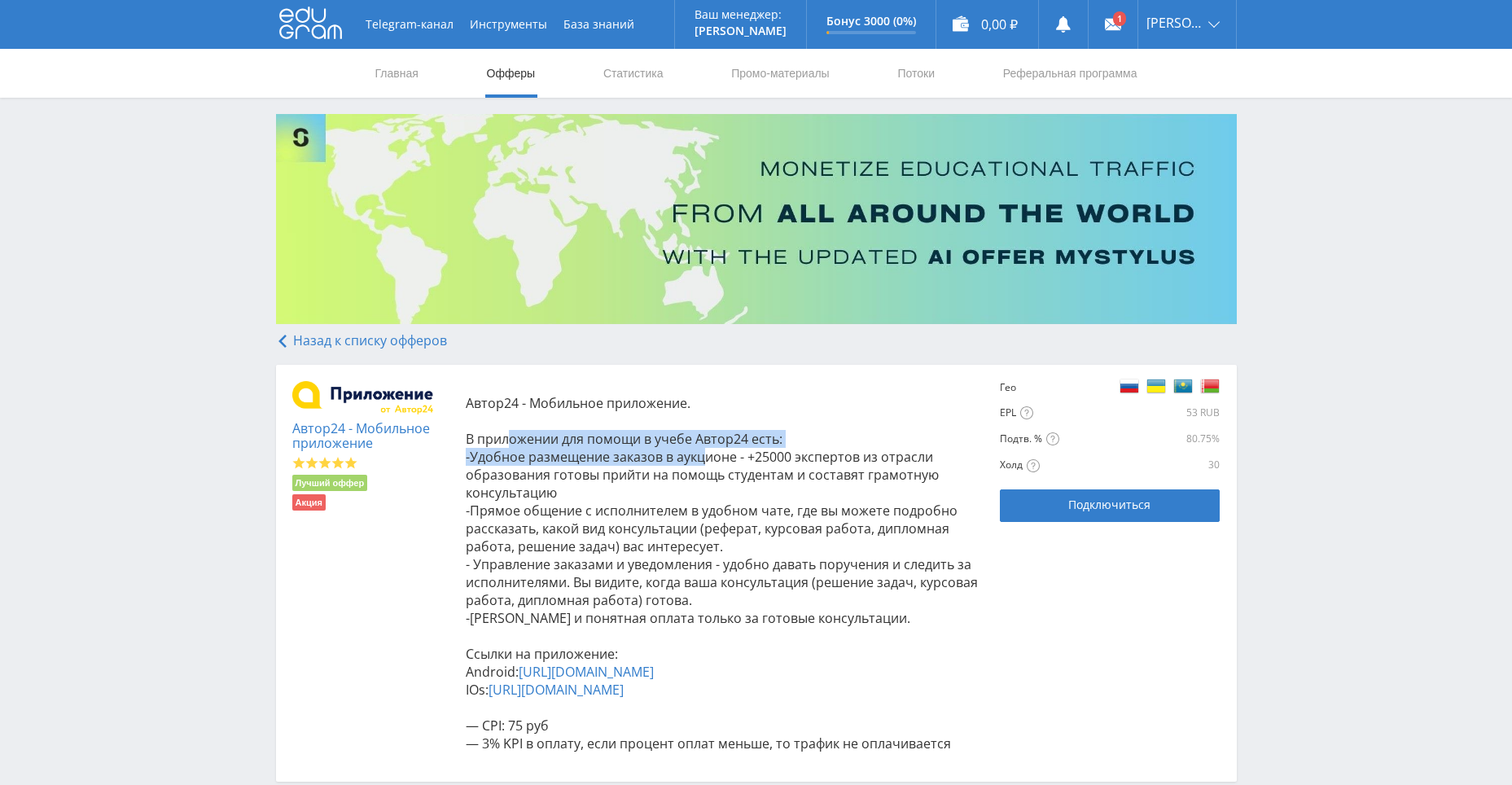
drag, startPoint x: 512, startPoint y: 437, endPoint x: 707, endPoint y: 449, distance: 195.4
click at [707, 449] on p "Автор24 - Мобильное приложение. В приложении для помощи в учебе Автор24 есть: -…" at bounding box center [725, 573] width 518 height 358
click at [621, 538] on span "-Прямое общение с исполнителем в удобном чате, где вы можете подробно рассказат…" at bounding box center [712, 528] width 491 height 54
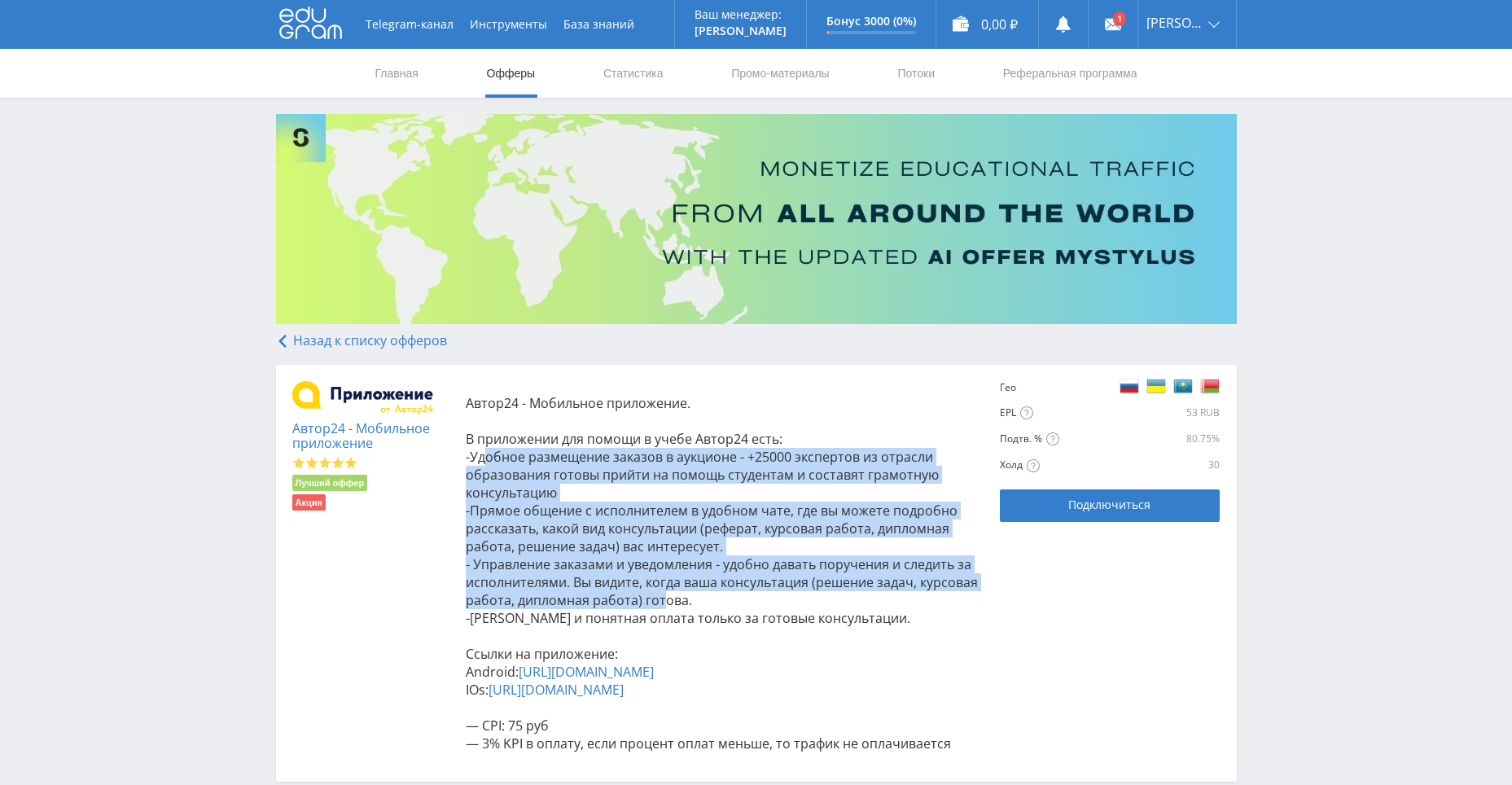
drag, startPoint x: 546, startPoint y: 461, endPoint x: 661, endPoint y: 602, distance: 182.0
click at [661, 602] on p "Автор24 - Мобильное приложение. В приложении для помощи в учебе Автор24 есть: -…" at bounding box center [725, 573] width 518 height 358
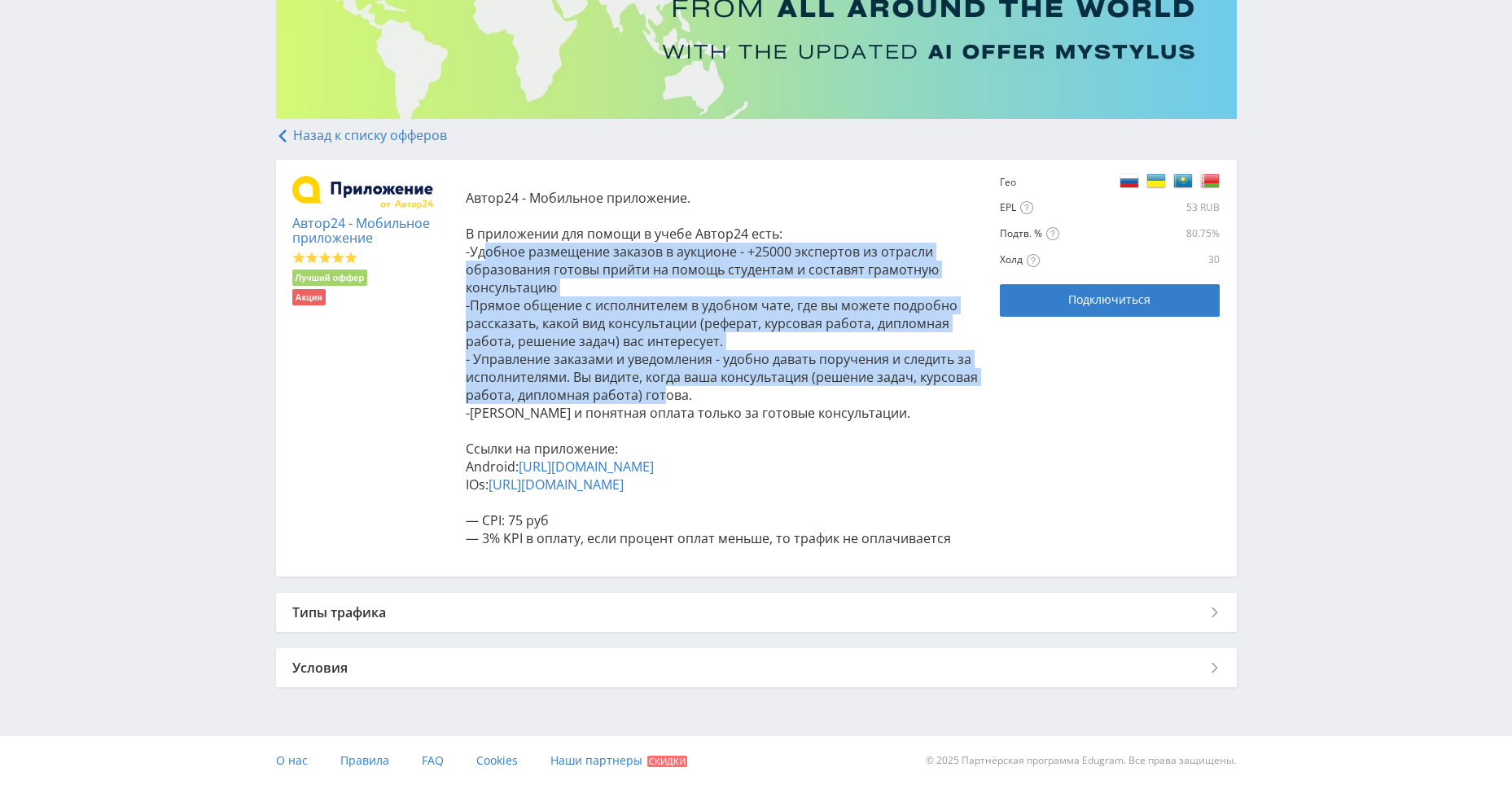
scroll to position [223, 0]
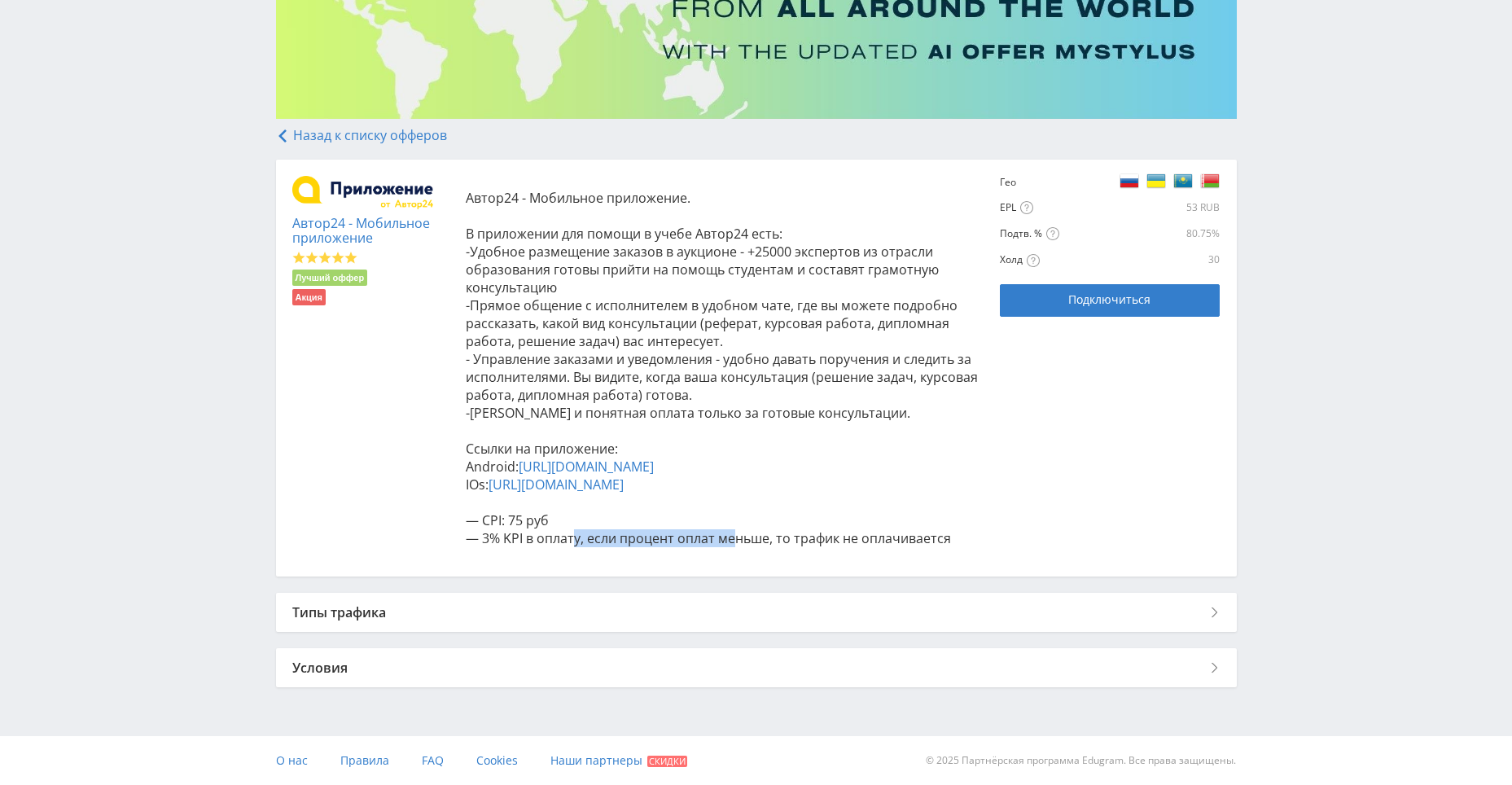
drag, startPoint x: 575, startPoint y: 539, endPoint x: 734, endPoint y: 546, distance: 159.2
click at [734, 546] on span "— 3% KPI в оплату, если процент оплат меньше, то трафик не оплачивается" at bounding box center [708, 538] width 485 height 18
click at [658, 545] on span "— 3% KPI в оплату, если процент оплат меньше, то трафик не оплачивается" at bounding box center [708, 538] width 485 height 18
click at [541, 540] on span "— 3% KPI в оплату, если процент оплат меньше, то трафик не оплачивается" at bounding box center [708, 538] width 485 height 18
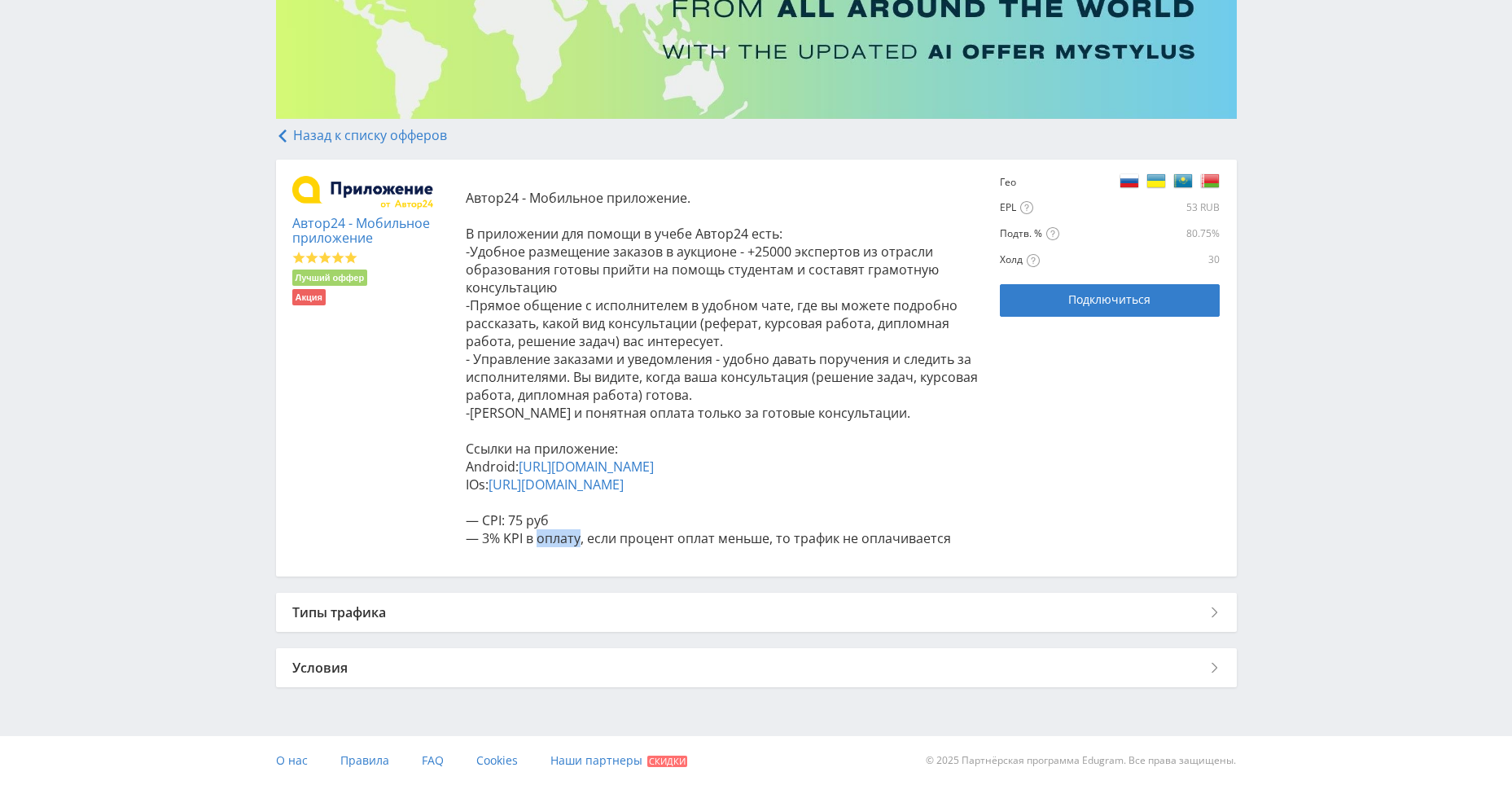
click at [541, 540] on span "— 3% KPI в оплату, если процент оплат меньше, то трафик не оплачивается" at bounding box center [708, 538] width 485 height 18
click at [507, 537] on span "— 3% KPI в оплату, если процент оплат меньше, то трафик не оплачивается" at bounding box center [708, 538] width 485 height 18
click at [755, 534] on span "— 3% KPI в оплату, если процент оплат меньше, то трафик не оплачивается" at bounding box center [708, 538] width 485 height 18
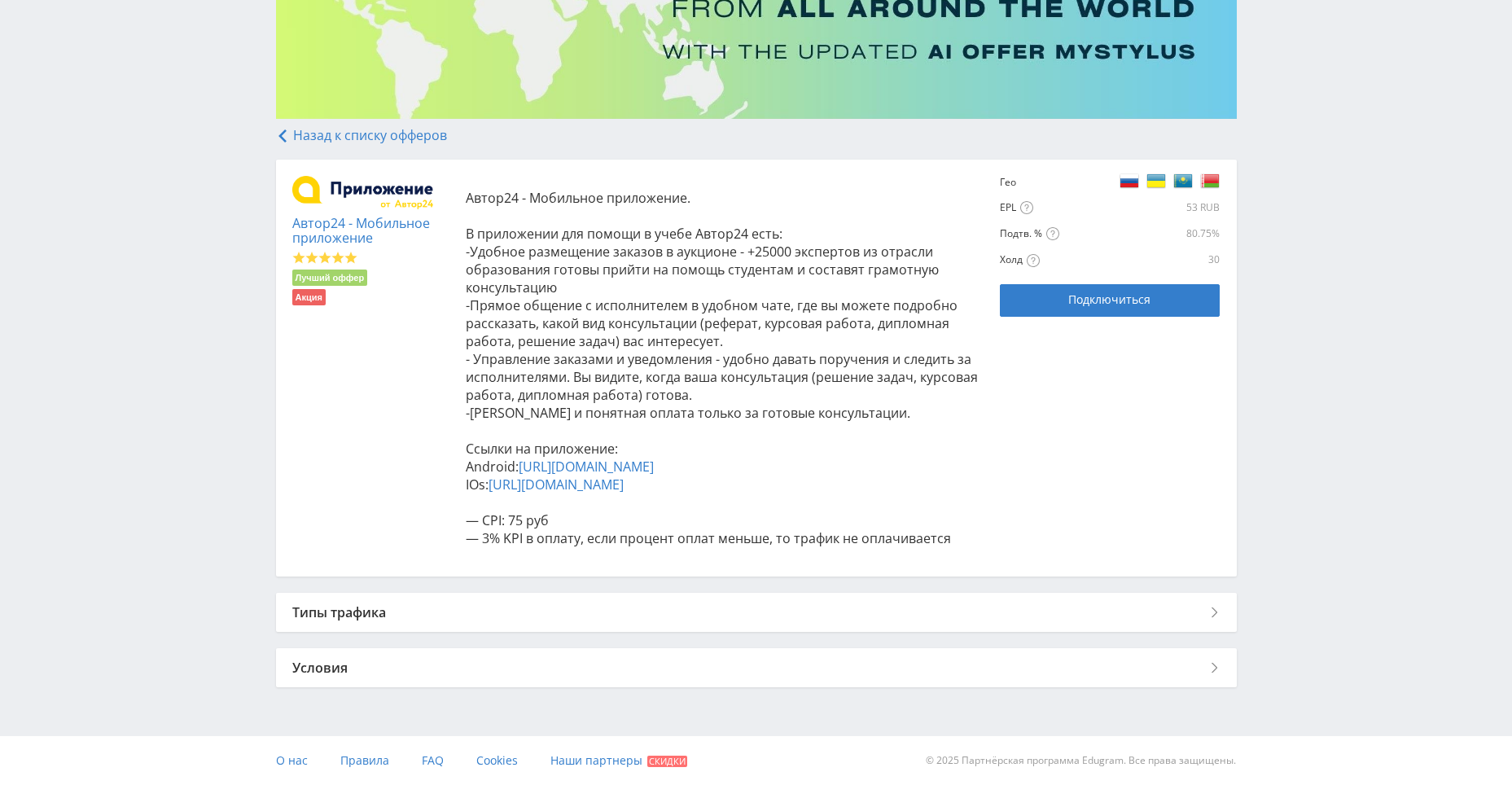
click at [490, 513] on span "— CPI: 75 руб" at bounding box center [507, 520] width 83 height 18
drag, startPoint x: 582, startPoint y: 396, endPoint x: 791, endPoint y: 396, distance: 209.0
click at [791, 403] on span "-[PERSON_NAME] и понятная оплата только за готовые консультации." at bounding box center [688, 412] width 445 height 18
click at [884, 447] on p "Автор24 - Мобильное приложение. В приложении для помощи в учебе Автор24 есть: -…" at bounding box center [725, 368] width 518 height 358
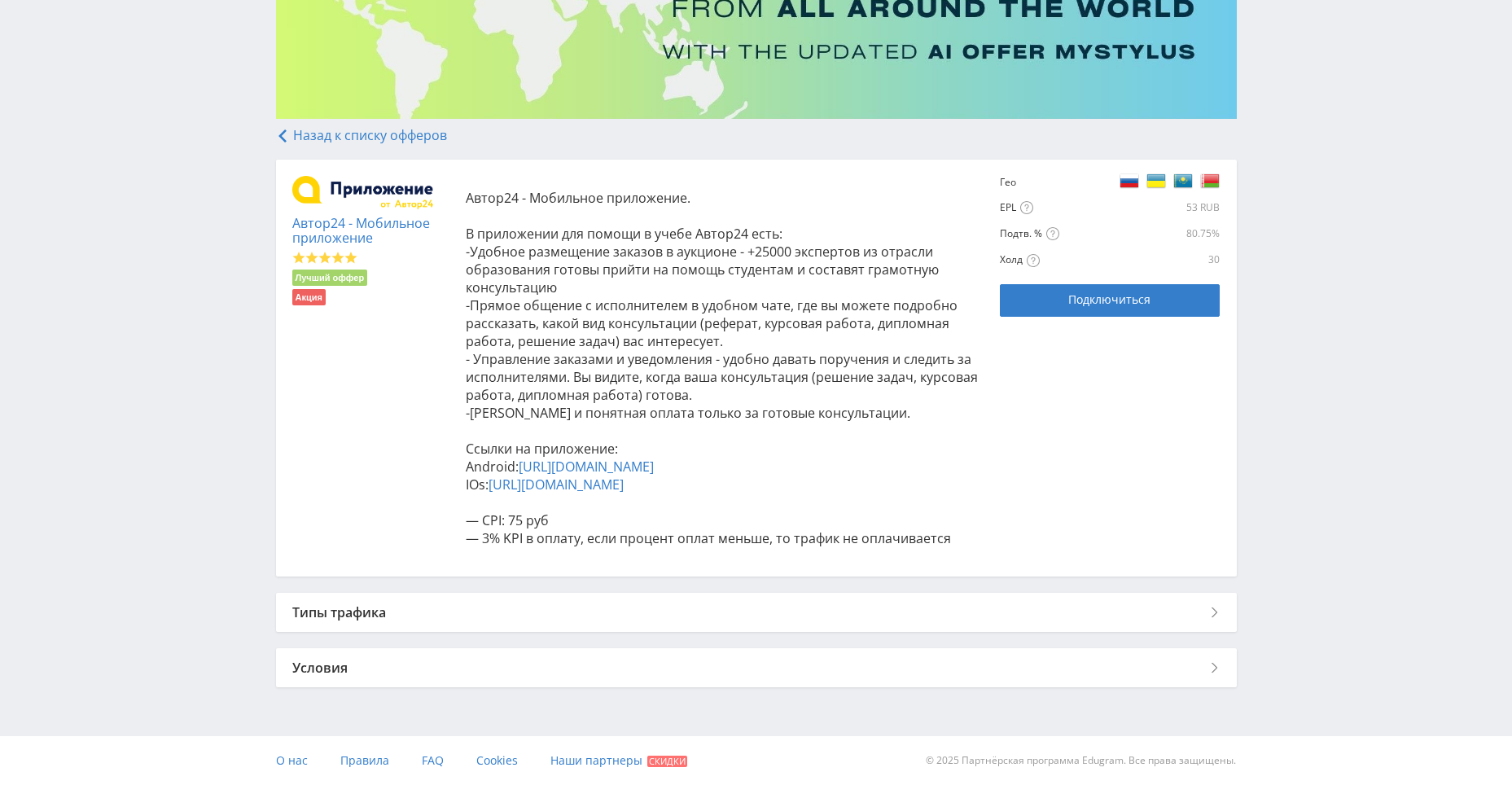
click at [548, 403] on span "-[PERSON_NAME] и понятная оплата только за готовые консультации." at bounding box center [688, 412] width 445 height 18
click at [348, 607] on div "Типы трафика" at bounding box center [756, 612] width 961 height 39
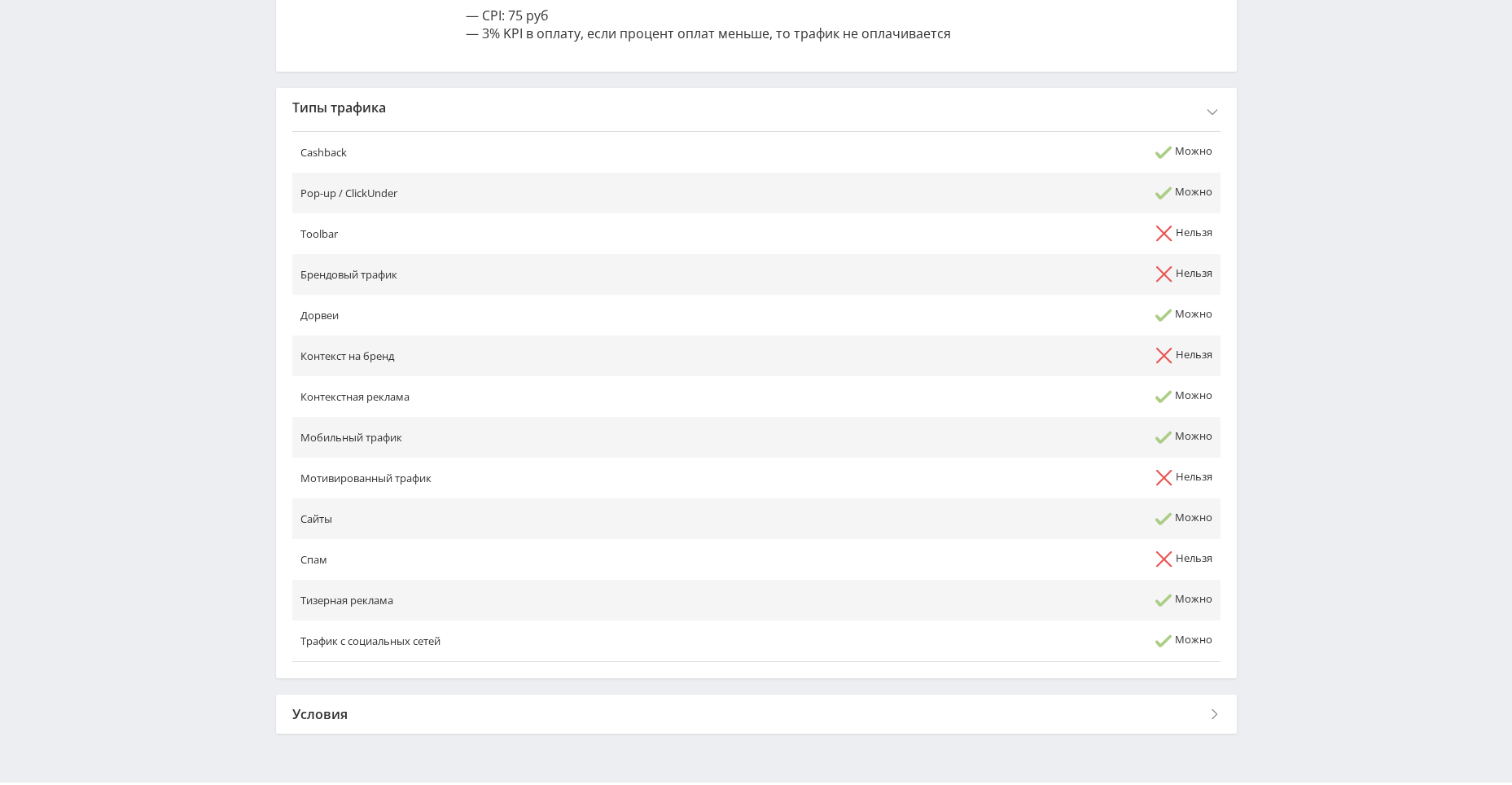
scroll to position [712, 0]
drag, startPoint x: 301, startPoint y: 333, endPoint x: 1209, endPoint y: 334, distance: 908.0
click at [1209, 333] on tr "Дорвеи Можно" at bounding box center [756, 313] width 928 height 41
drag, startPoint x: 328, startPoint y: 451, endPoint x: 555, endPoint y: 481, distance: 229.0
click at [555, 481] on tbody "Cashback Можно Pop-up / ClickUnder Можно Toolbar Нельзя Брендовый трафик Нельзя…" at bounding box center [756, 395] width 928 height 530
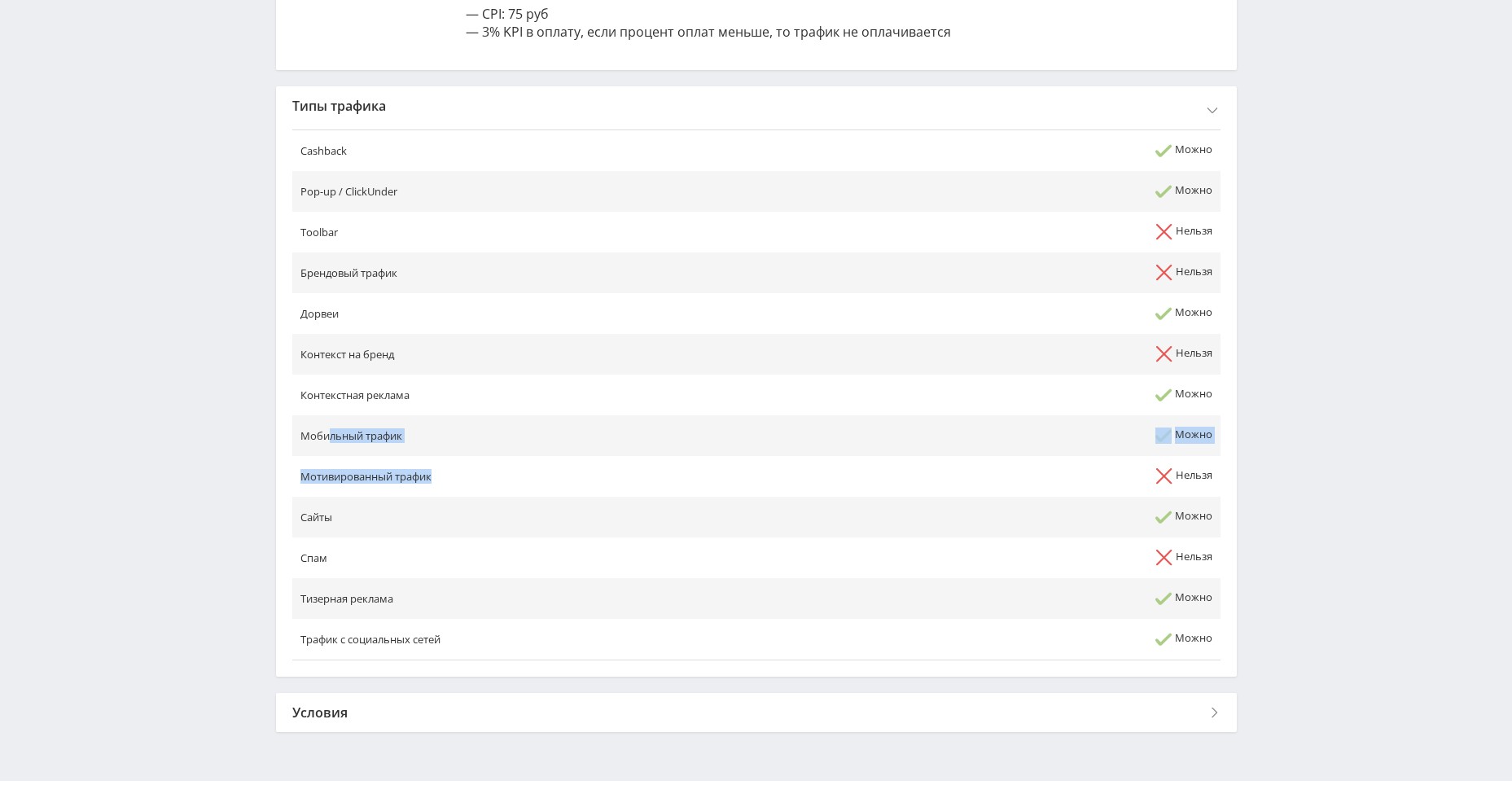
scroll to position [774, 0]
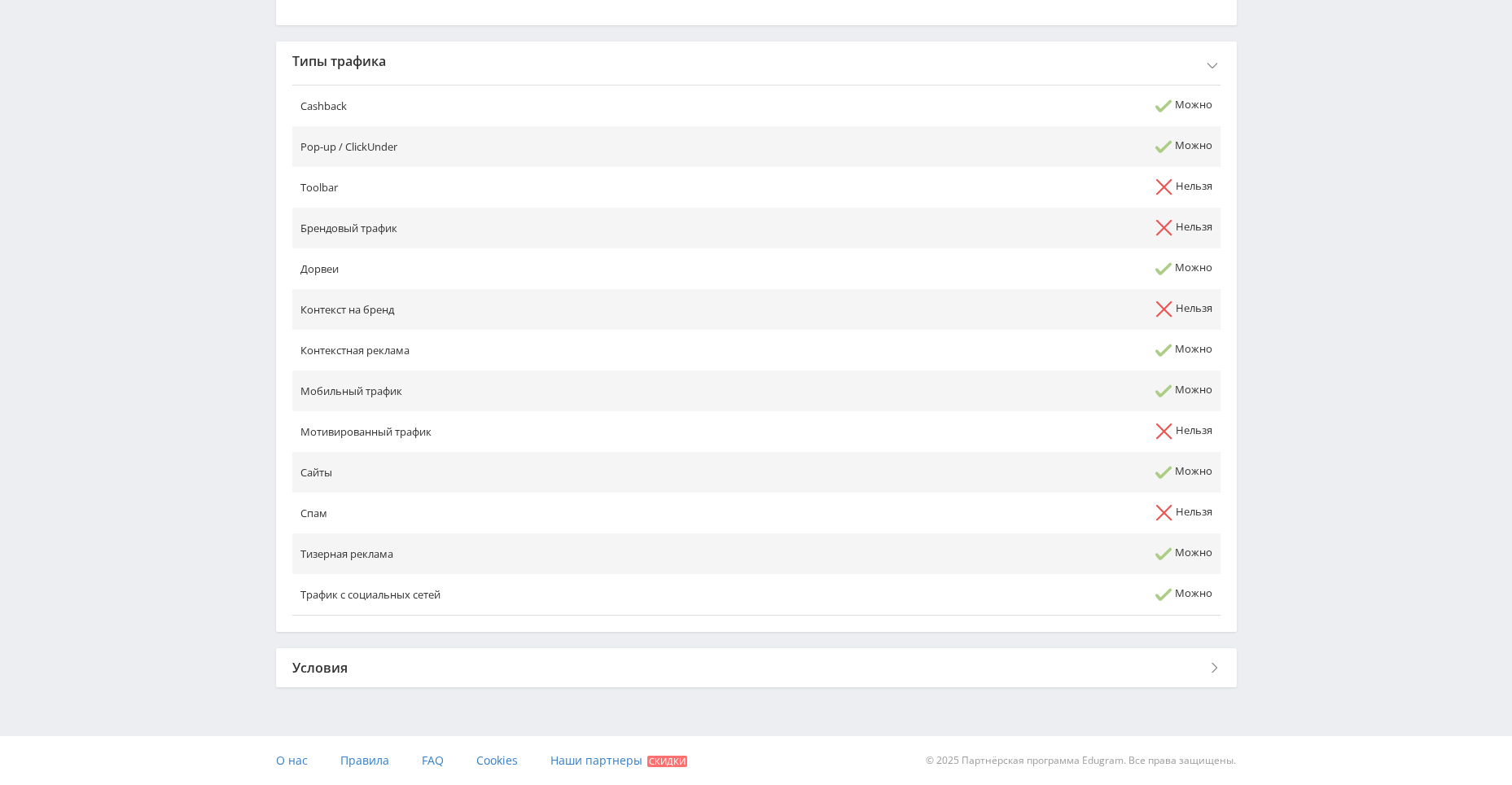
click at [347, 658] on div "Условия" at bounding box center [756, 668] width 961 height 39
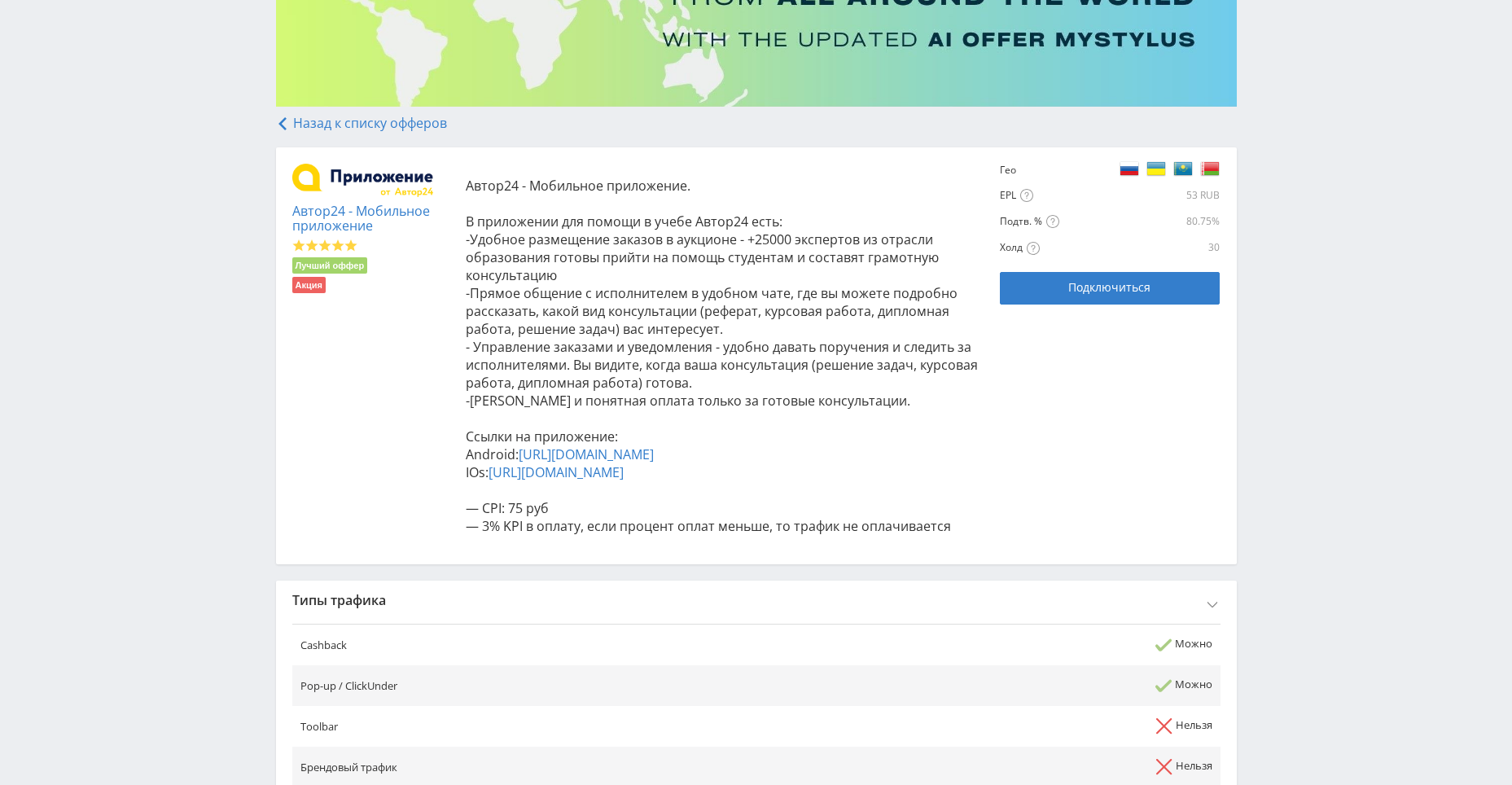
scroll to position [57, 0]
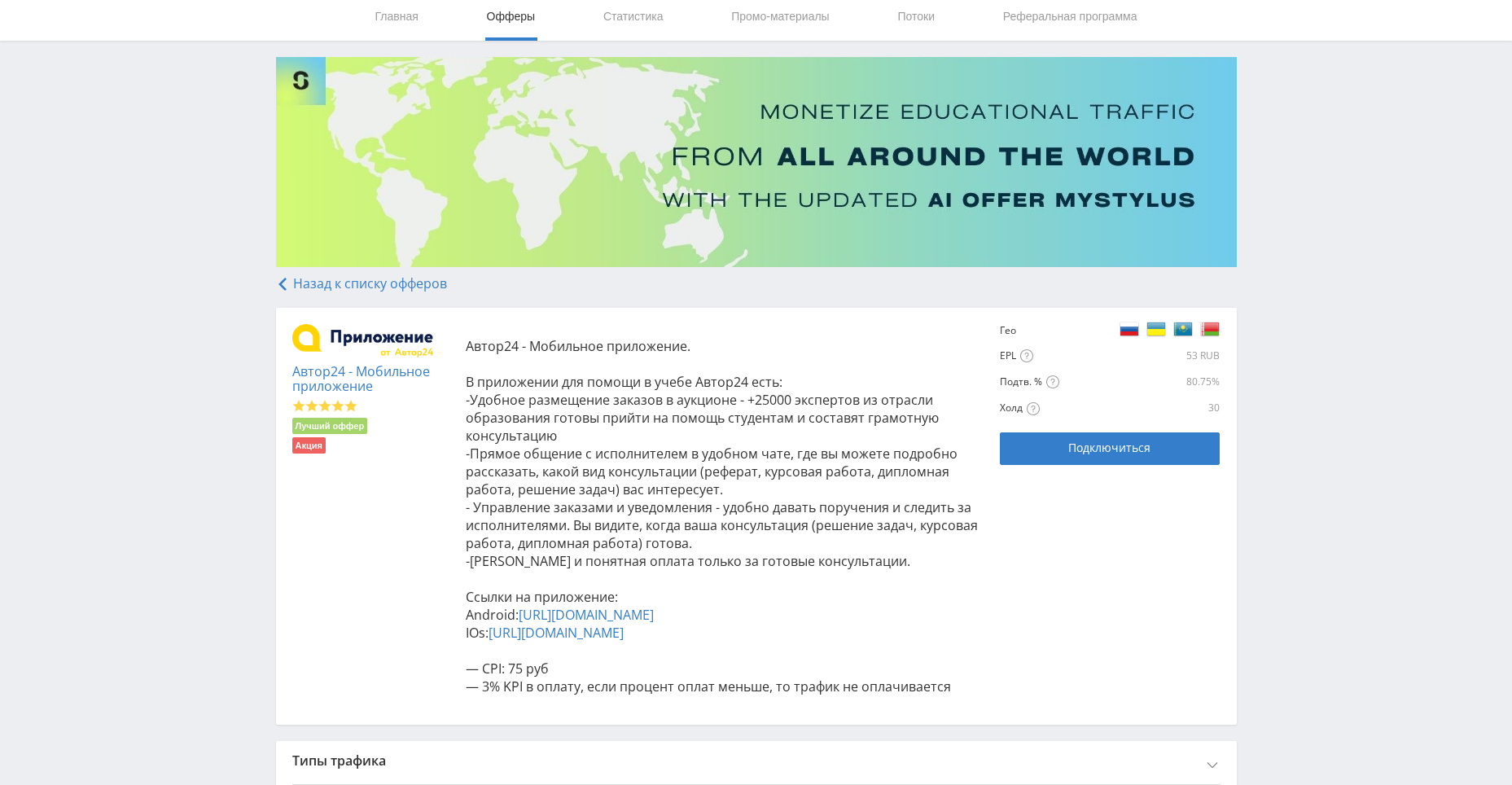
click at [289, 282] on link "Назад к списку офферов" at bounding box center [361, 283] width 171 height 18
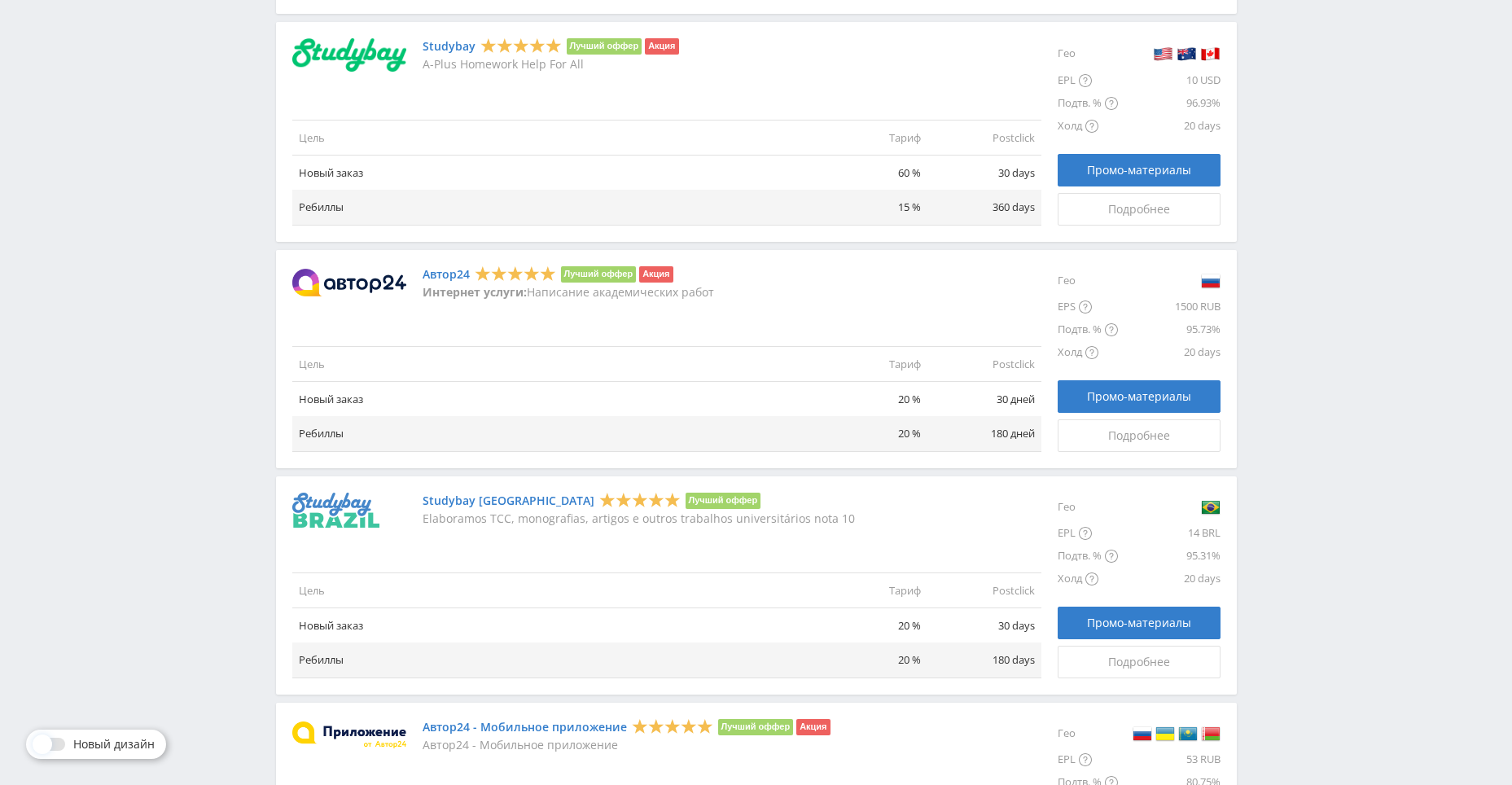
scroll to position [1250, 0]
click at [319, 398] on td "Новый заказ" at bounding box center [552, 399] width 521 height 35
click at [345, 399] on td "Новый заказ" at bounding box center [552, 399] width 521 height 35
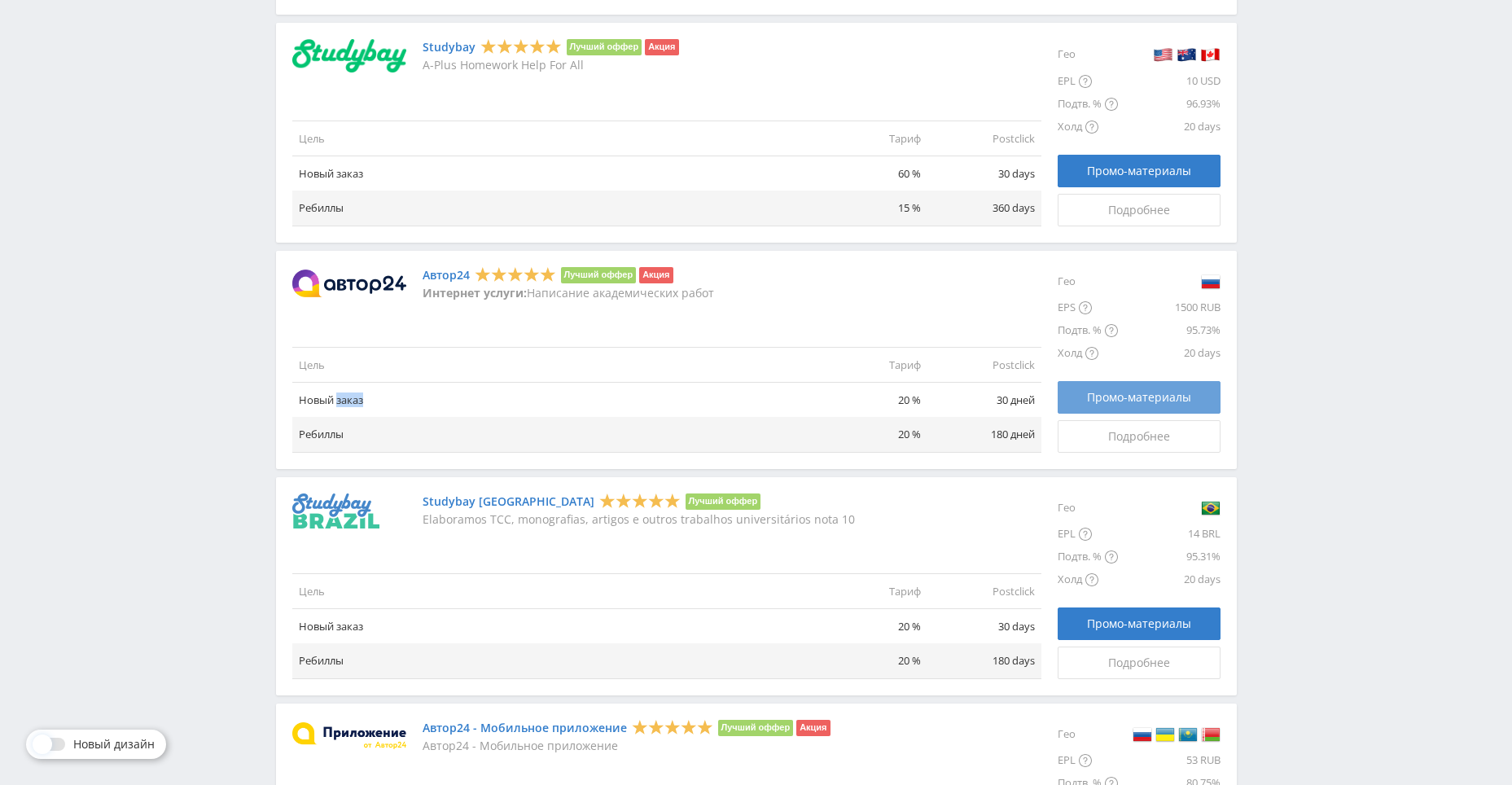
click at [1112, 396] on span "Промо-материалы" at bounding box center [1138, 397] width 104 height 13
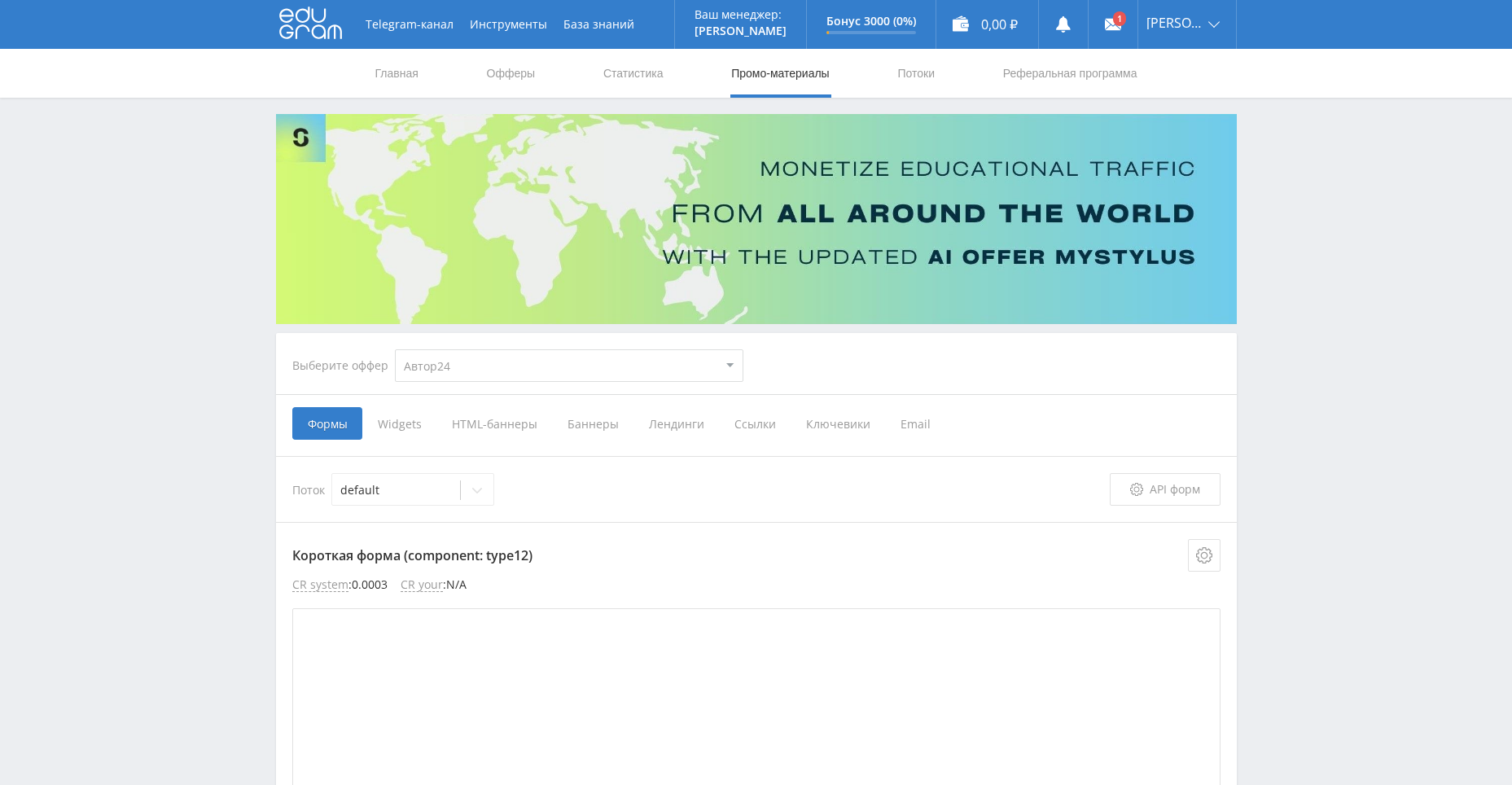
select select "1"
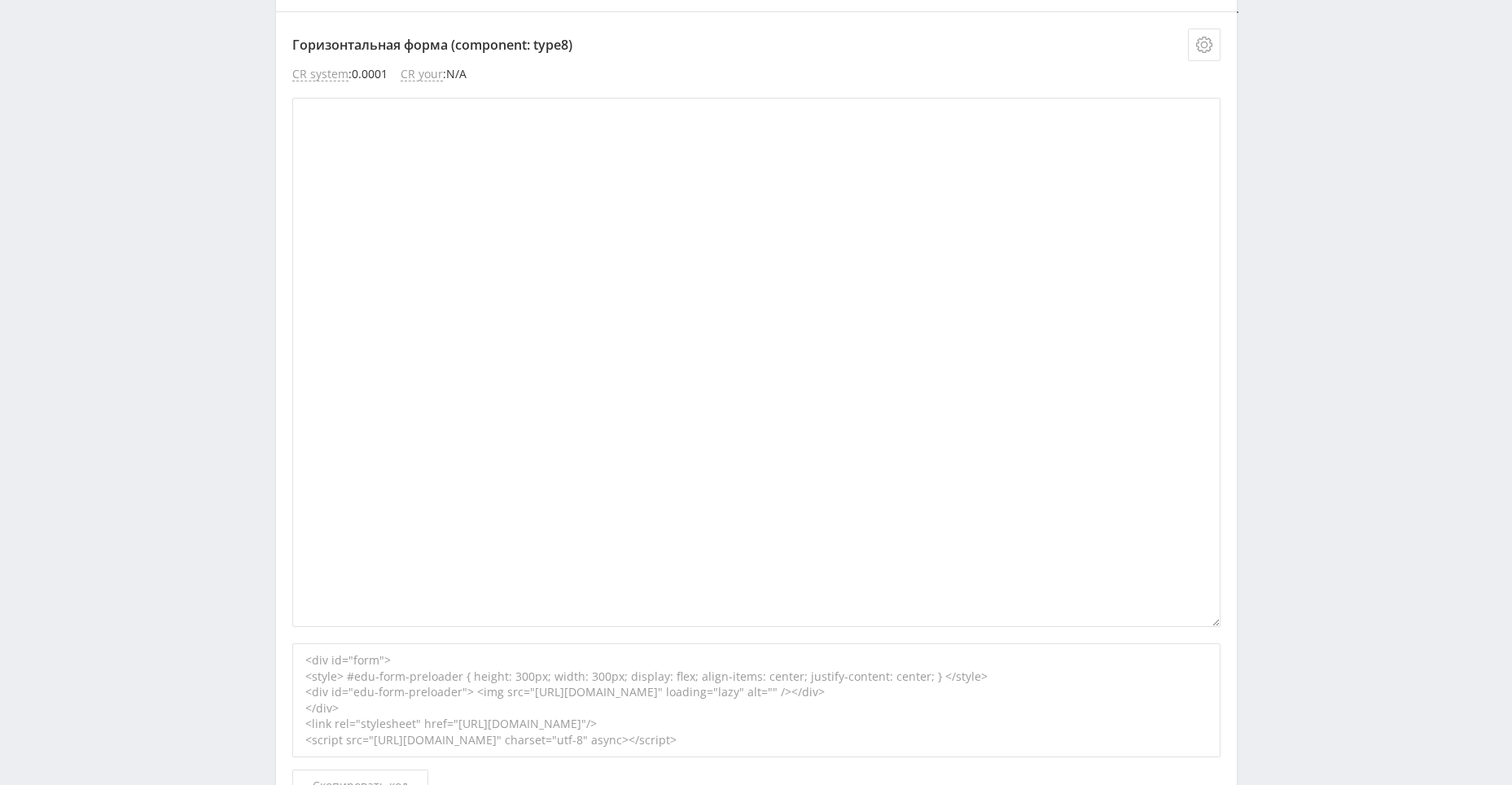
scroll to position [5535, 0]
click at [746, 666] on div "<div id="form"> <style> #edu-form-preloader { height: 300px; width: 300px; disp…" at bounding box center [756, 695] width 928 height 114
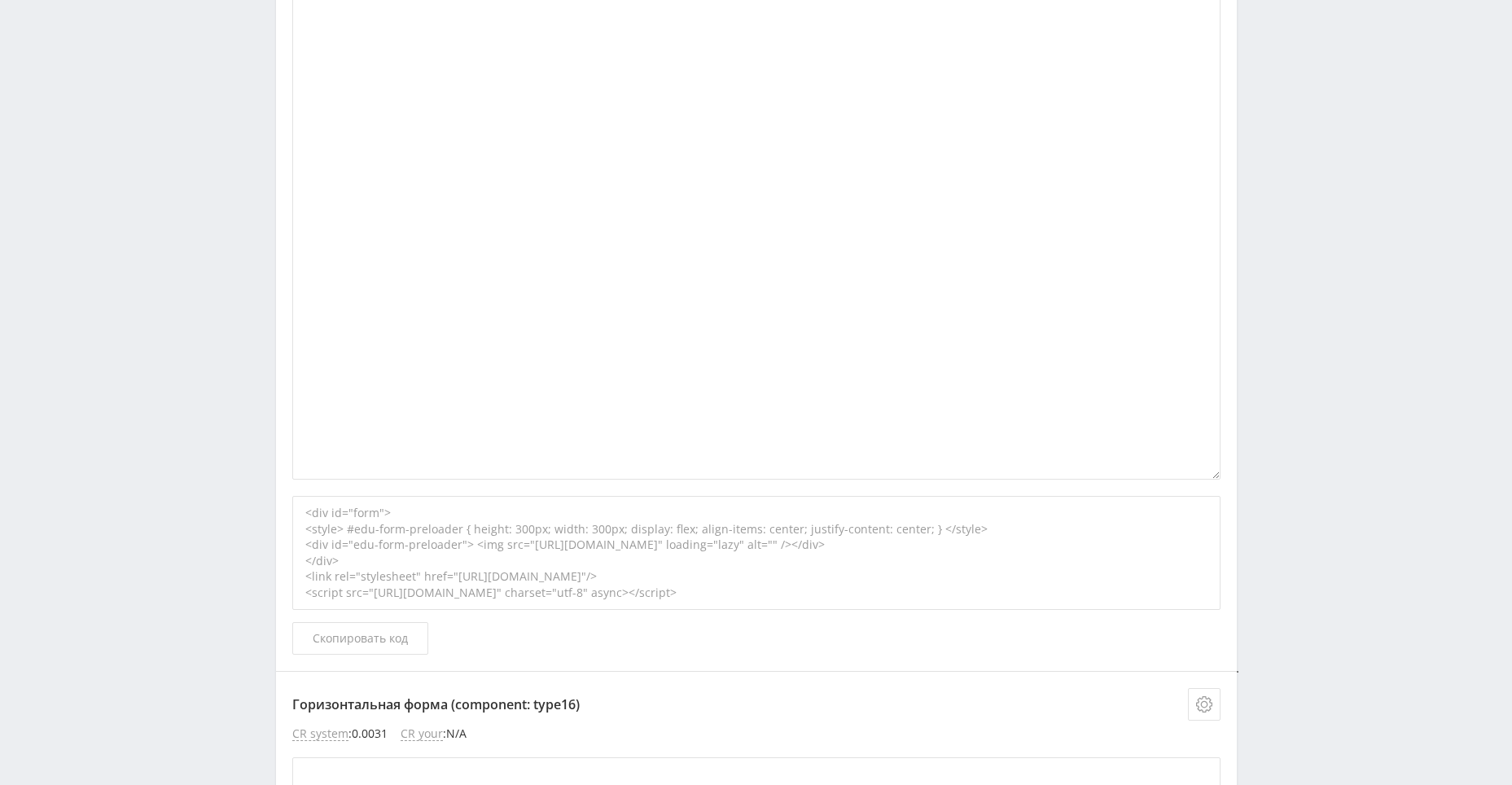
scroll to position [5779, 0]
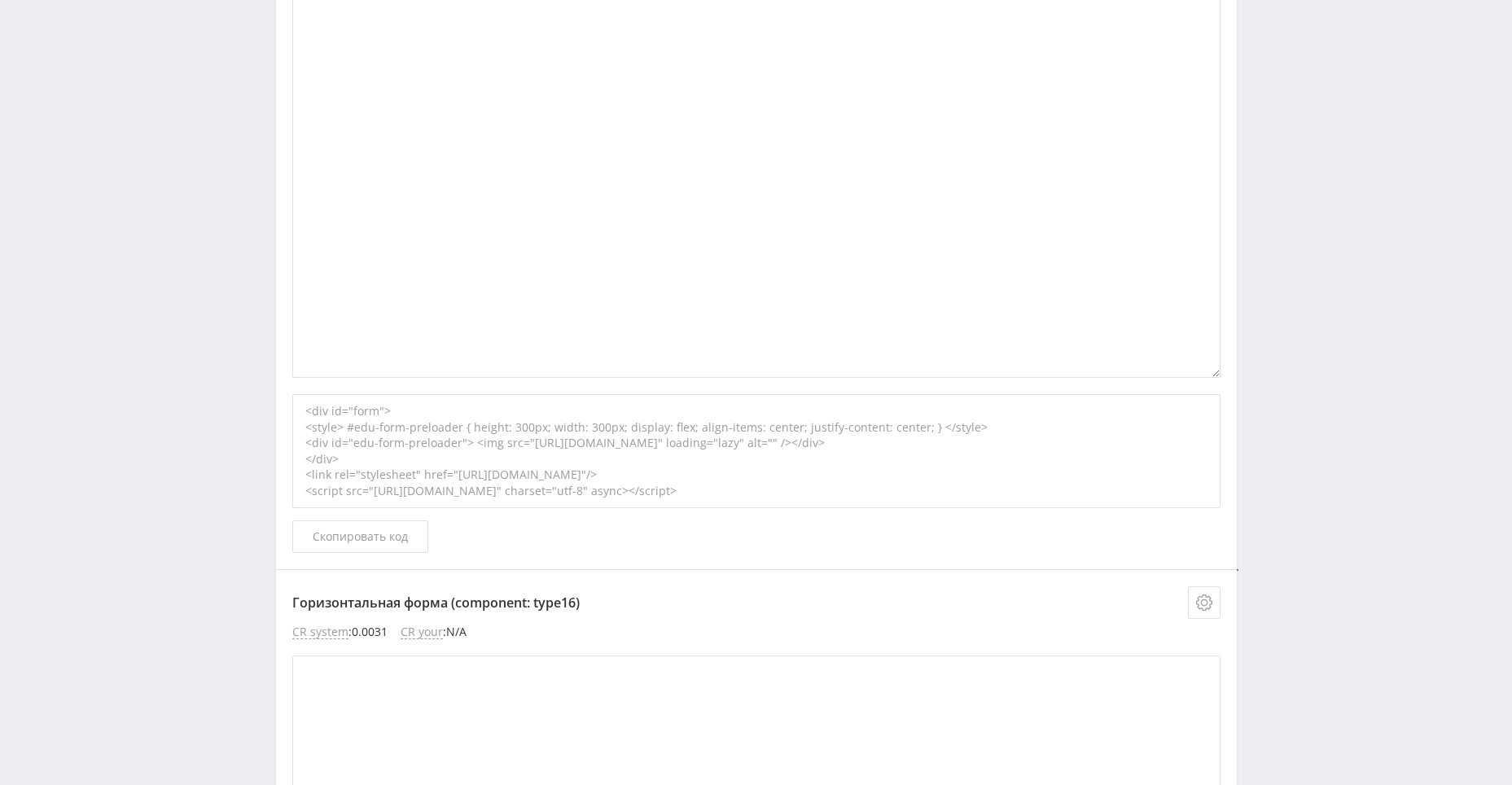
click at [471, 469] on div "<div id="form"> <style> #edu-form-preloader { height: 300px; width: 300px; disp…" at bounding box center [756, 451] width 928 height 114
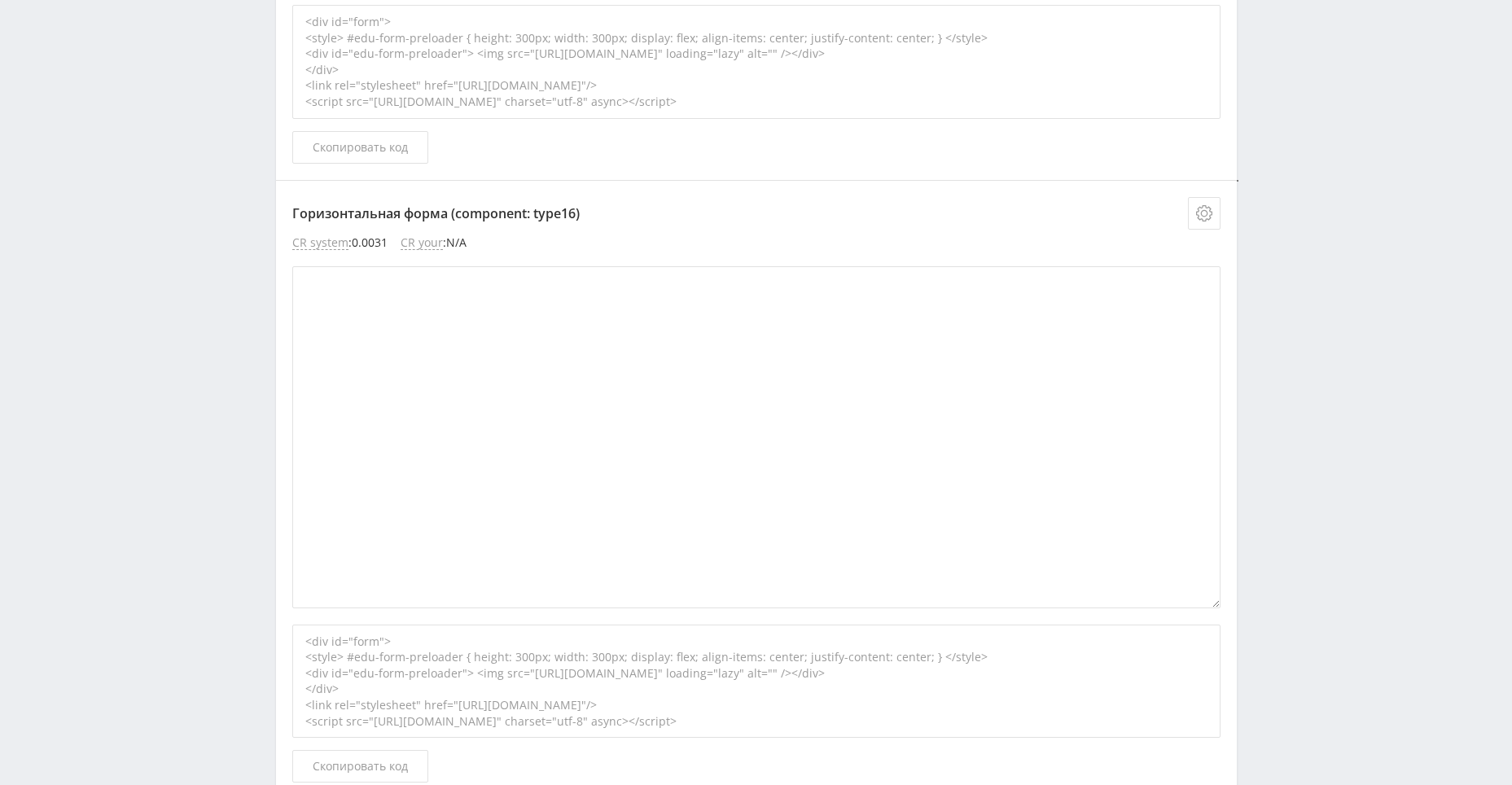
scroll to position [6312, 0]
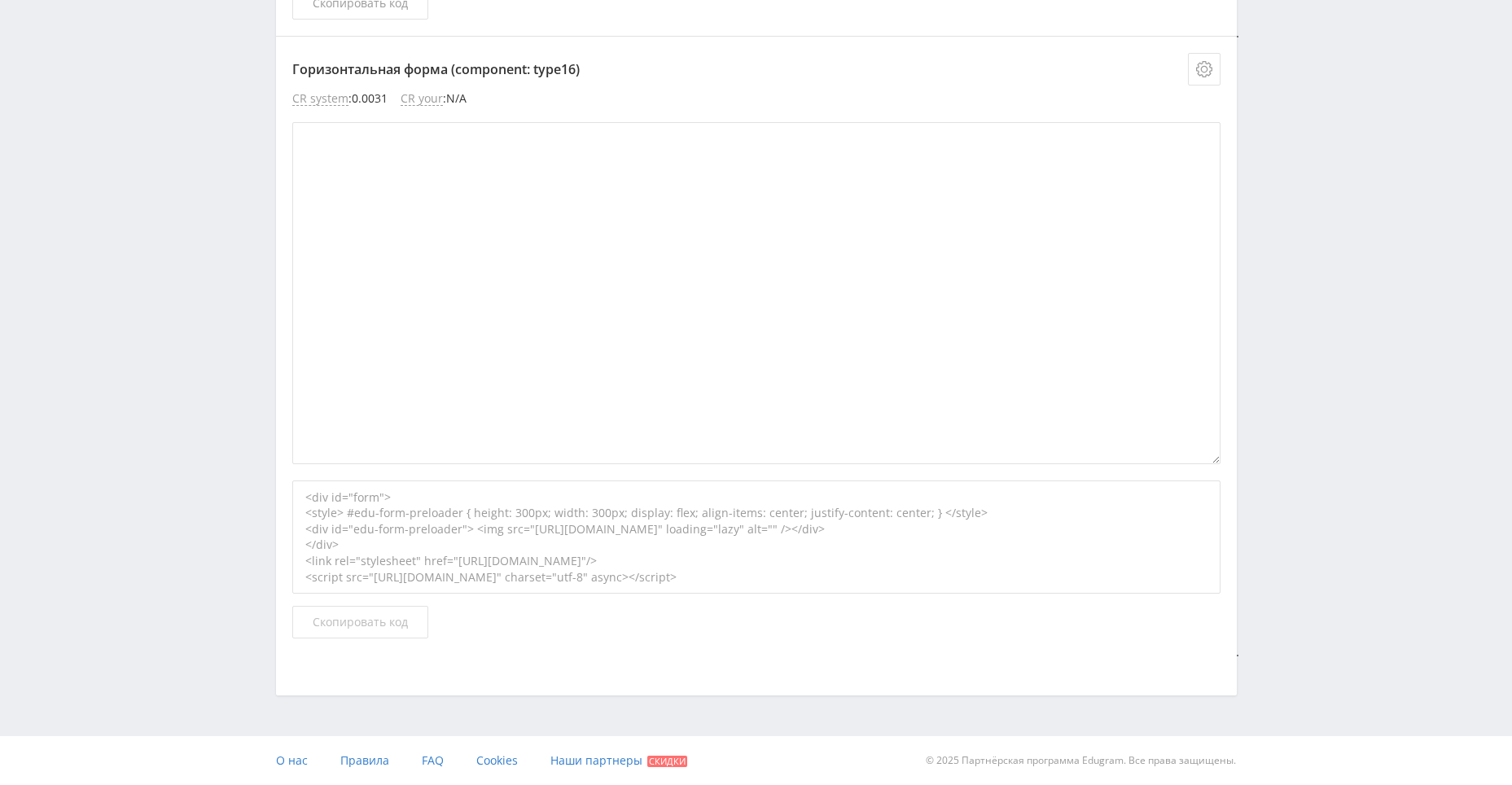
click at [345, 623] on span "Скопировать код" at bounding box center [360, 621] width 95 height 13
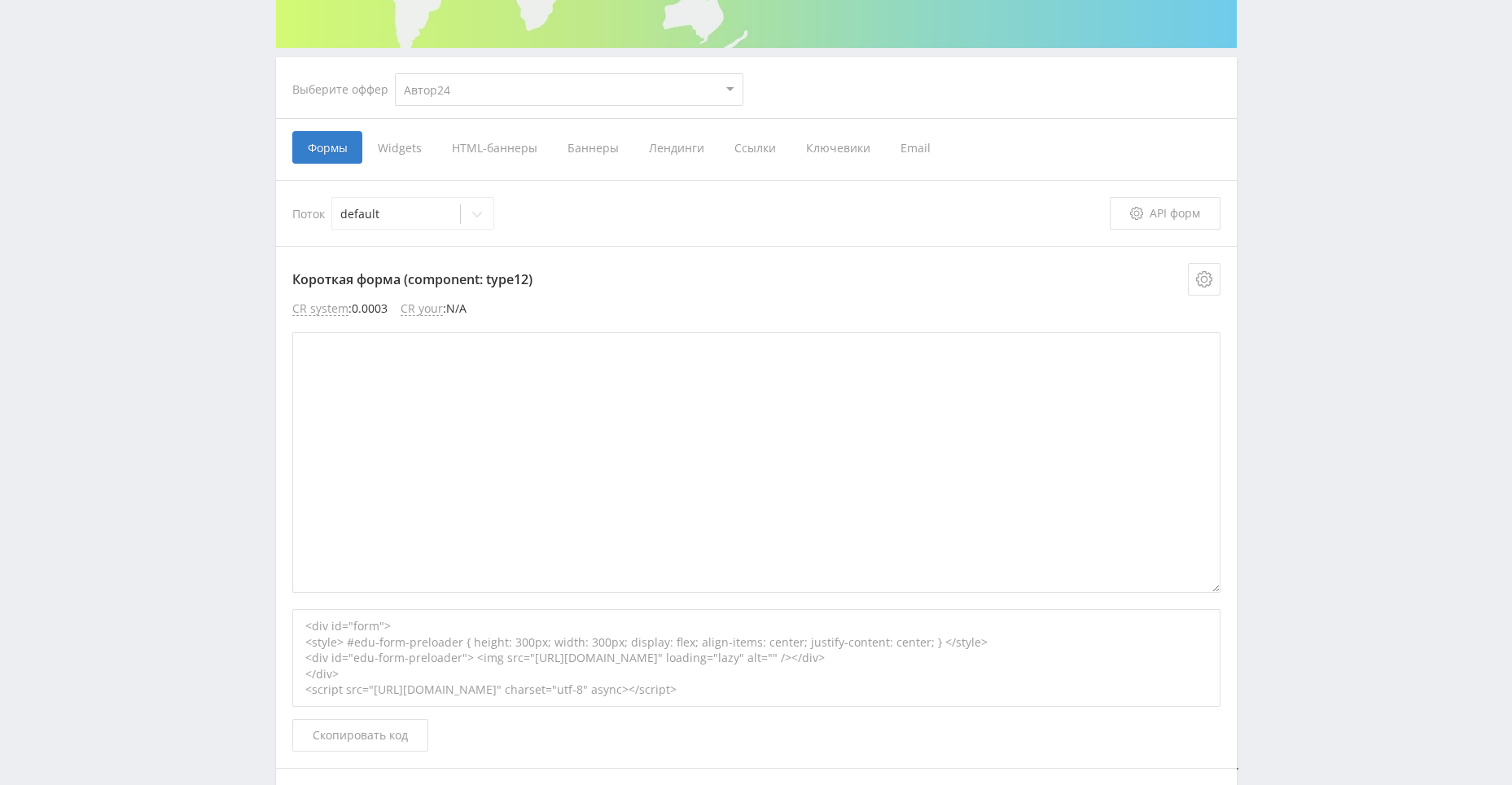
scroll to position [0, 0]
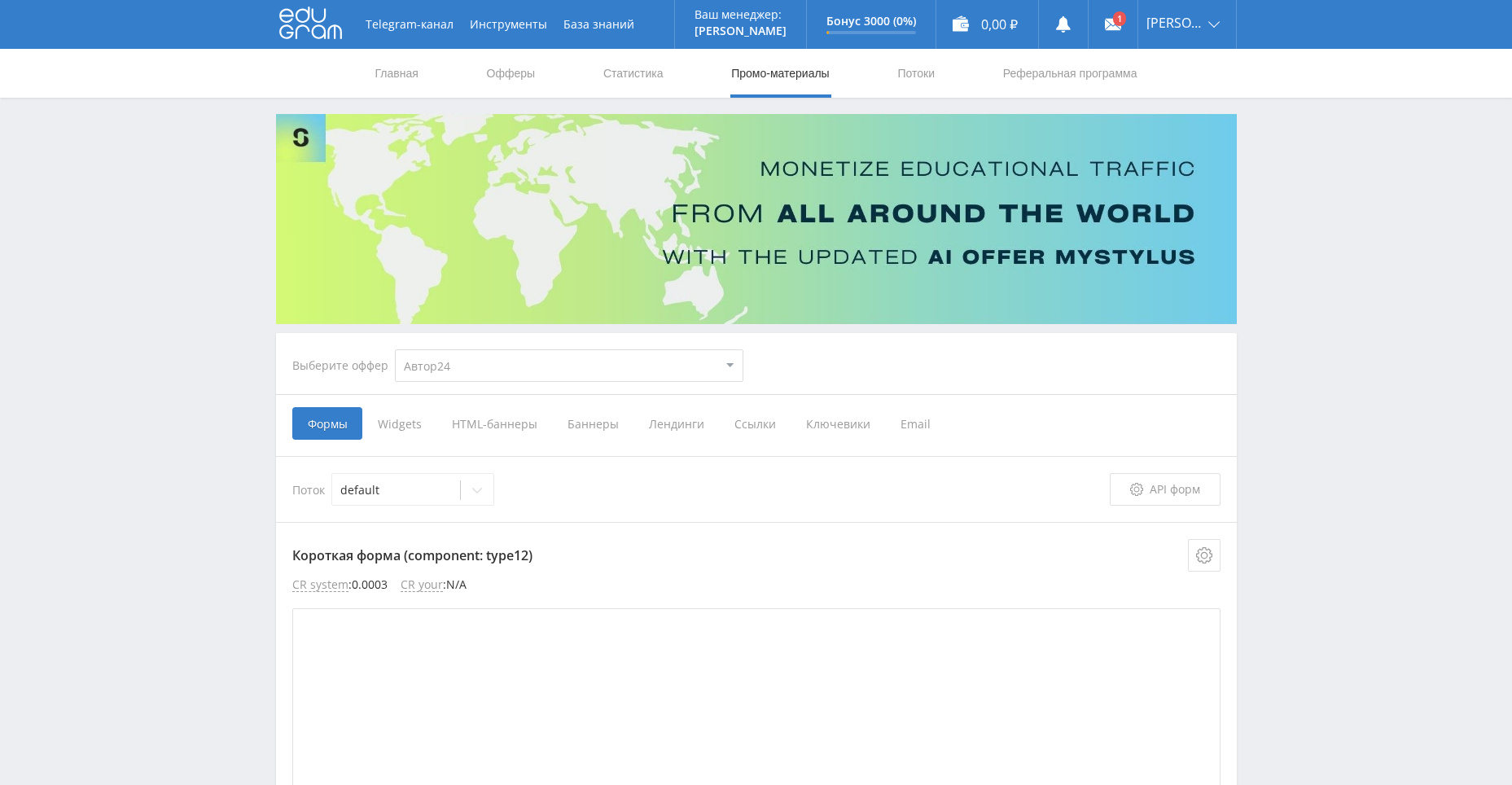
click at [494, 421] on span "HTML-баннеры" at bounding box center [494, 423] width 116 height 33
click at [0, 0] on input "HTML-баннеры" at bounding box center [0, 0] width 0 height 0
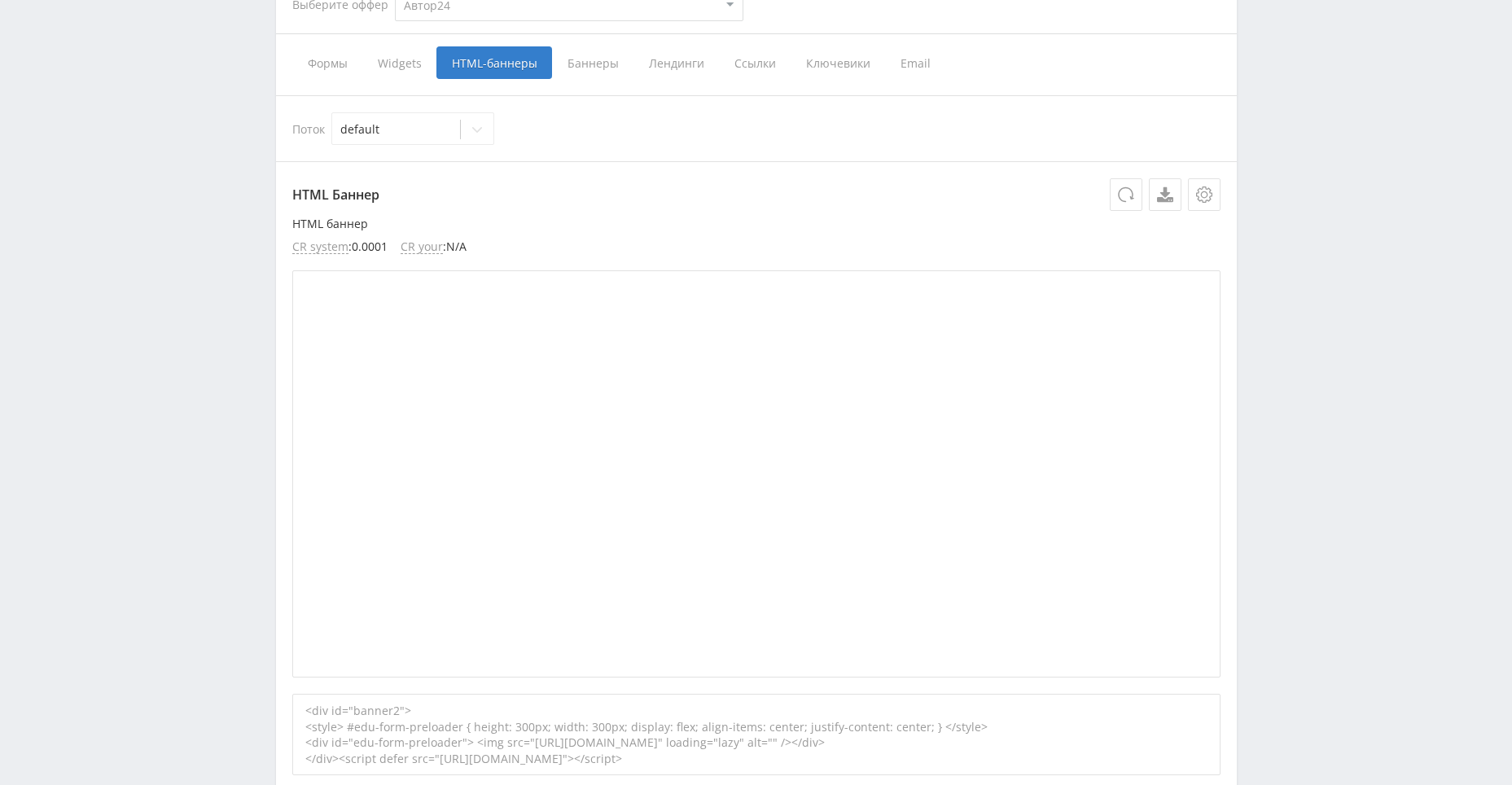
scroll to position [78, 0]
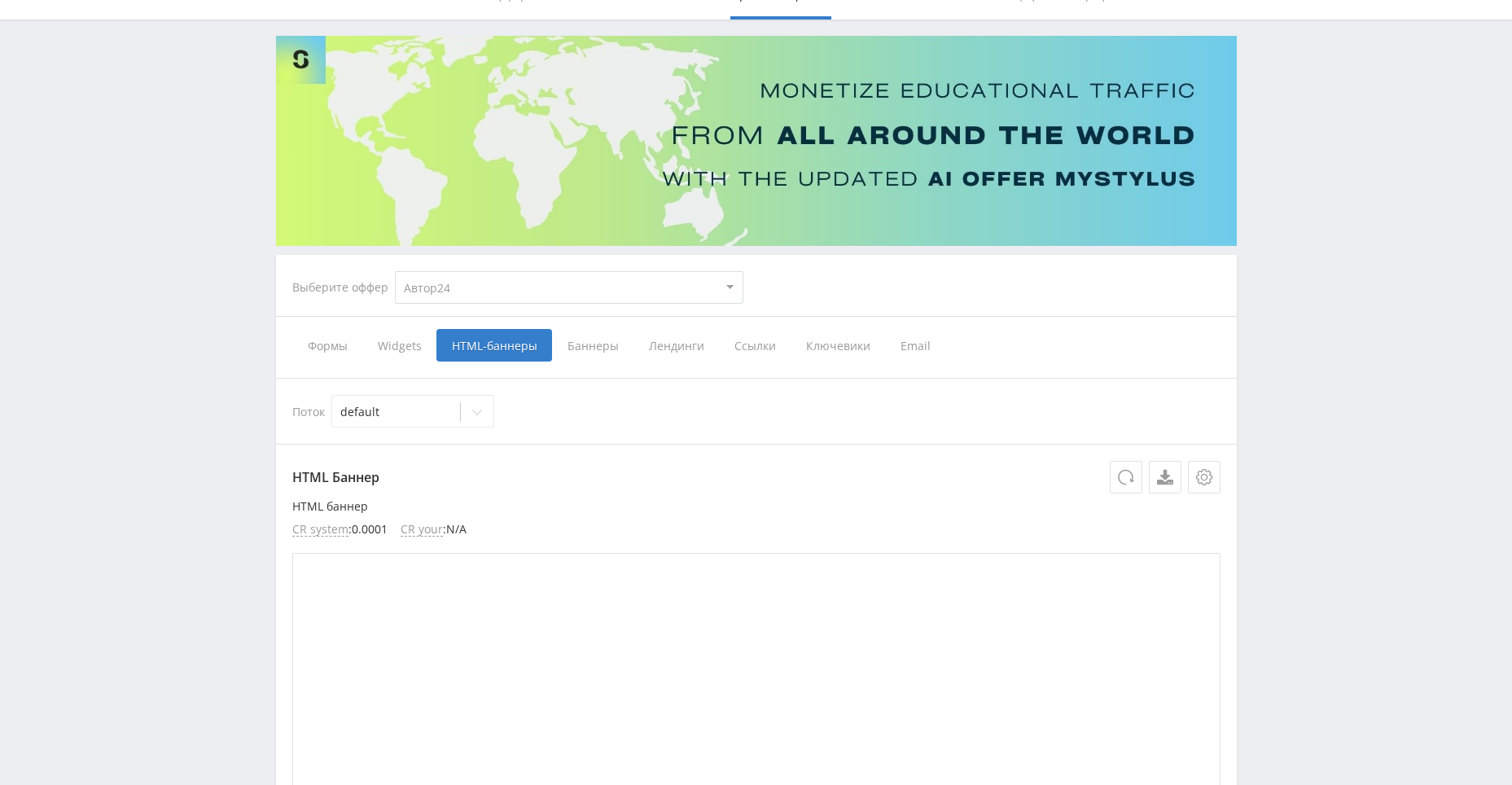
click at [592, 343] on span "Баннеры" at bounding box center [593, 345] width 81 height 33
click at [0, 0] on input "Баннеры" at bounding box center [0, 0] width 0 height 0
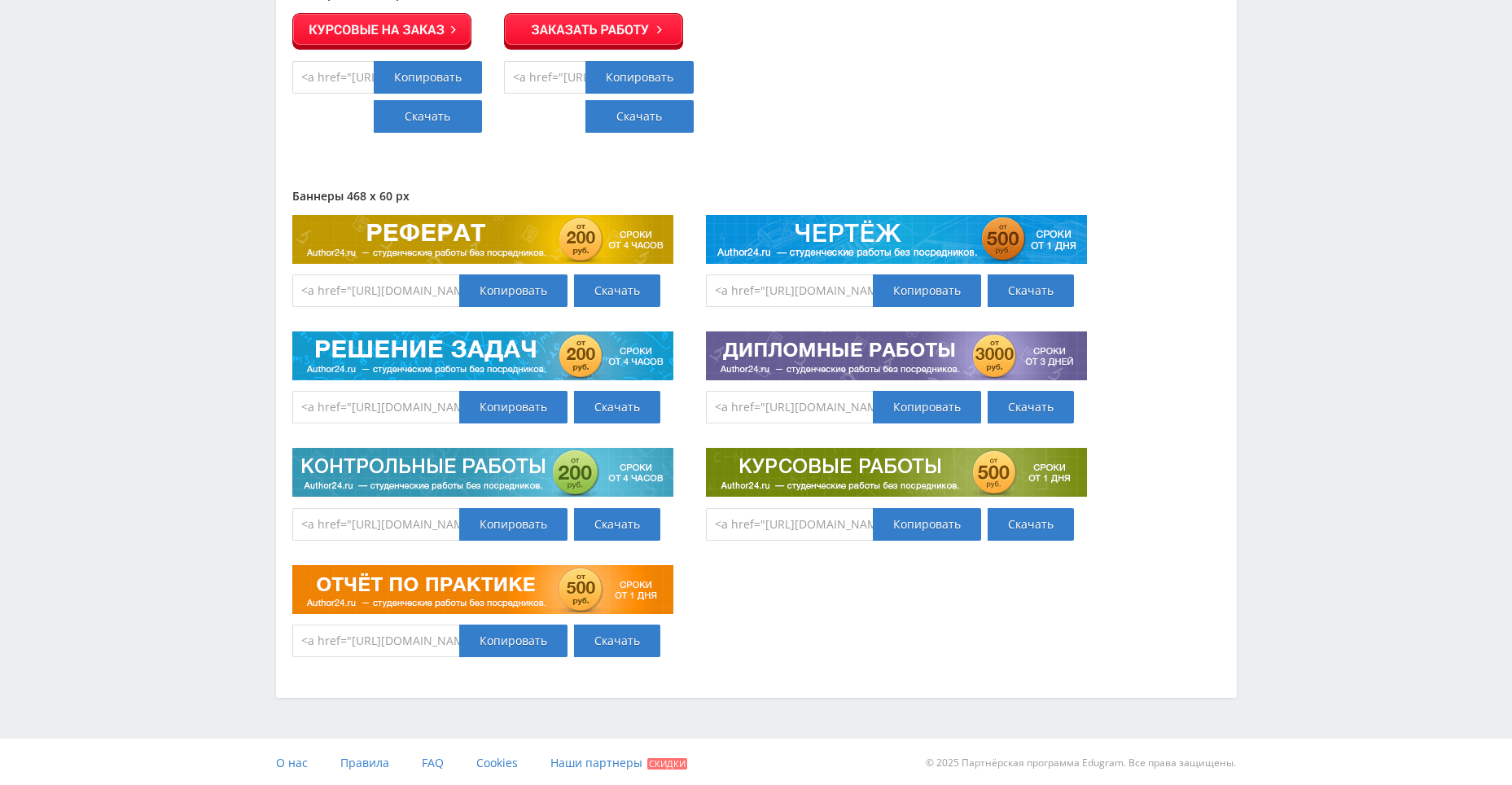
scroll to position [34031, 0]
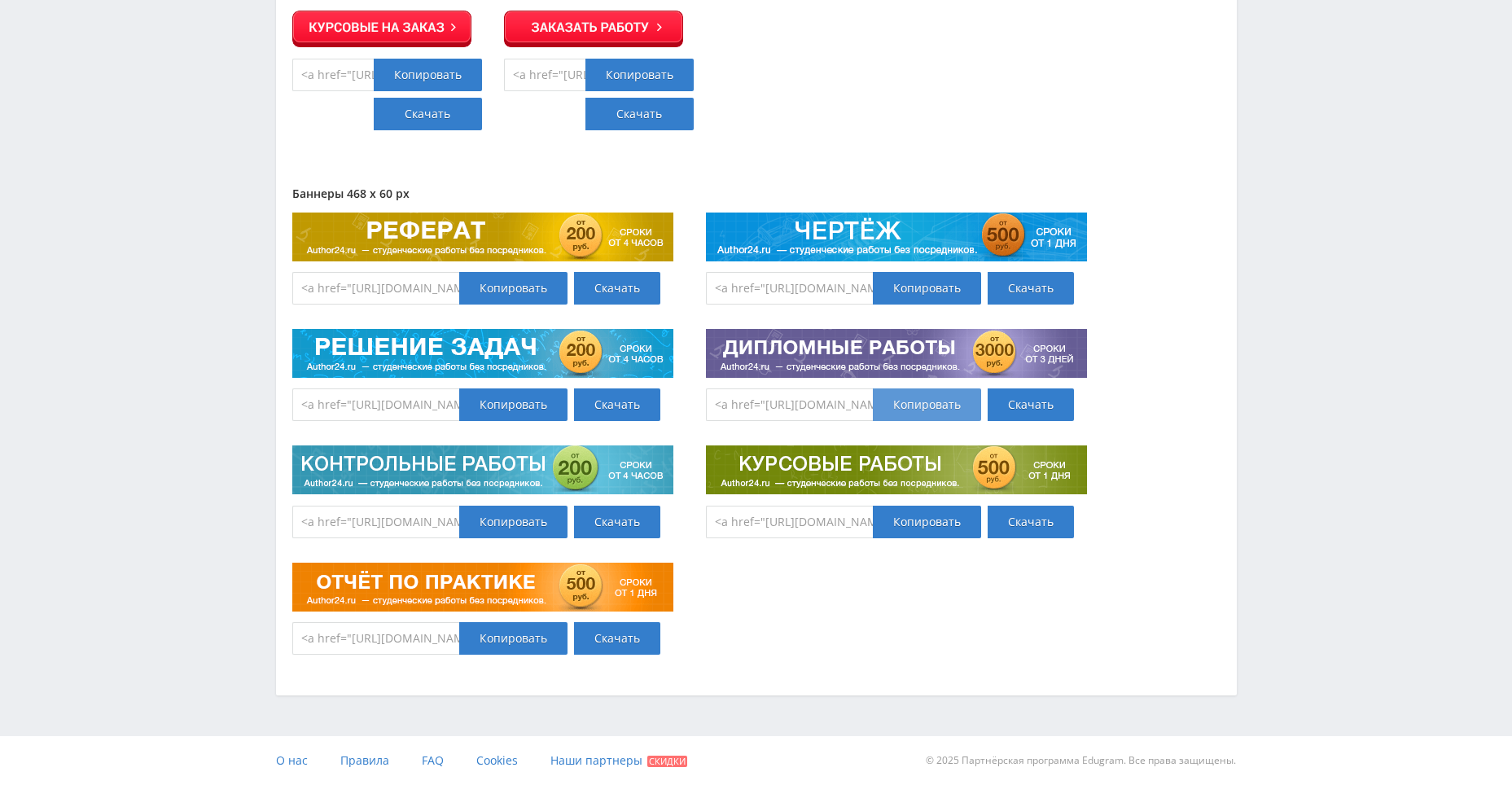
click at [921, 403] on div "Копировать" at bounding box center [927, 404] width 108 height 33
click at [415, 637] on input "<a href="https://eduforms.org/?rid=07852316e331ce14&promo=1&bannerId=168" targe…" at bounding box center [376, 638] width 167 height 33
click at [394, 635] on input "<a href="https://eduforms.org/?rid=07852316e331ce14&promo=1&bannerId=168" targe…" at bounding box center [376, 638] width 167 height 33
drag, startPoint x: 368, startPoint y: 635, endPoint x: 662, endPoint y: 635, distance: 294.0
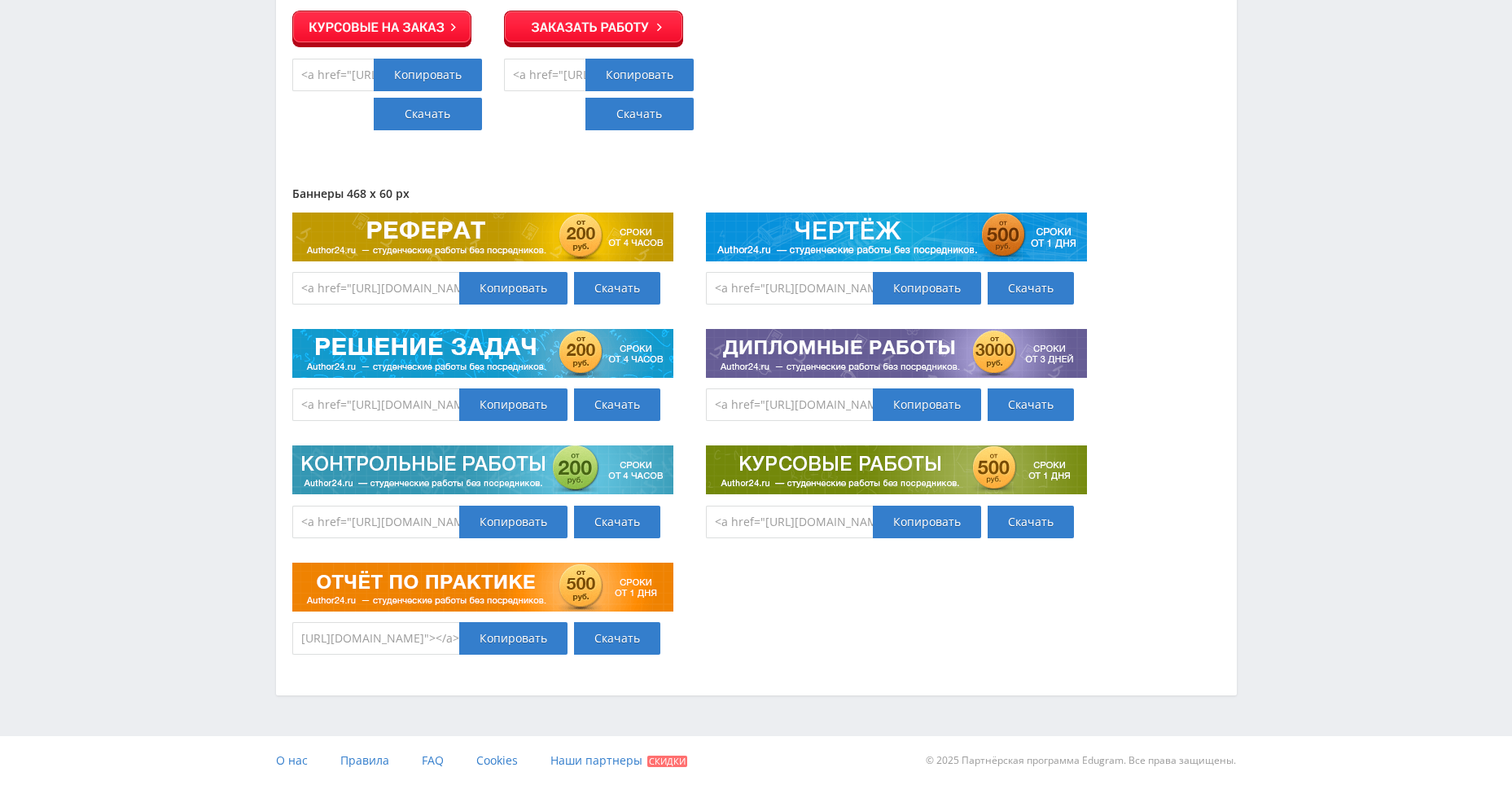
click at [662, 635] on div "<a href="https://eduforms.org/?rid=07852316e331ce14&promo=1&bannerId=168" targe…" at bounding box center [482, 638] width 381 height 33
click at [420, 635] on input "<a href="https://eduforms.org/?rid=07852316e331ce14&promo=1&bannerId=168" targe…" at bounding box center [376, 638] width 167 height 33
click at [450, 636] on input "<a href="https://eduforms.org/?rid=07852316e331ce14&promo=1&bannerId=168" targe…" at bounding box center [376, 638] width 167 height 33
drag, startPoint x: 425, startPoint y: 642, endPoint x: 319, endPoint y: 642, distance: 106.0
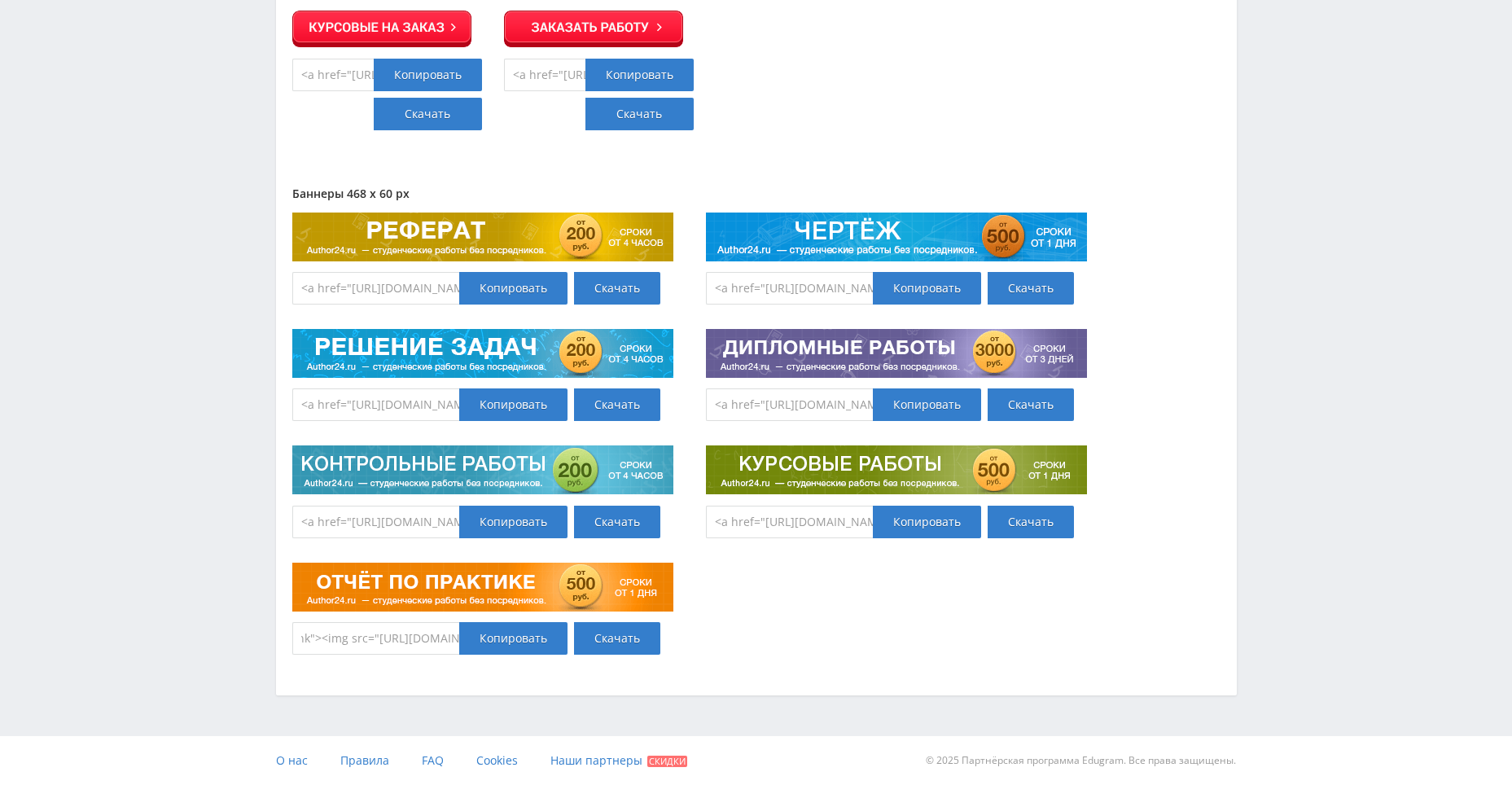
click at [319, 642] on input "<a href="https://eduforms.org/?rid=07852316e331ce14&promo=1&bannerId=168" targe…" at bounding box center [376, 638] width 167 height 33
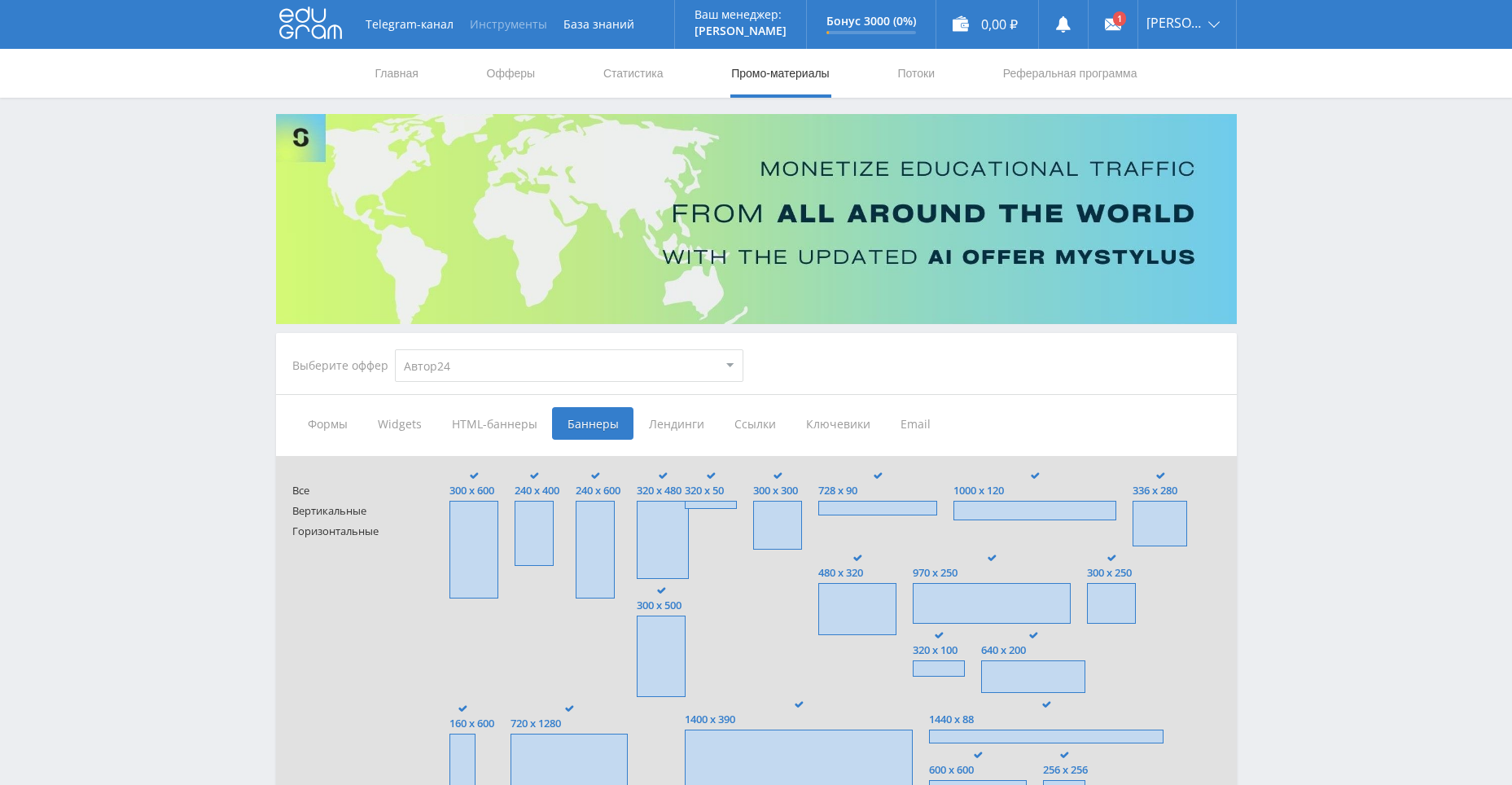
click at [521, 24] on button "Инструменты" at bounding box center [508, 24] width 94 height 49
click at [677, 422] on span "Лендинги" at bounding box center [675, 423] width 85 height 33
click at [0, 0] on input "Лендинги" at bounding box center [0, 0] width 0 height 0
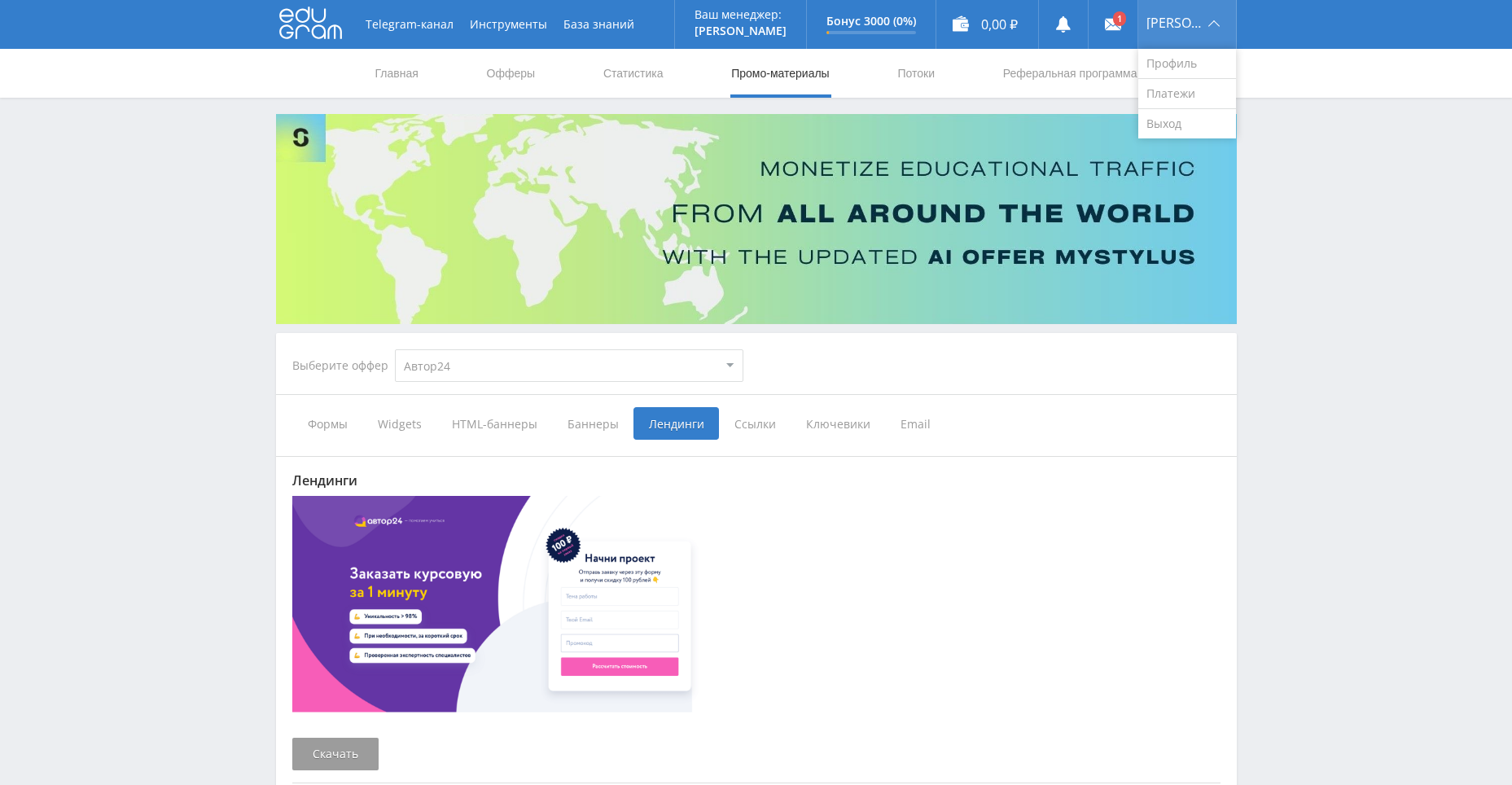
click at [1173, 24] on span "[PERSON_NAME]" at bounding box center [1175, 22] width 57 height 13
click at [1173, 63] on link "Профиль" at bounding box center [1187, 64] width 98 height 30
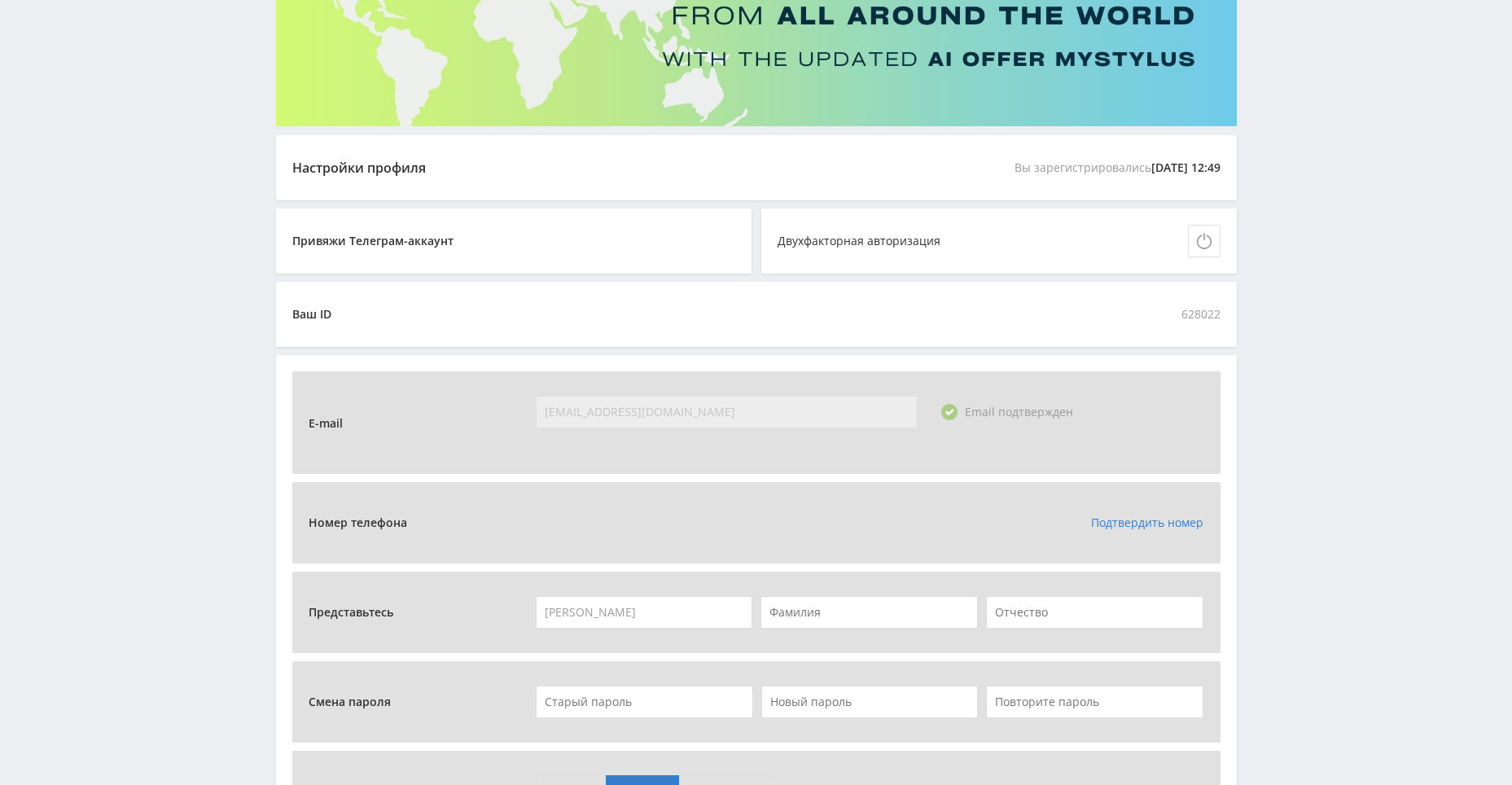
scroll to position [244, 0]
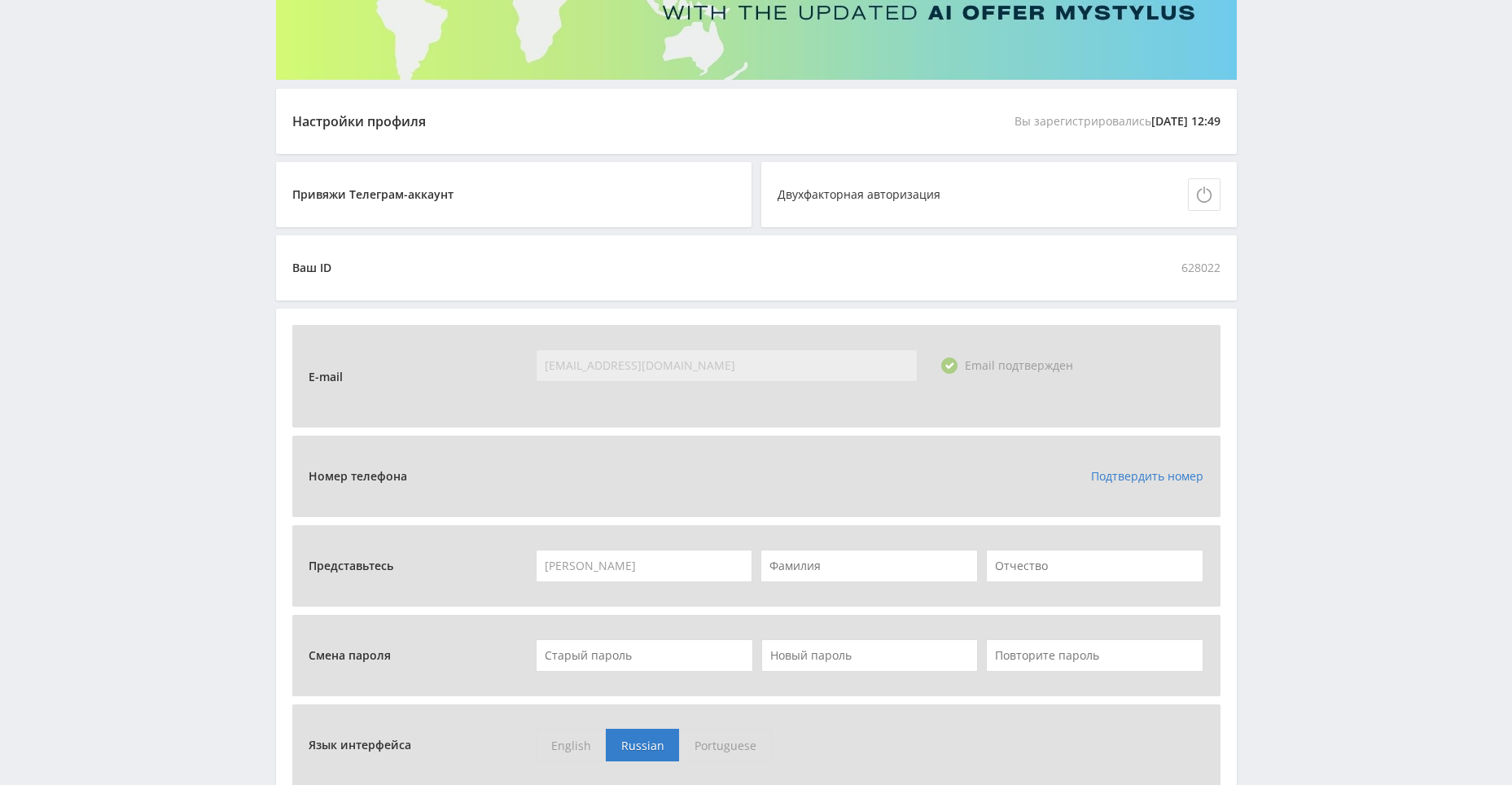
click at [850, 567] on input "text" at bounding box center [869, 566] width 217 height 33
type input "F"
type input "[PERSON_NAME]"
click at [1015, 560] on input "text" at bounding box center [1094, 566] width 217 height 33
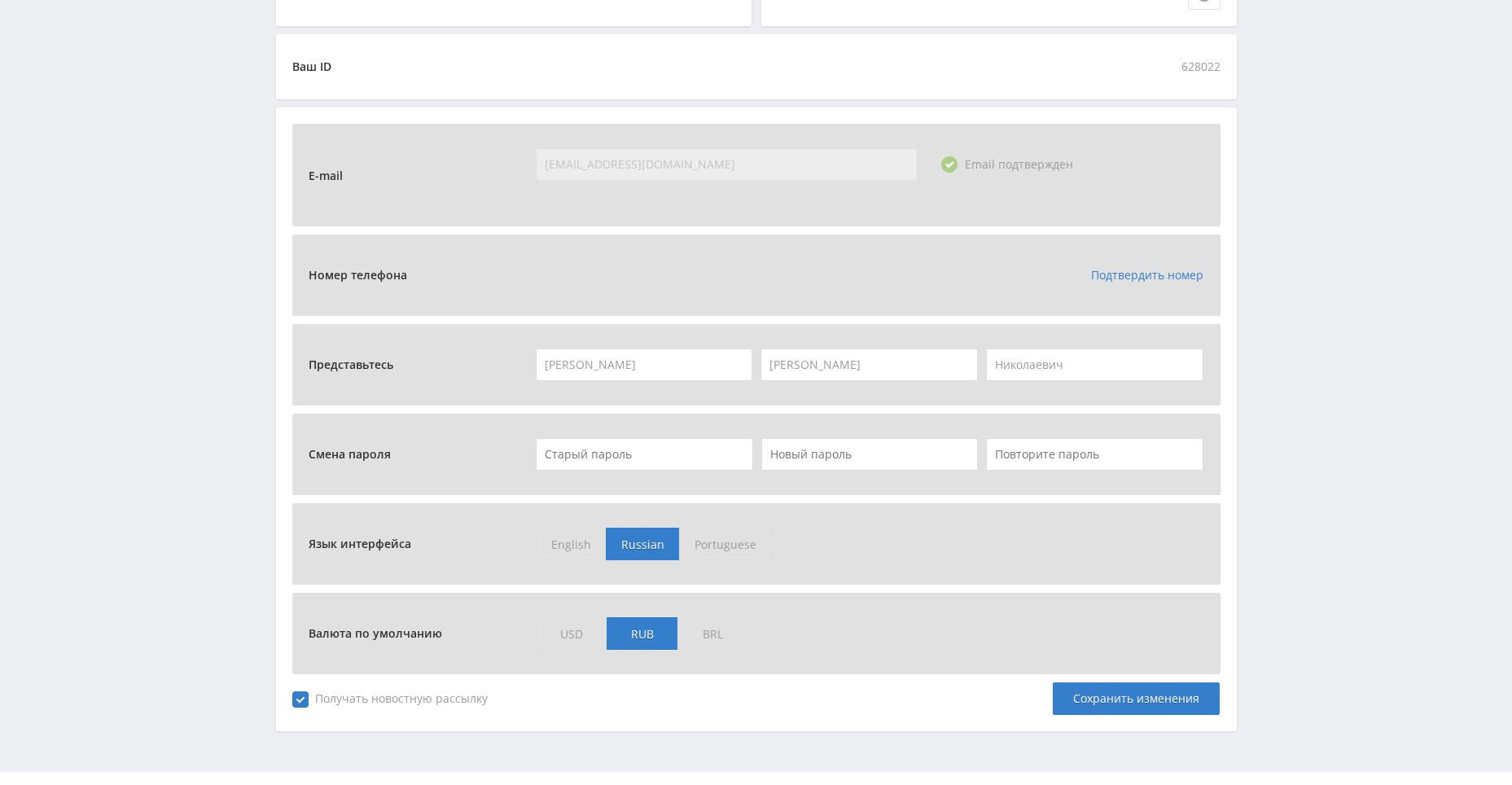
scroll to position [481, 0]
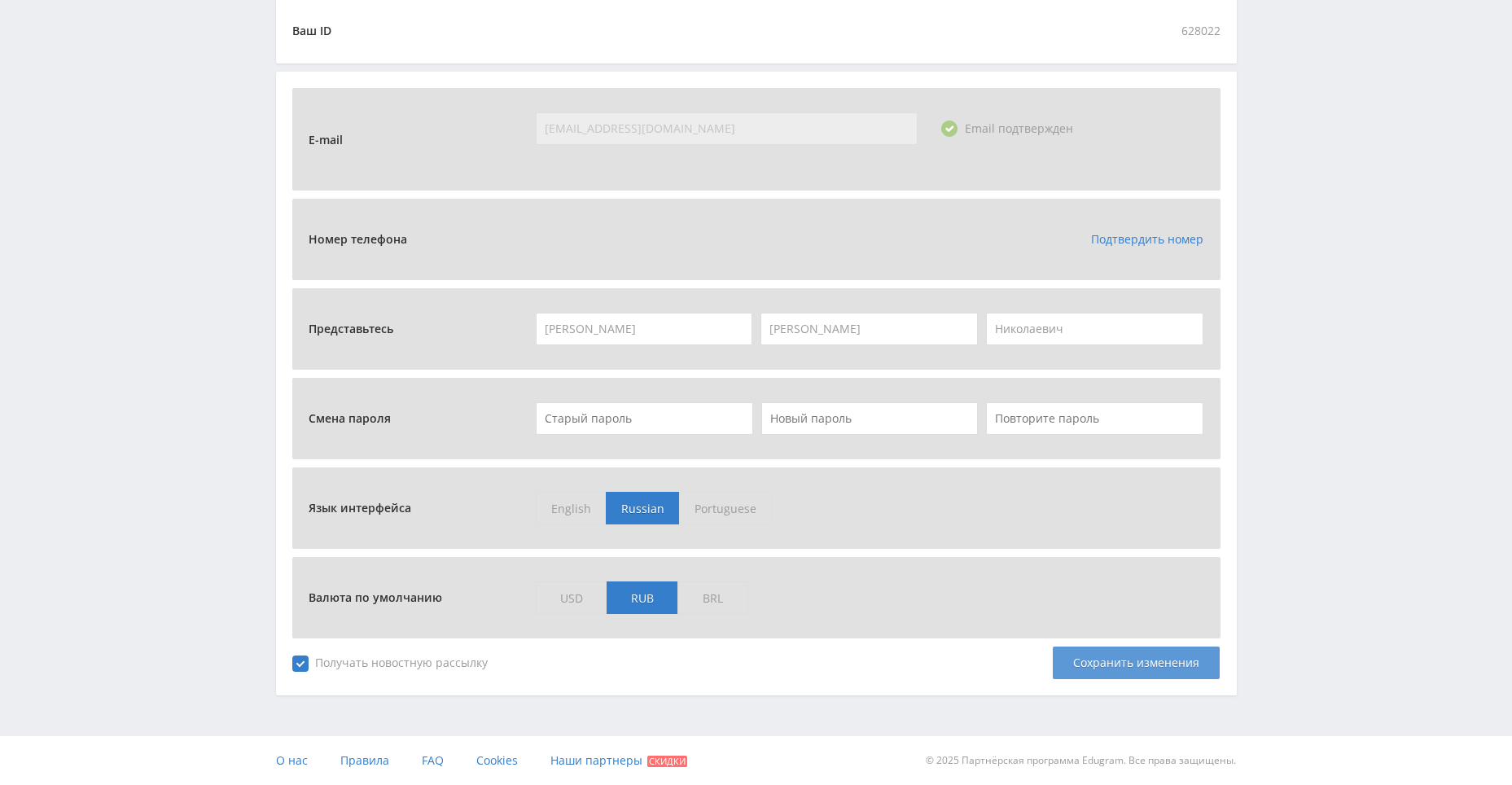
type input "Николаевич"
click at [1108, 665] on div "Сохранить изменения" at bounding box center [1136, 663] width 167 height 33
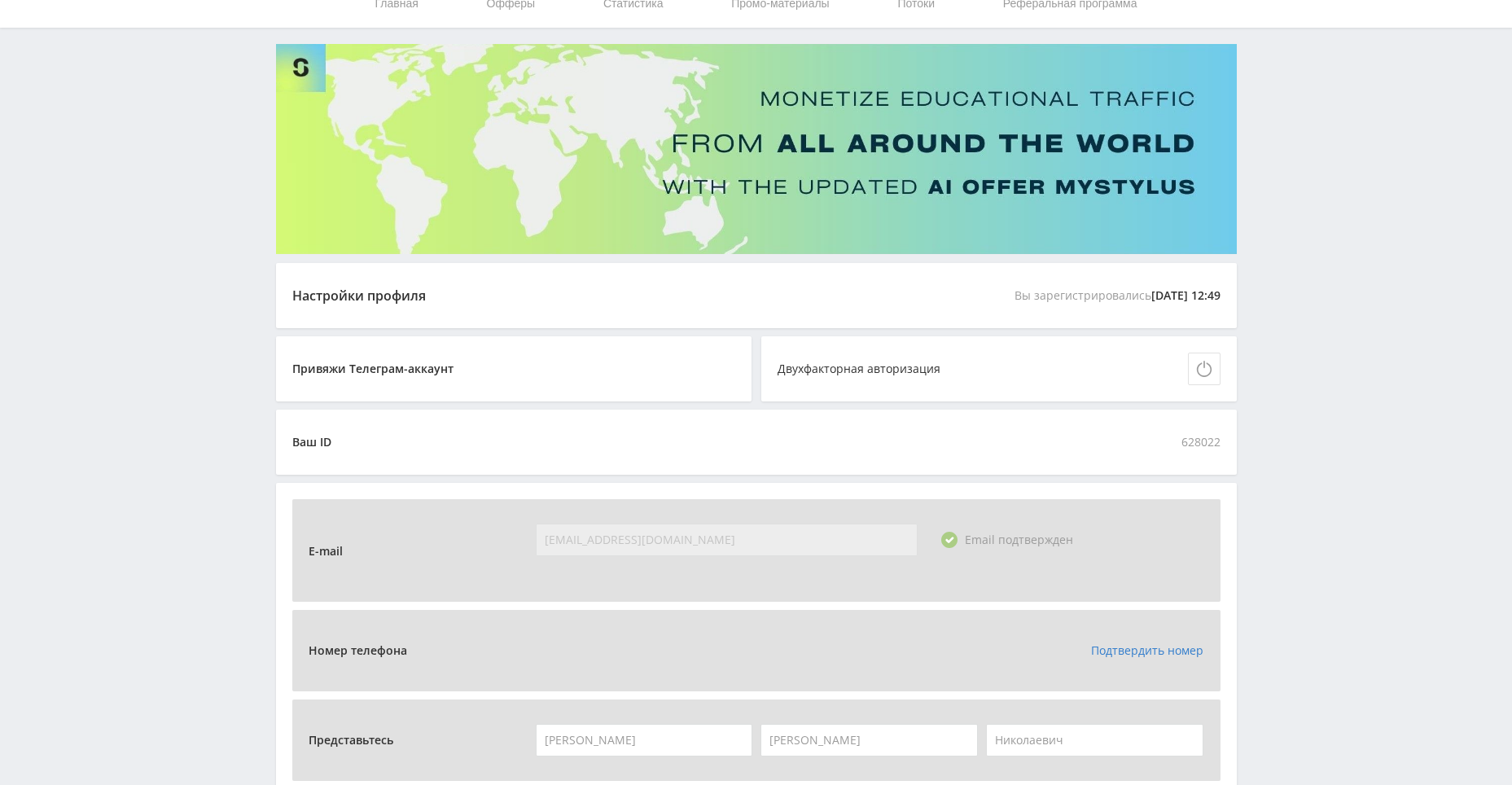
scroll to position [0, 0]
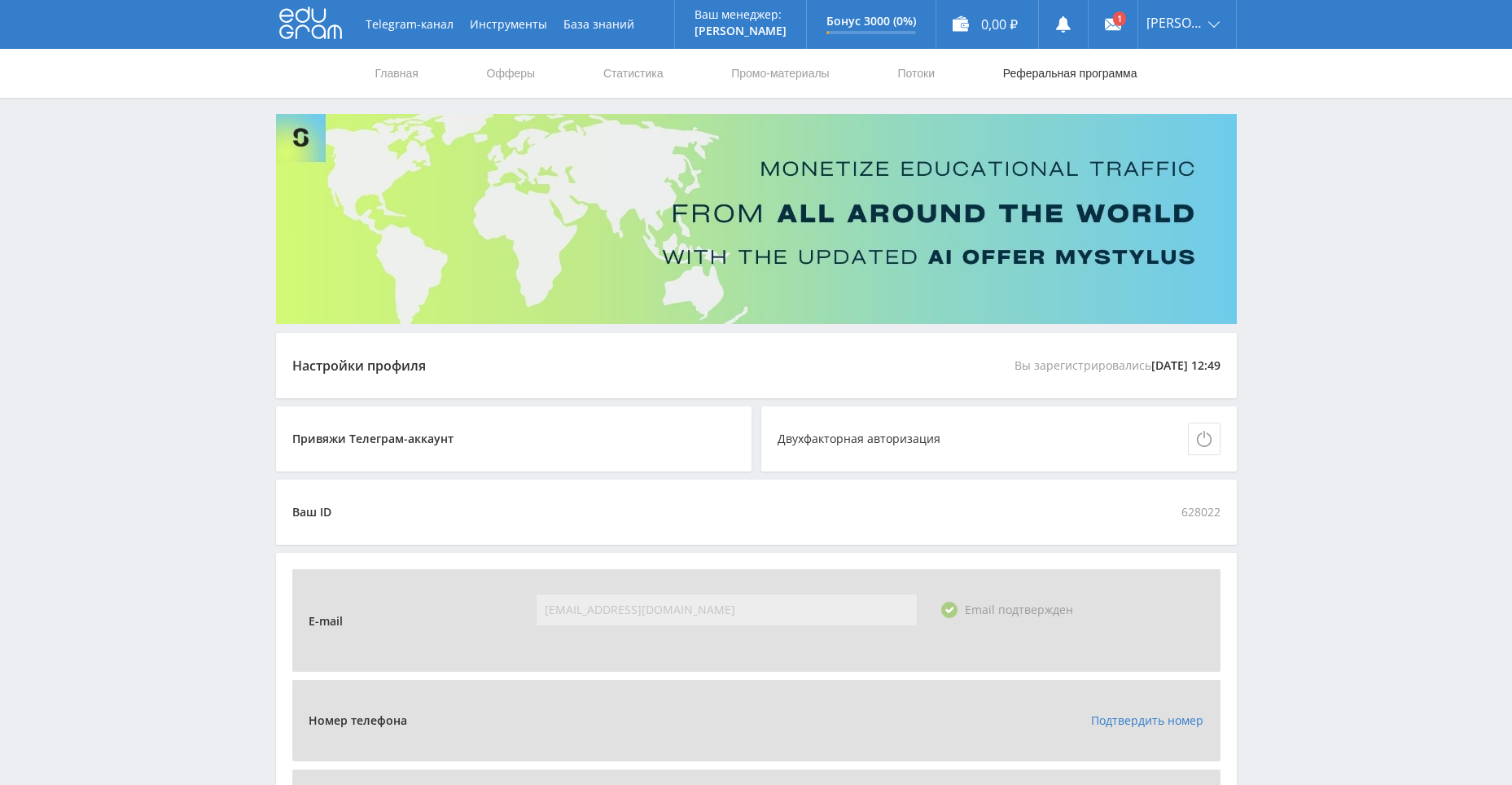
click at [1087, 78] on link "Реферальная программа" at bounding box center [1070, 73] width 138 height 49
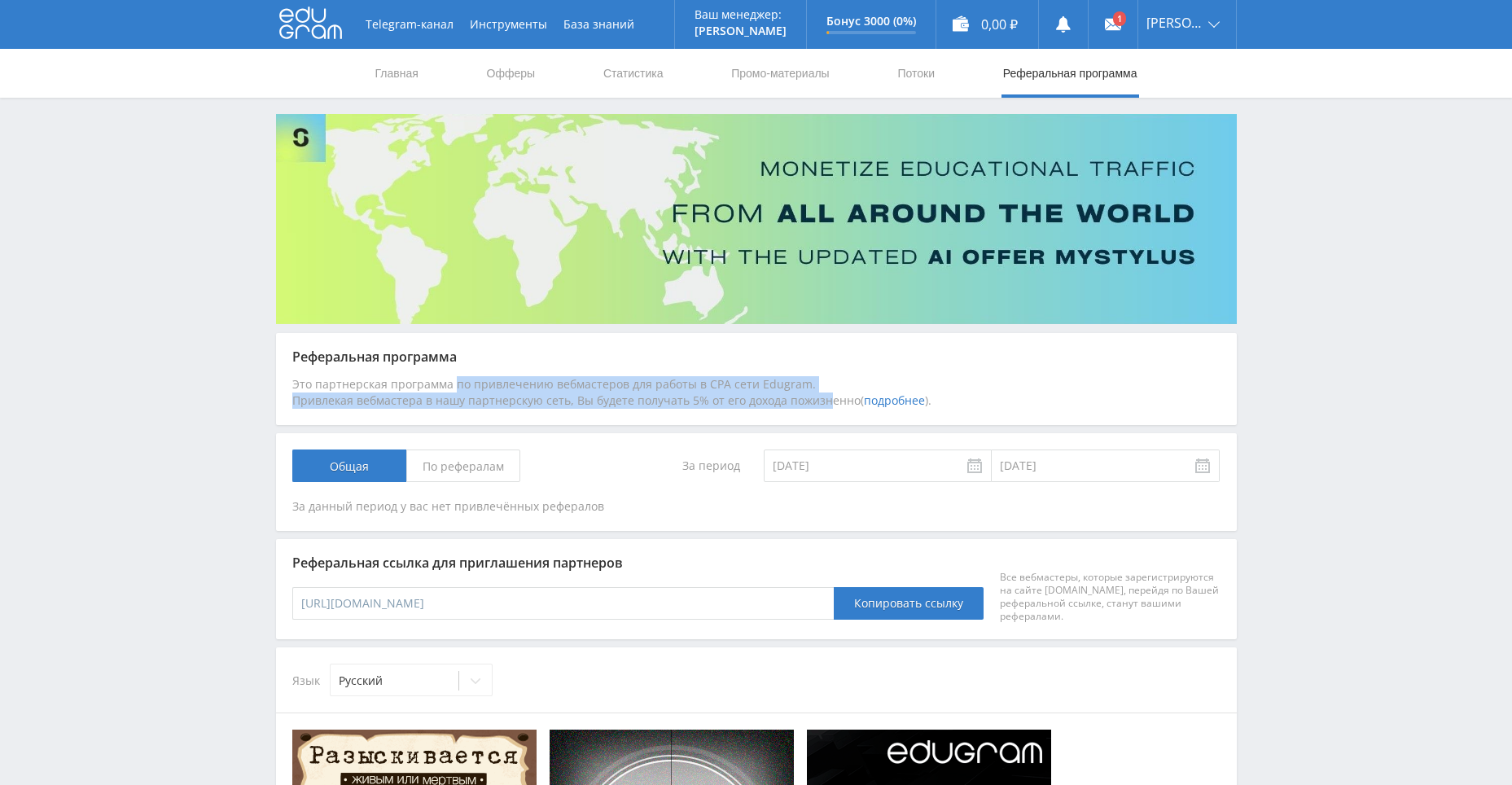
drag, startPoint x: 401, startPoint y: 382, endPoint x: 826, endPoint y: 398, distance: 425.3
click at [826, 398] on div "Это партнерская программа по привлечению вебмастеров для работы в CPA сети Edug…" at bounding box center [756, 392] width 928 height 33
click at [792, 402] on div "Это партнерская программа по привлечению вебмастеров для работы в CPA сети Edug…" at bounding box center [756, 392] width 928 height 33
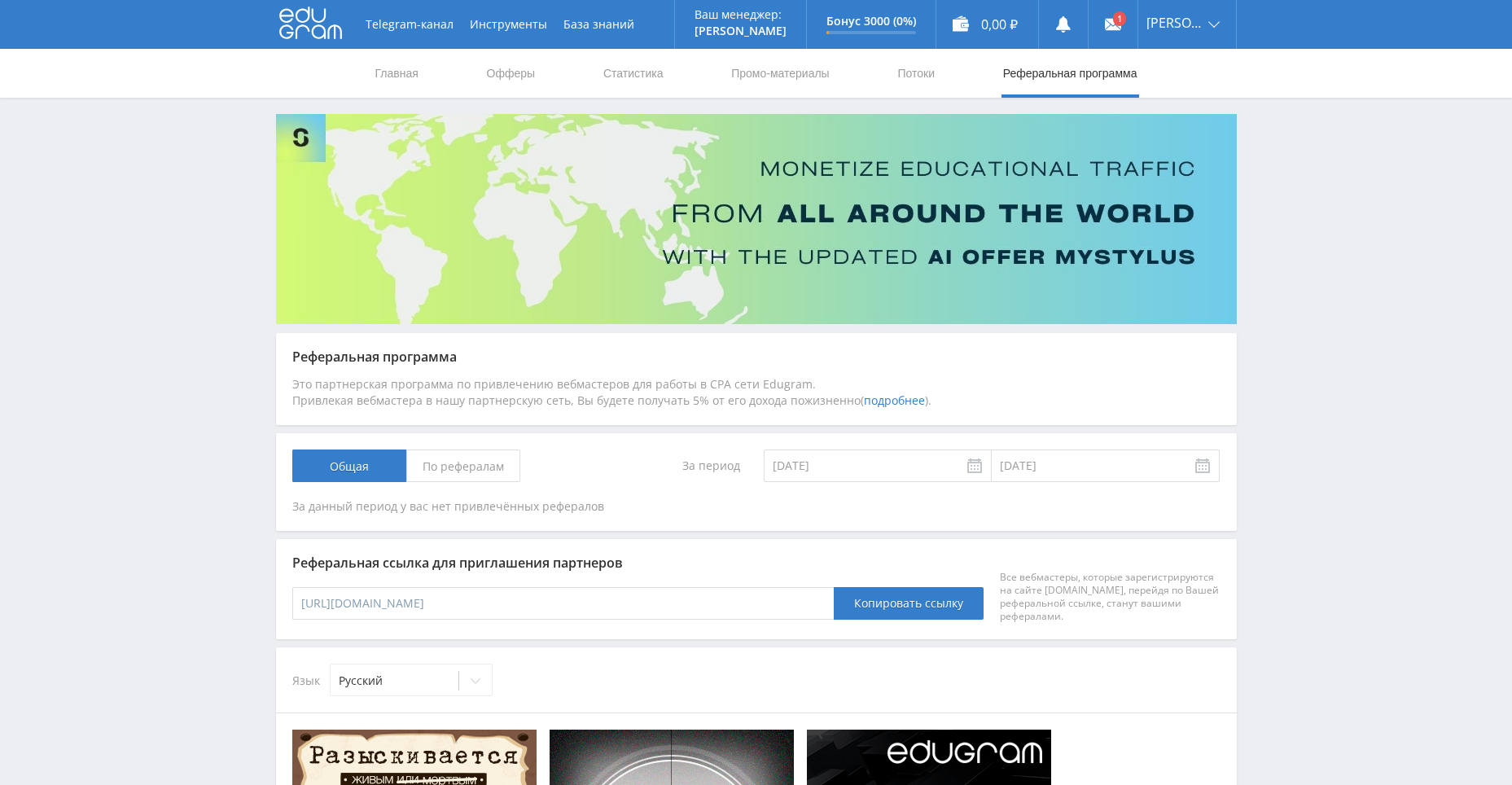
click at [792, 402] on div "Это партнерская программа по привлечению вебмастеров для работы в CPA сети Edug…" at bounding box center [756, 392] width 928 height 33
click at [877, 399] on link "подробнее" at bounding box center [894, 400] width 61 height 15
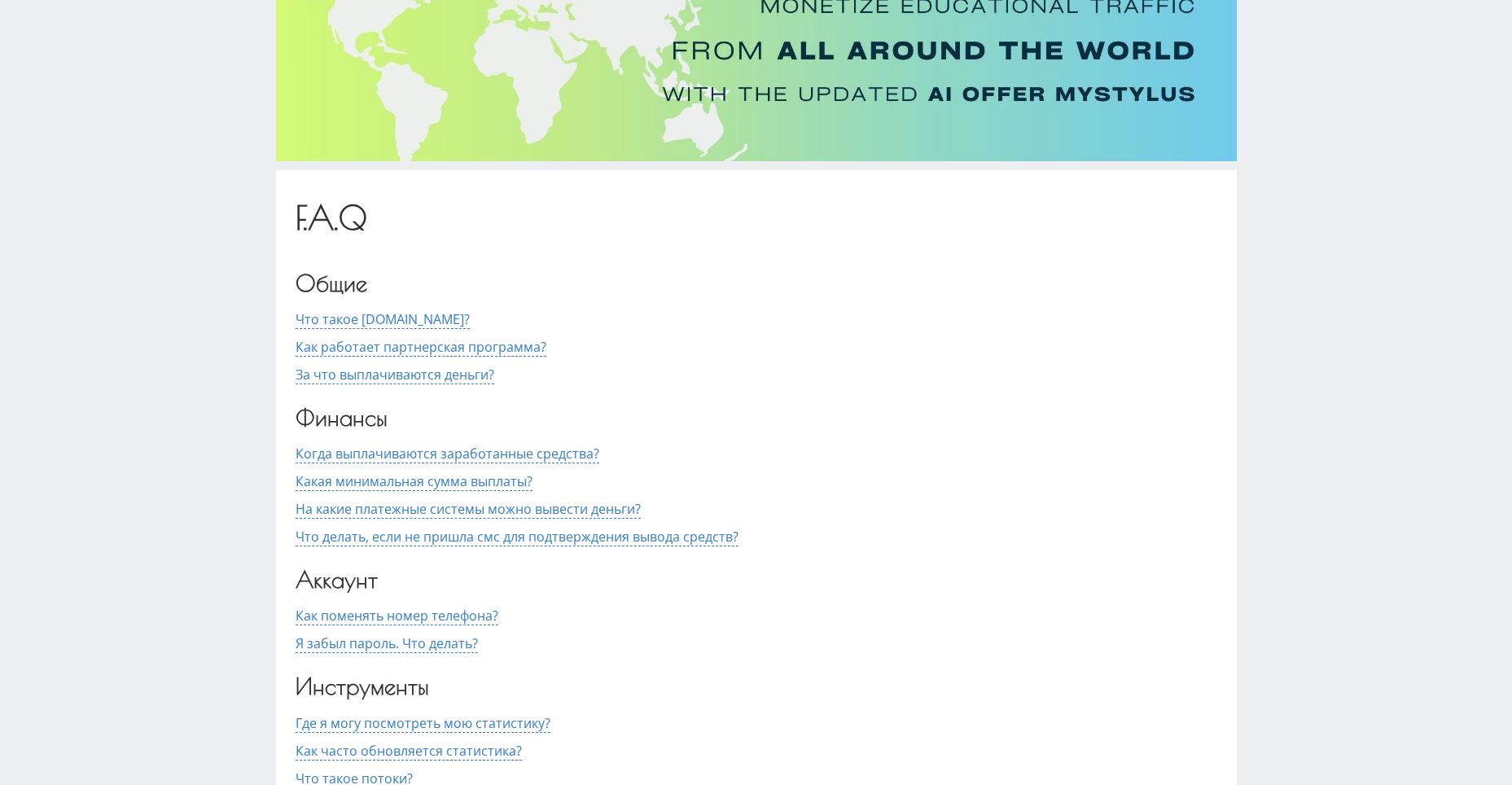
scroll to position [308, 0]
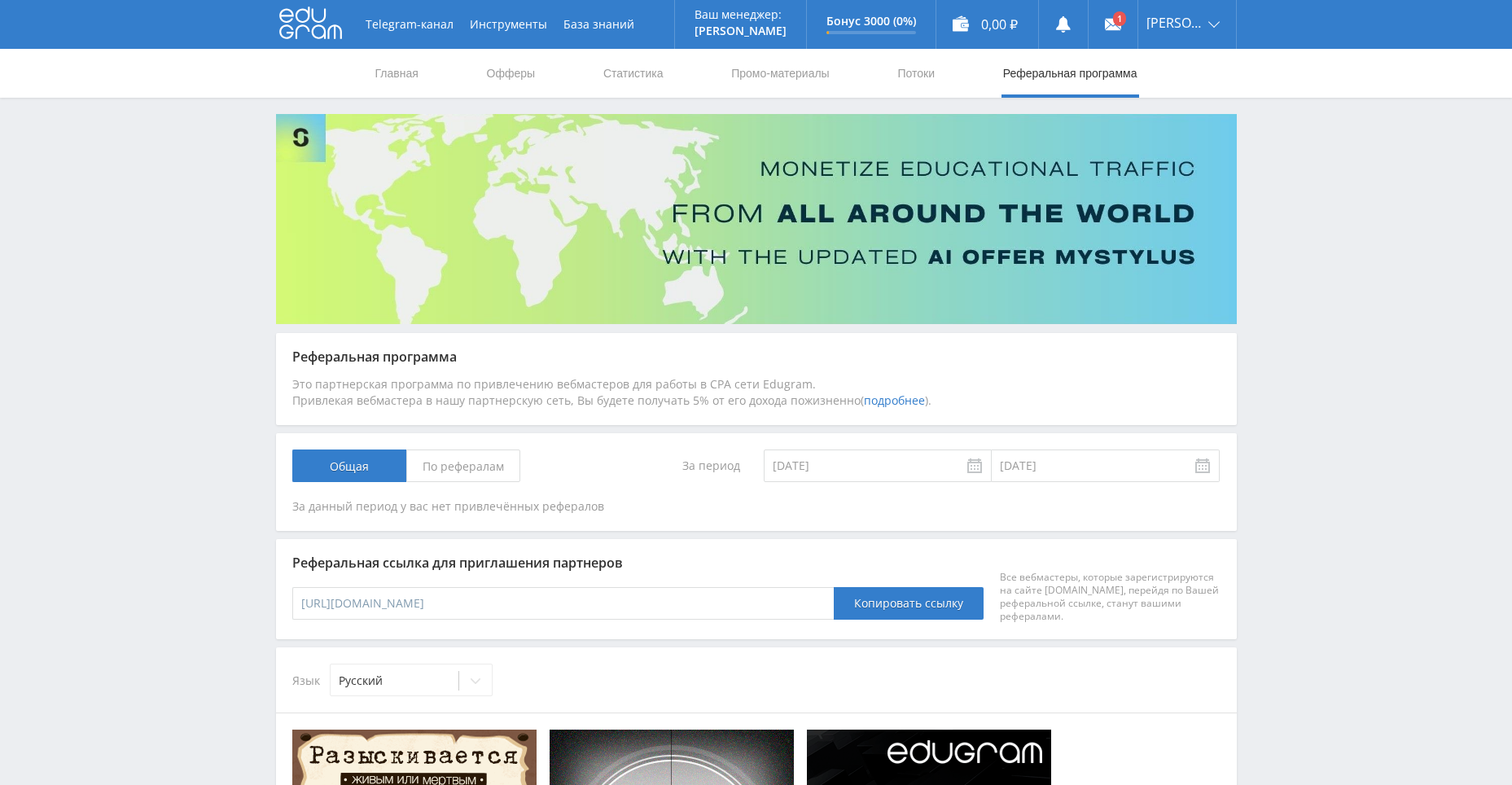
click at [680, 601] on input "[URL][DOMAIN_NAME]" at bounding box center [563, 603] width 542 height 33
